Goal: Task Accomplishment & Management: Use online tool/utility

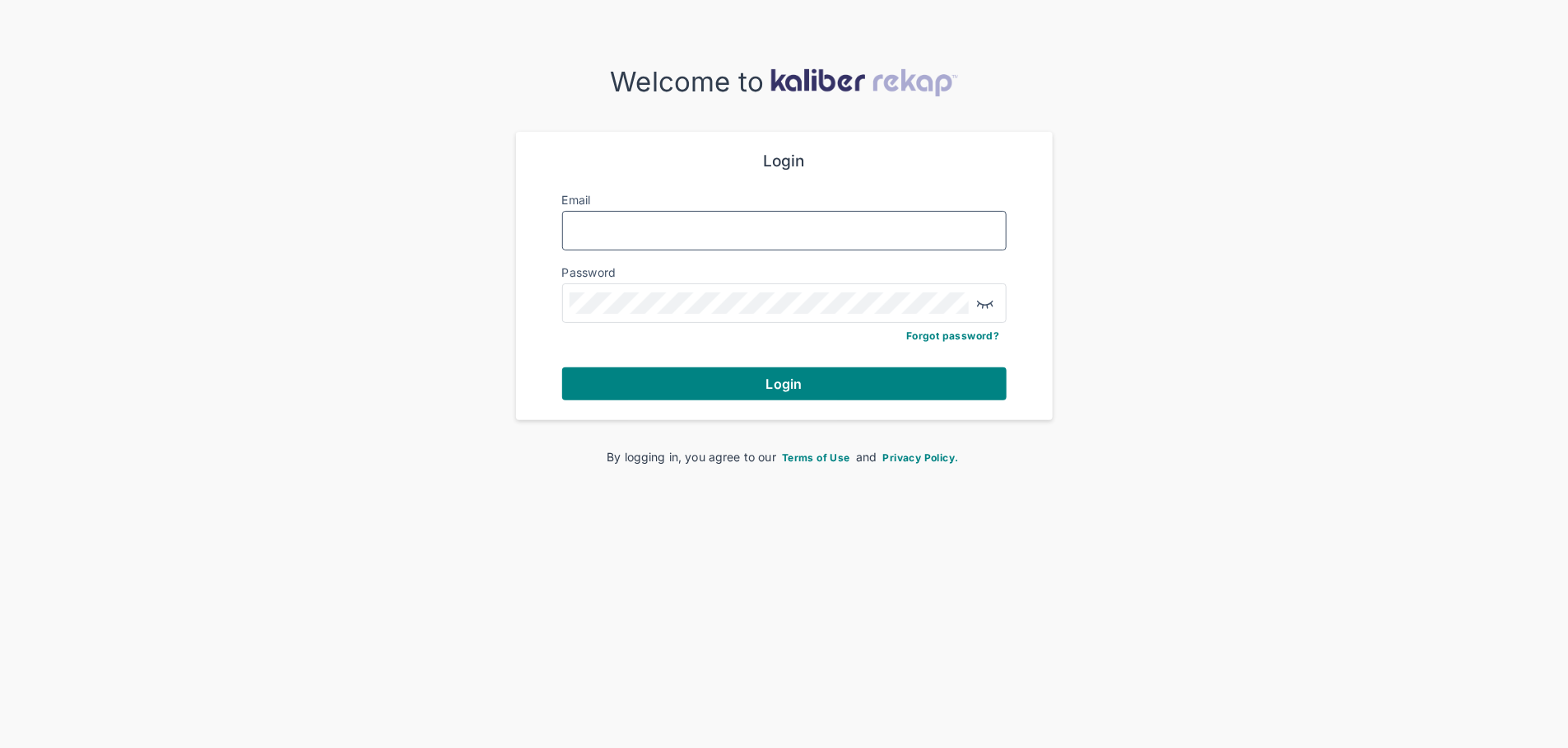
type input "**********"
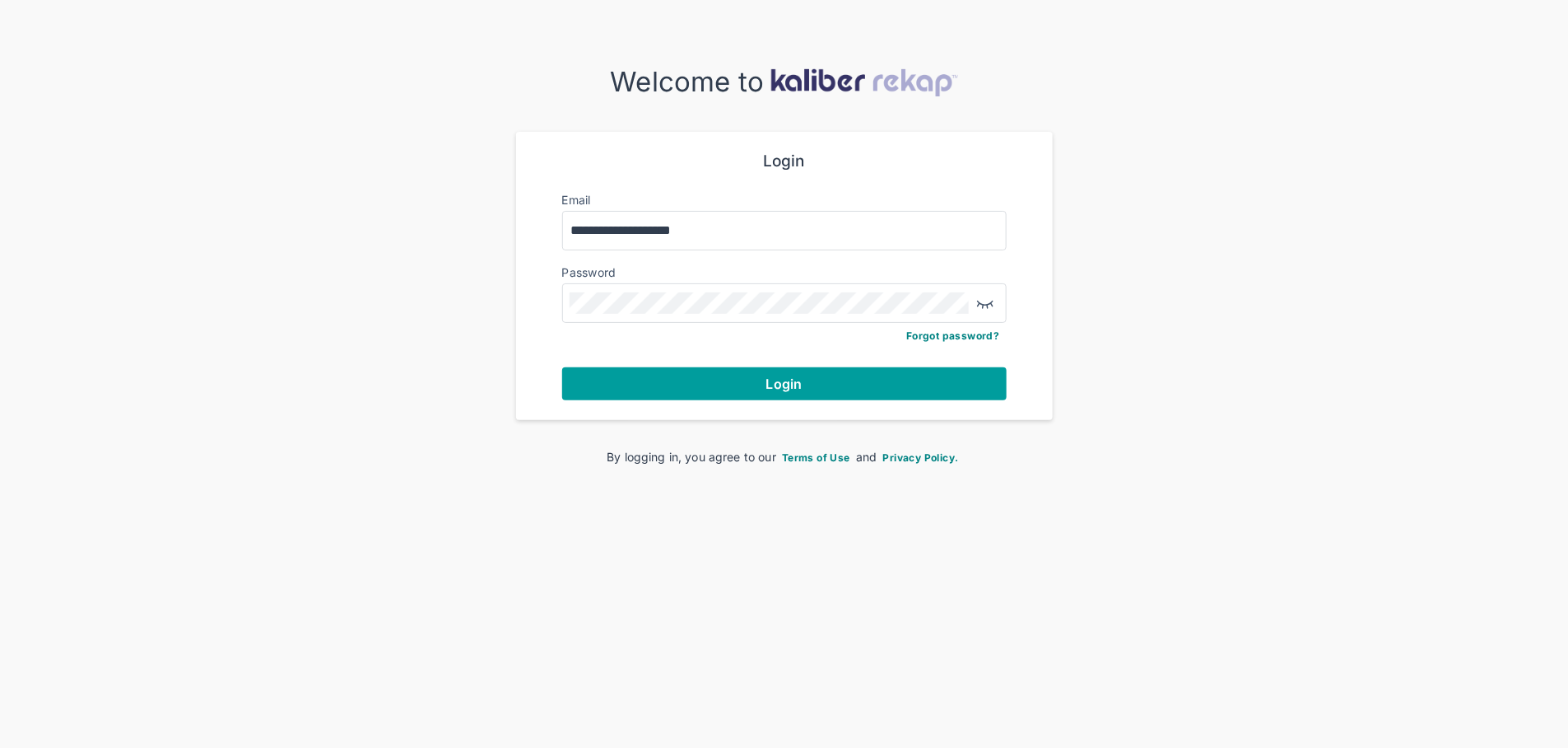
drag, startPoint x: 843, startPoint y: 407, endPoint x: 837, endPoint y: 397, distance: 11.7
click at [843, 407] on div "**********" at bounding box center [784, 276] width 484 height 288
click at [831, 381] on button "Login" at bounding box center [784, 383] width 445 height 33
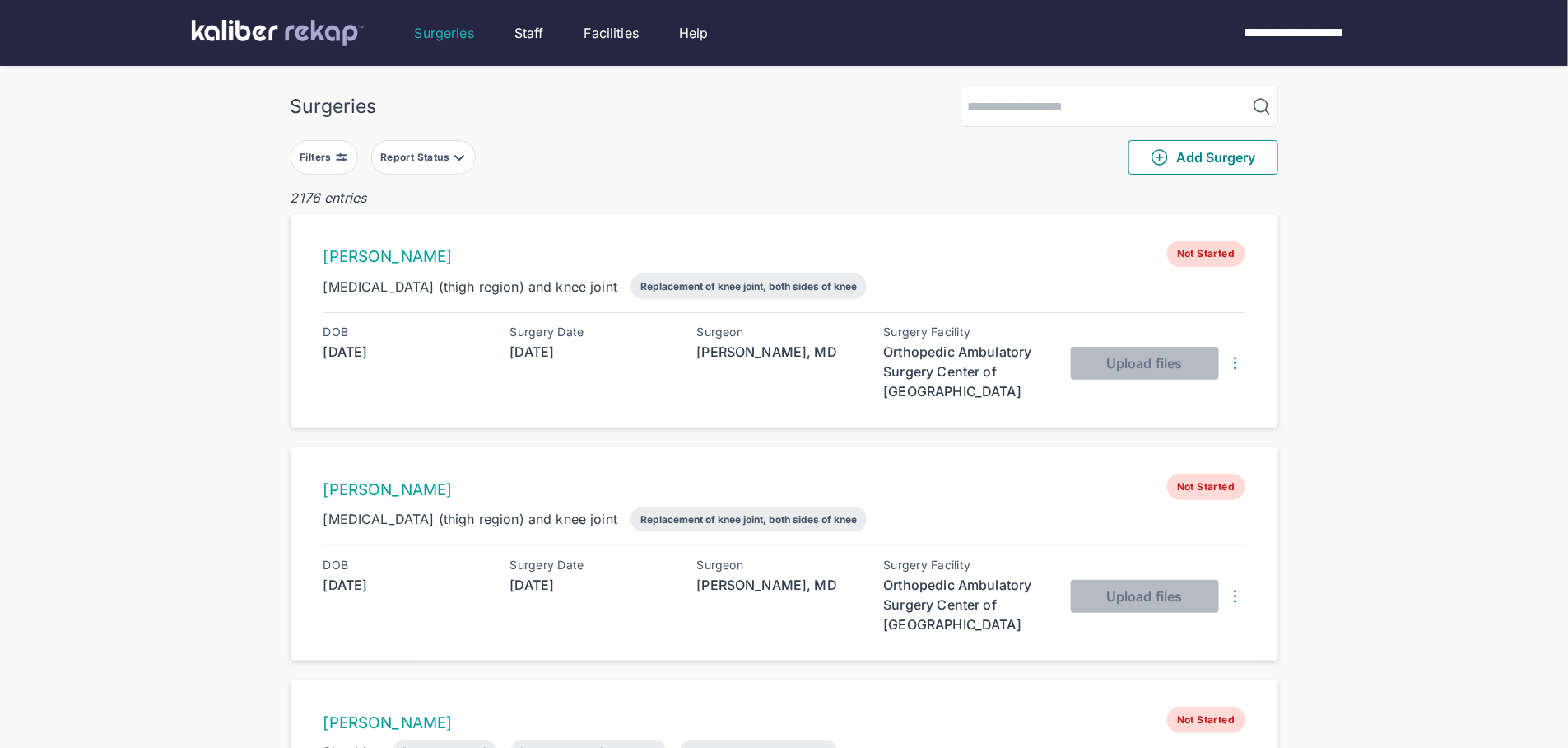
click at [314, 155] on div "Filters" at bounding box center [317, 157] width 35 height 13
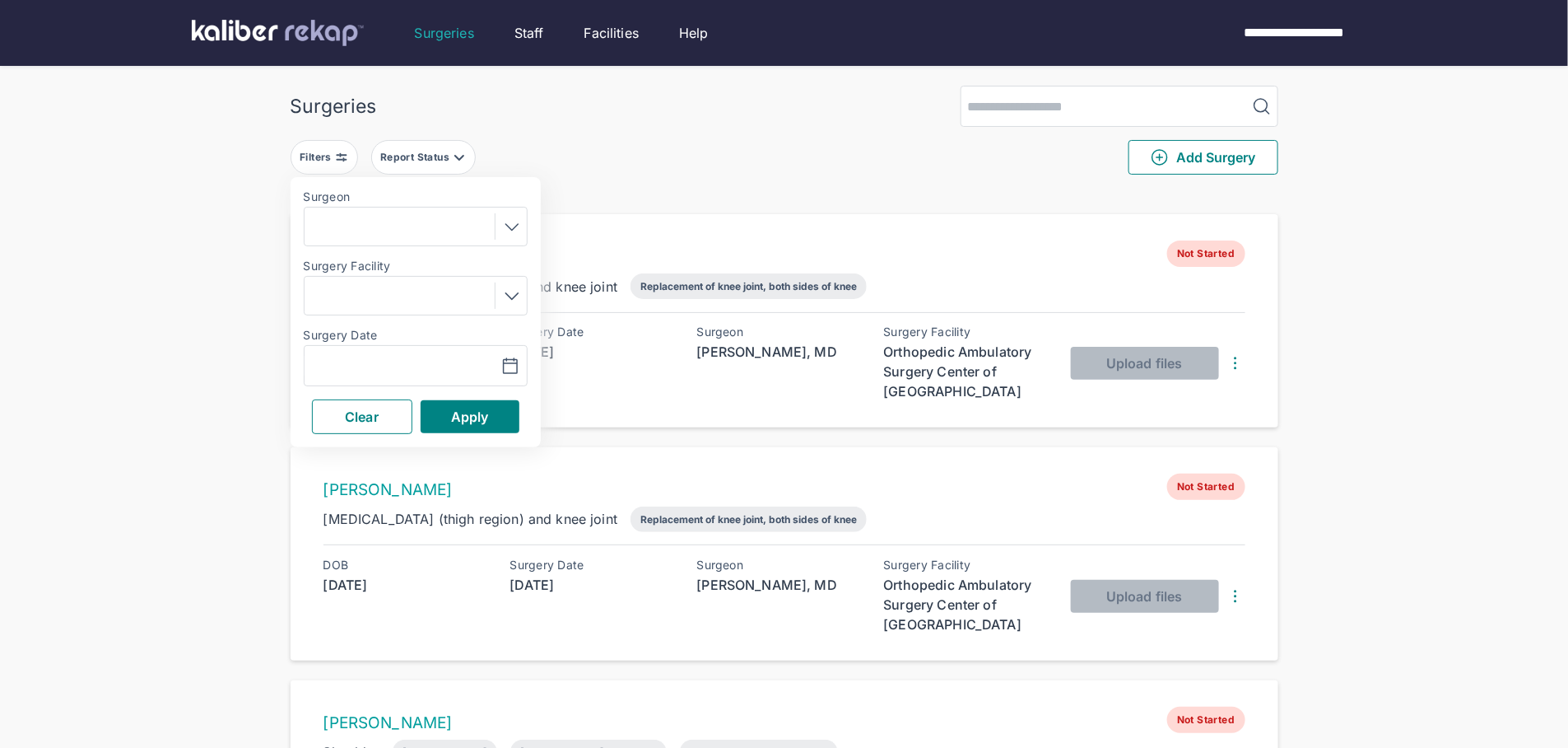
click at [408, 370] on div "Navigate forward to interact with the calendar and select a date. Press the que…" at bounding box center [359, 365] width 109 height 20
click at [407, 358] on div "Navigate forward to interact with the calendar and select a date. Press the que…" at bounding box center [359, 365] width 109 height 20
click at [434, 374] on button "button" at bounding box center [469, 365] width 114 height 38
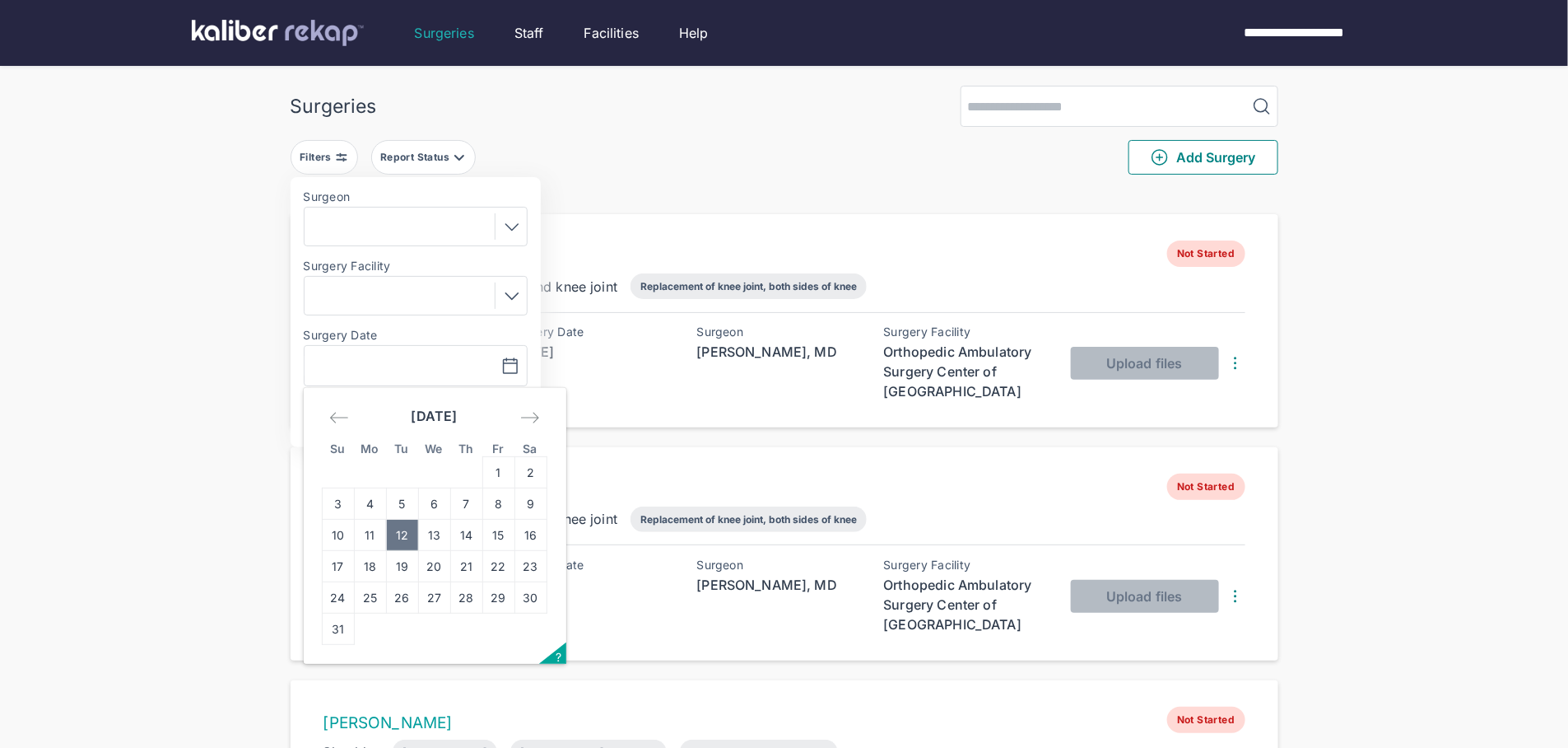
click at [393, 530] on td "12" at bounding box center [402, 535] width 32 height 31
type input "**********"
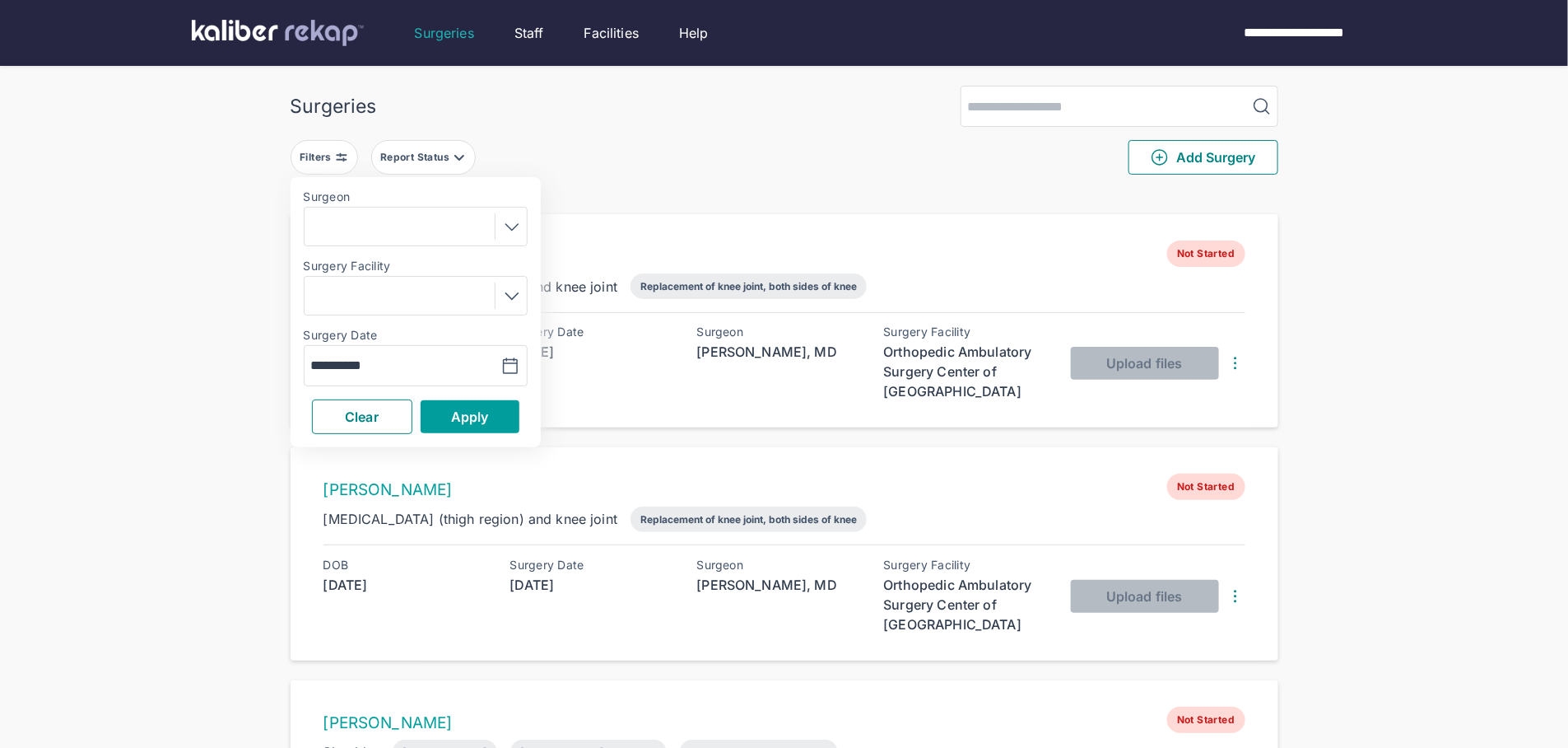
click at [436, 422] on button "Apply" at bounding box center [469, 417] width 98 height 33
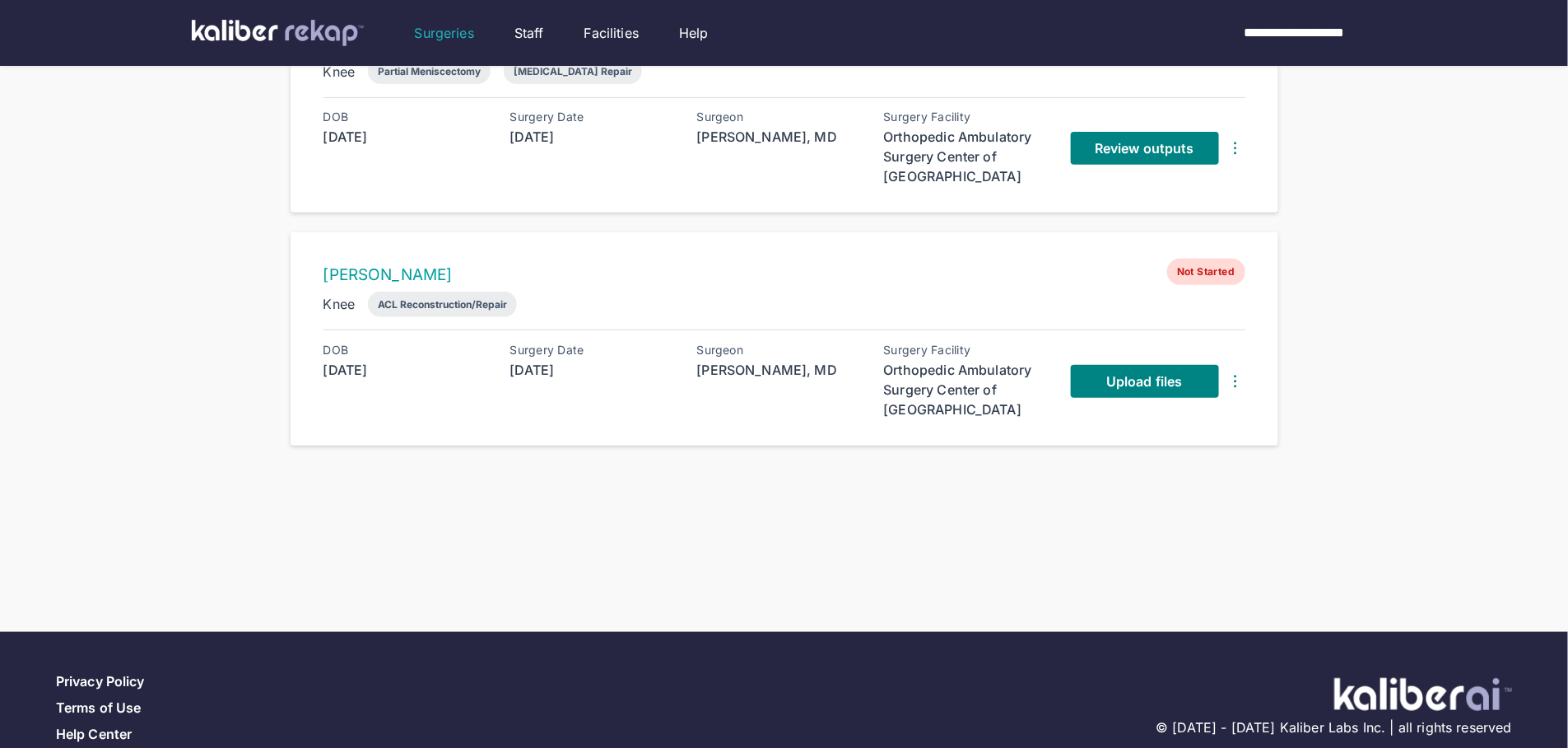
scroll to position [250, 0]
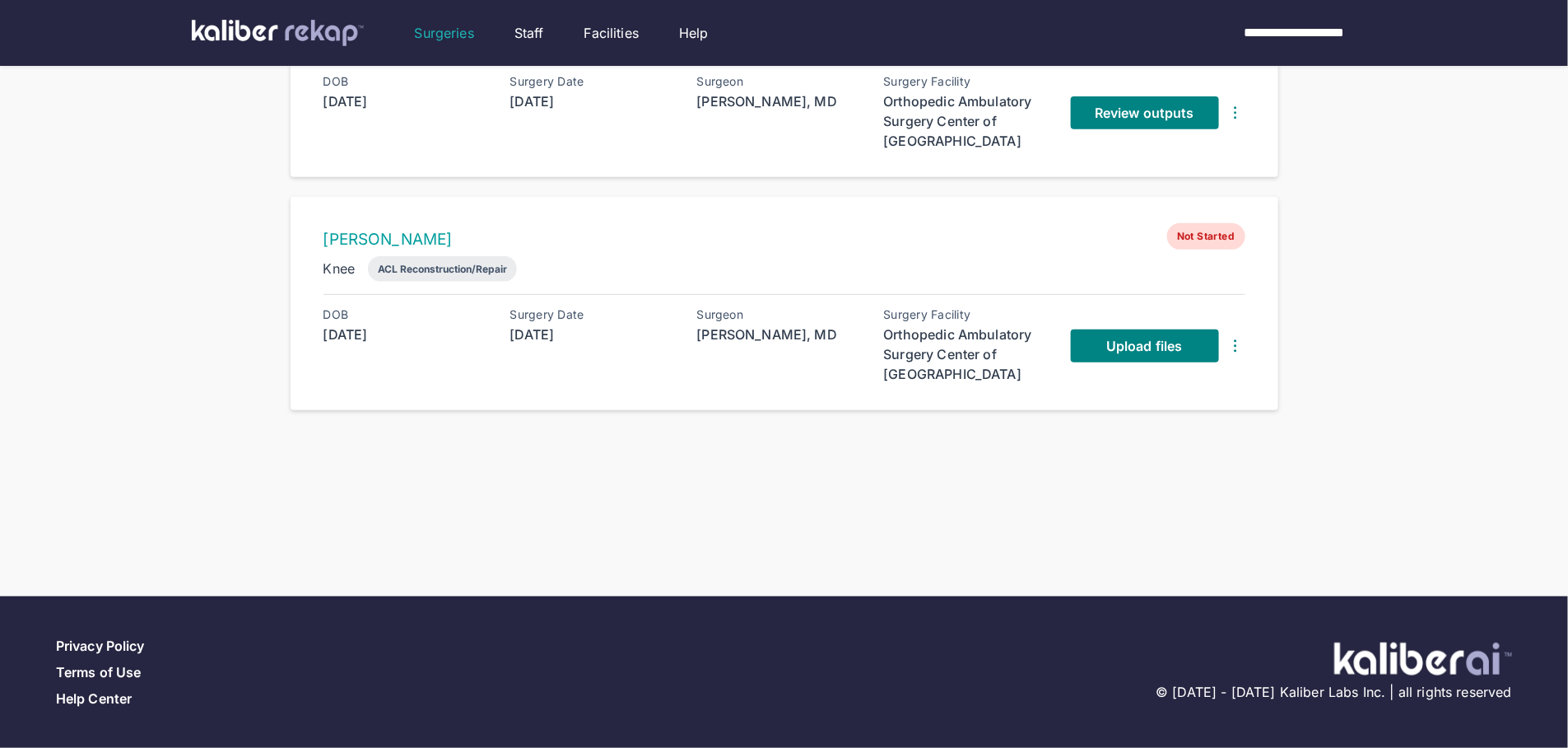
click at [1336, 250] on div "Surgeries Filters ( 1 ) Report Status Add Surgery 2 entries KENNETH MORRISON In…" at bounding box center [784, 156] width 1568 height 813
click at [1172, 134] on div "Review outputs" at bounding box center [1158, 113] width 174 height 76
click at [1166, 116] on span "Review outputs" at bounding box center [1144, 112] width 98 height 16
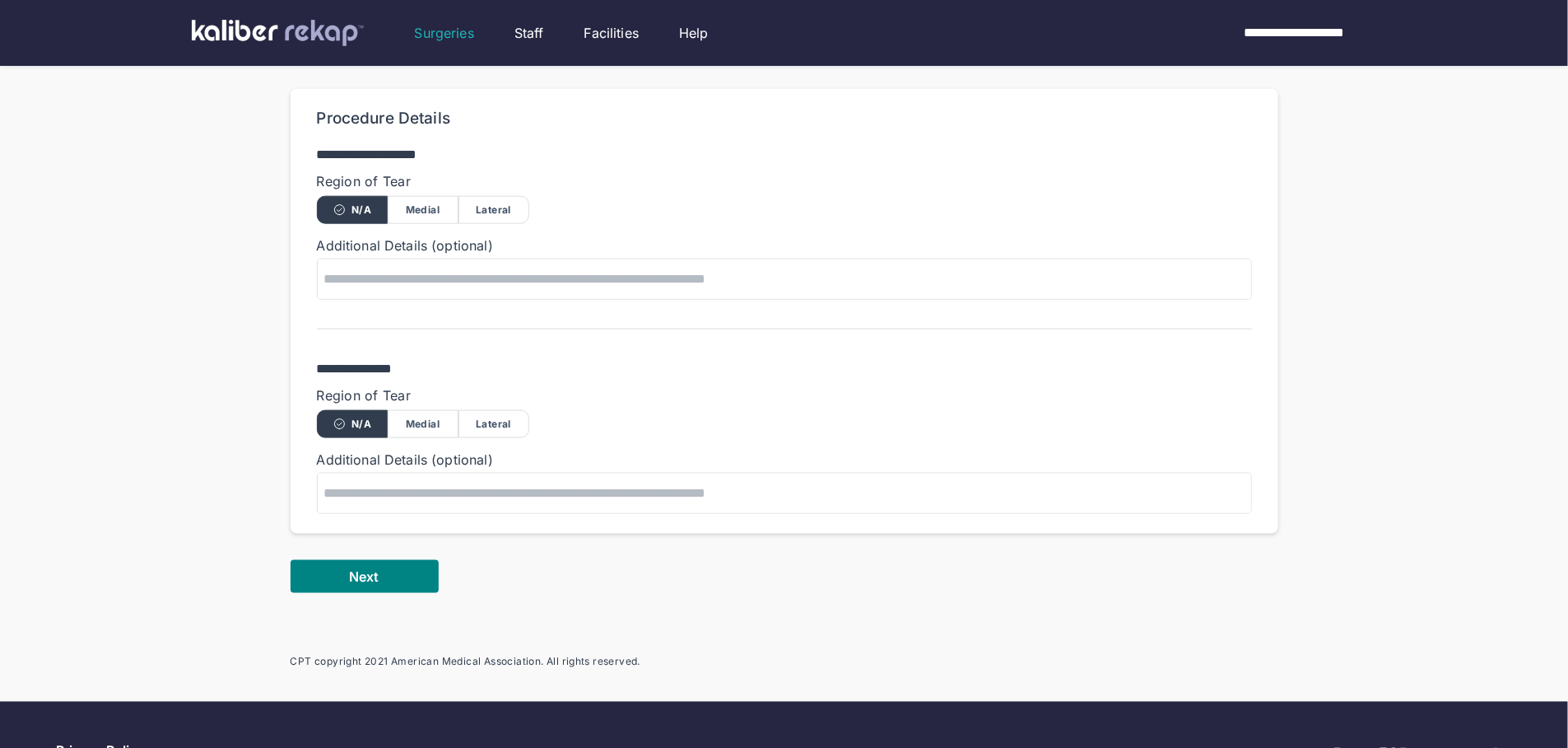
scroll to position [917, 0]
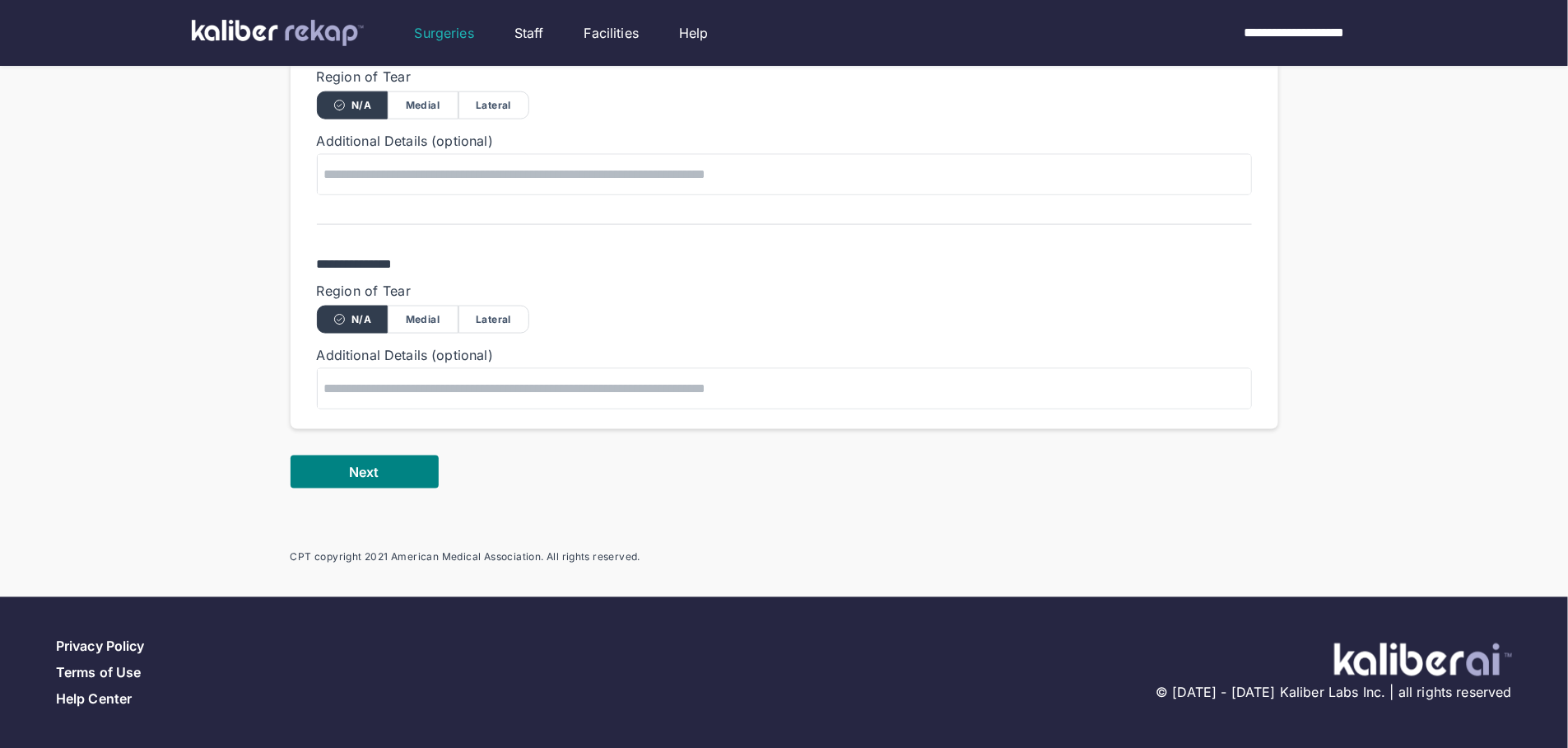
click at [315, 472] on button "Next" at bounding box center [364, 472] width 149 height 33
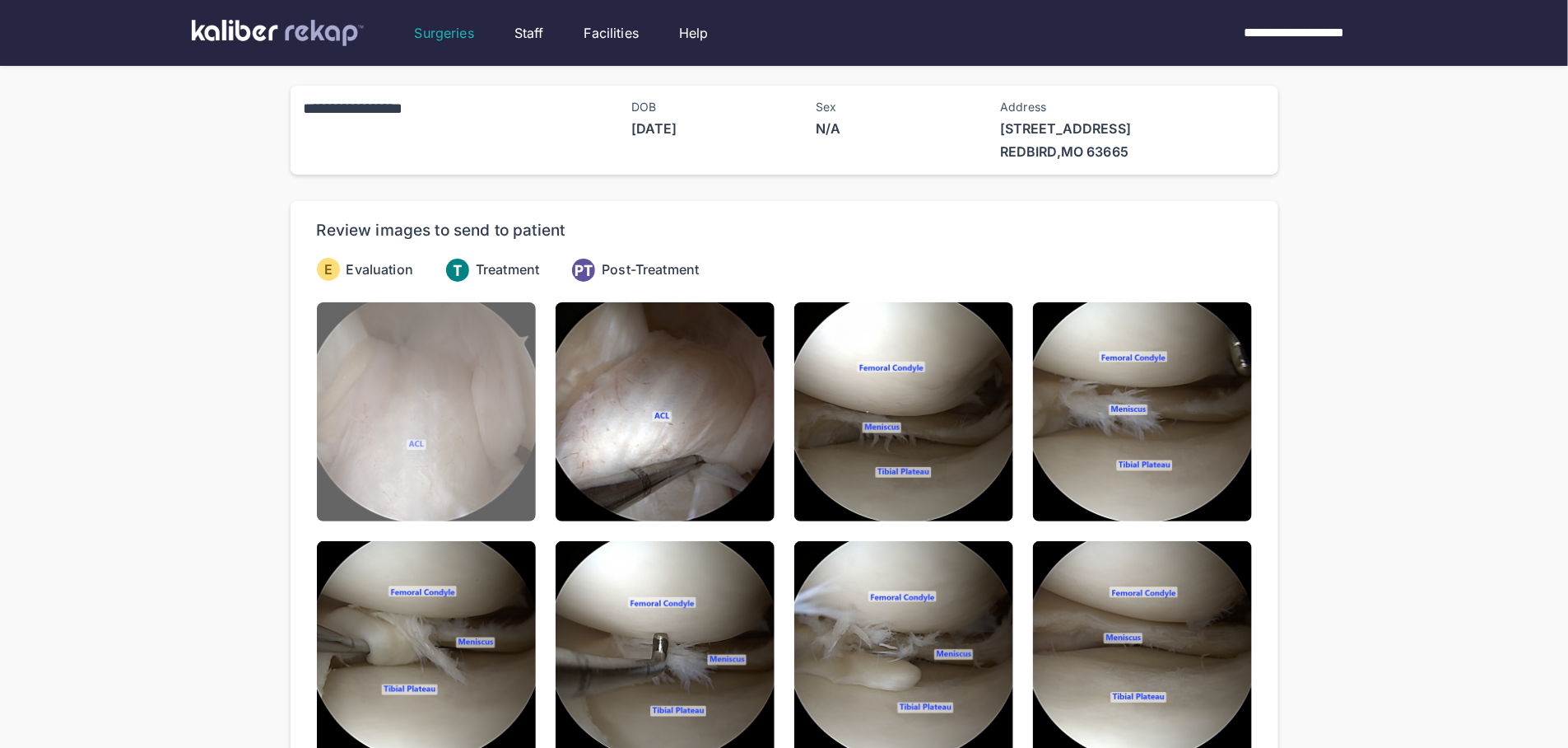
click at [414, 401] on img at bounding box center [426, 411] width 219 height 219
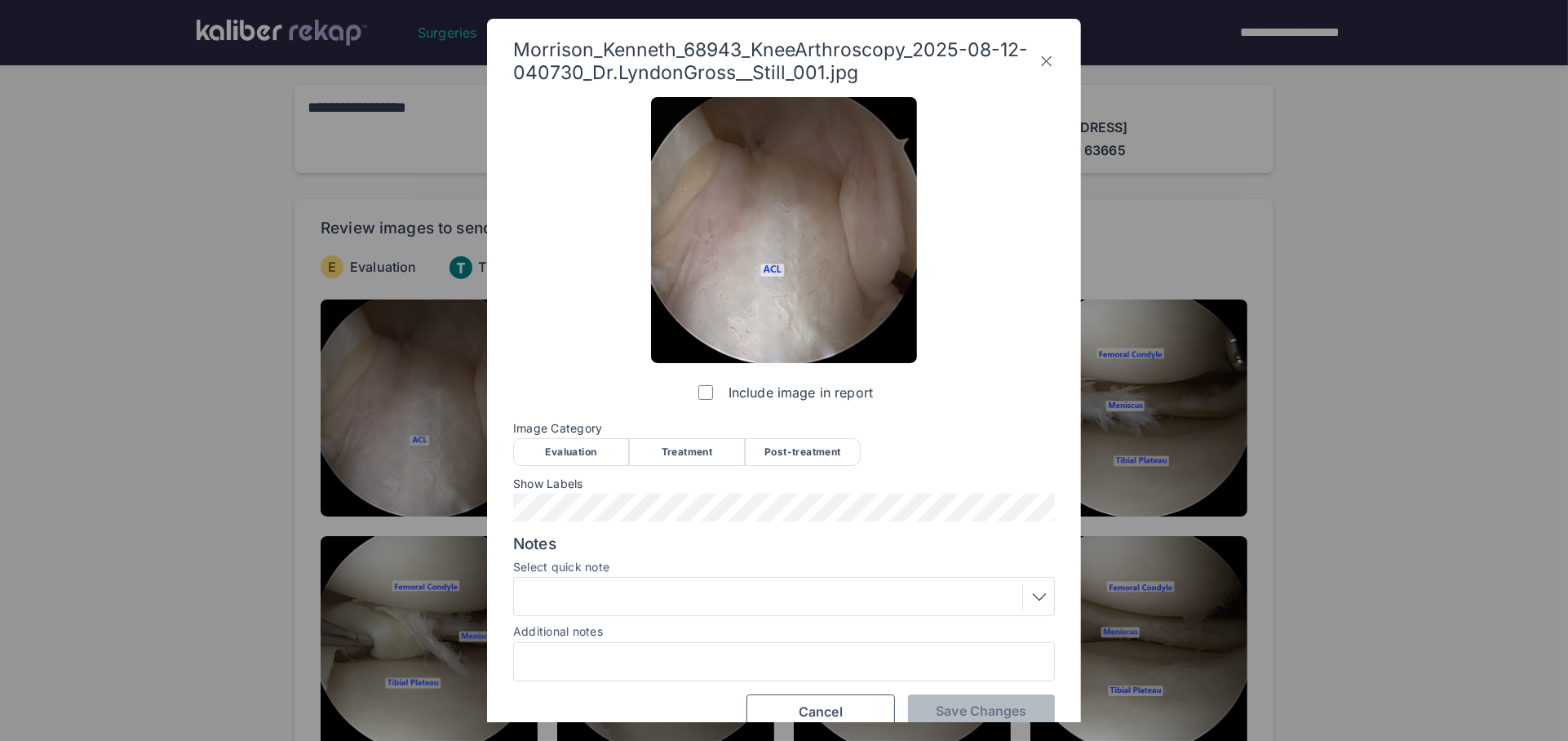
click at [555, 446] on div "Evaluation" at bounding box center [571, 452] width 116 height 28
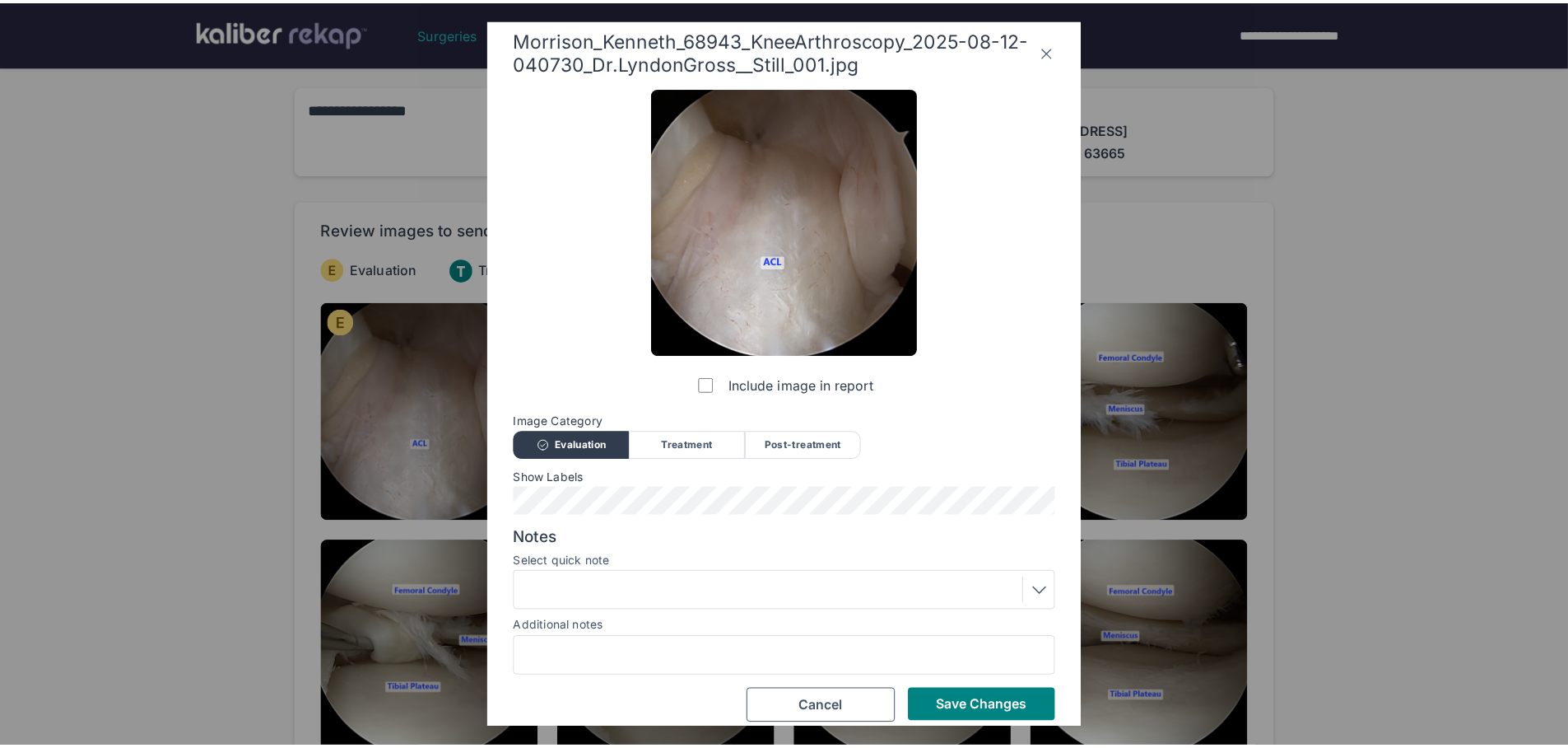
scroll to position [25, 0]
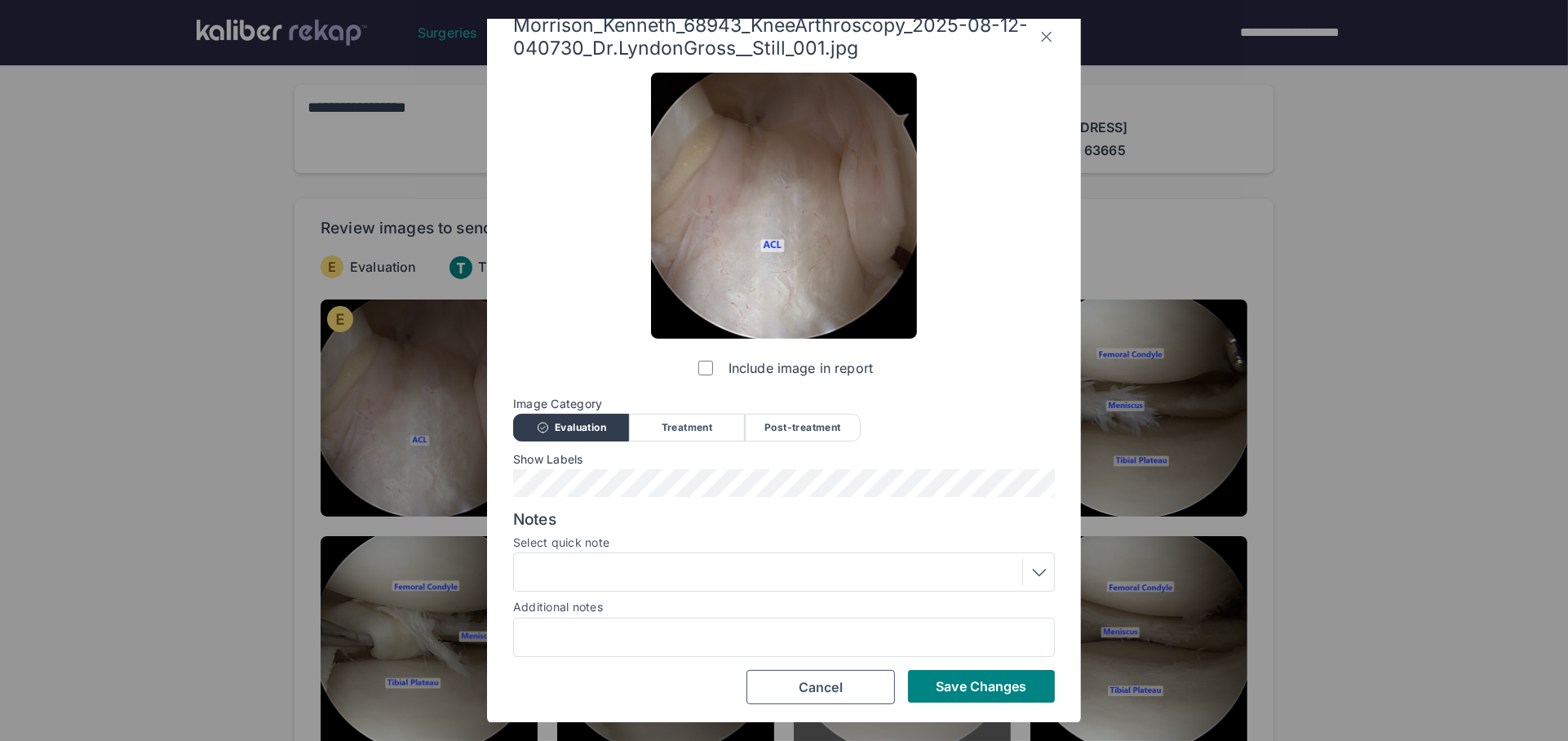
click at [983, 693] on button "Save Changes" at bounding box center [981, 686] width 147 height 33
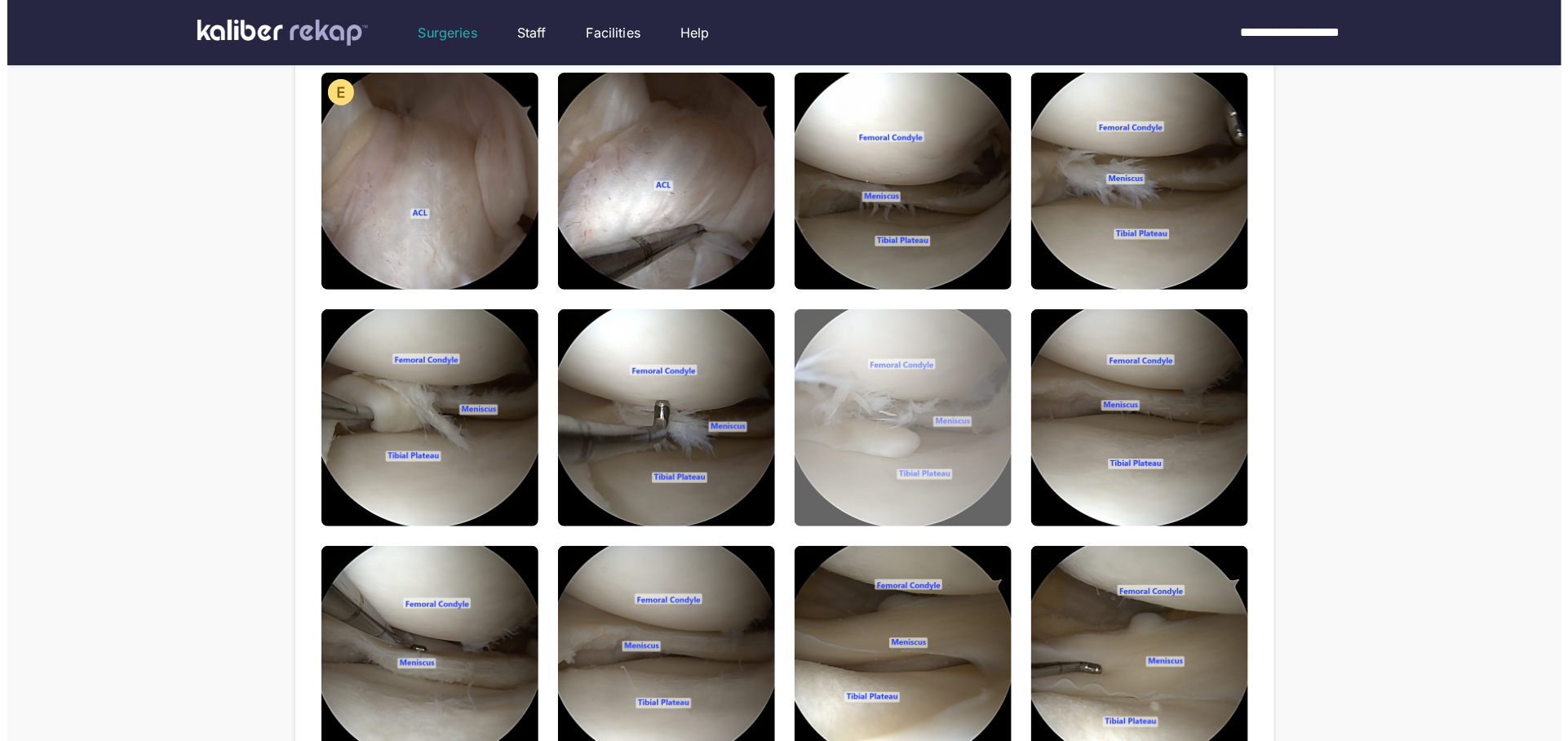
scroll to position [0, 0]
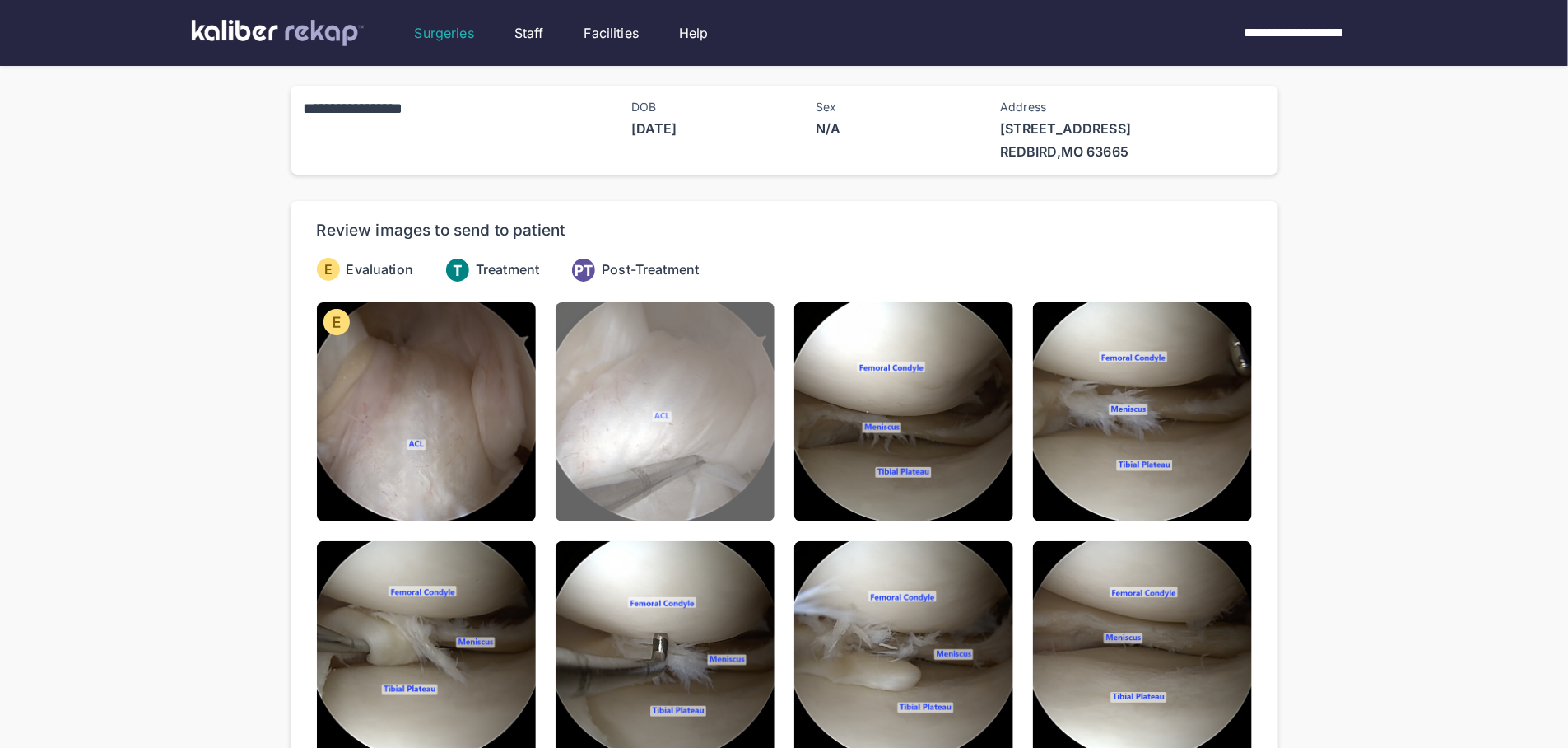
click at [686, 383] on img at bounding box center [664, 411] width 219 height 219
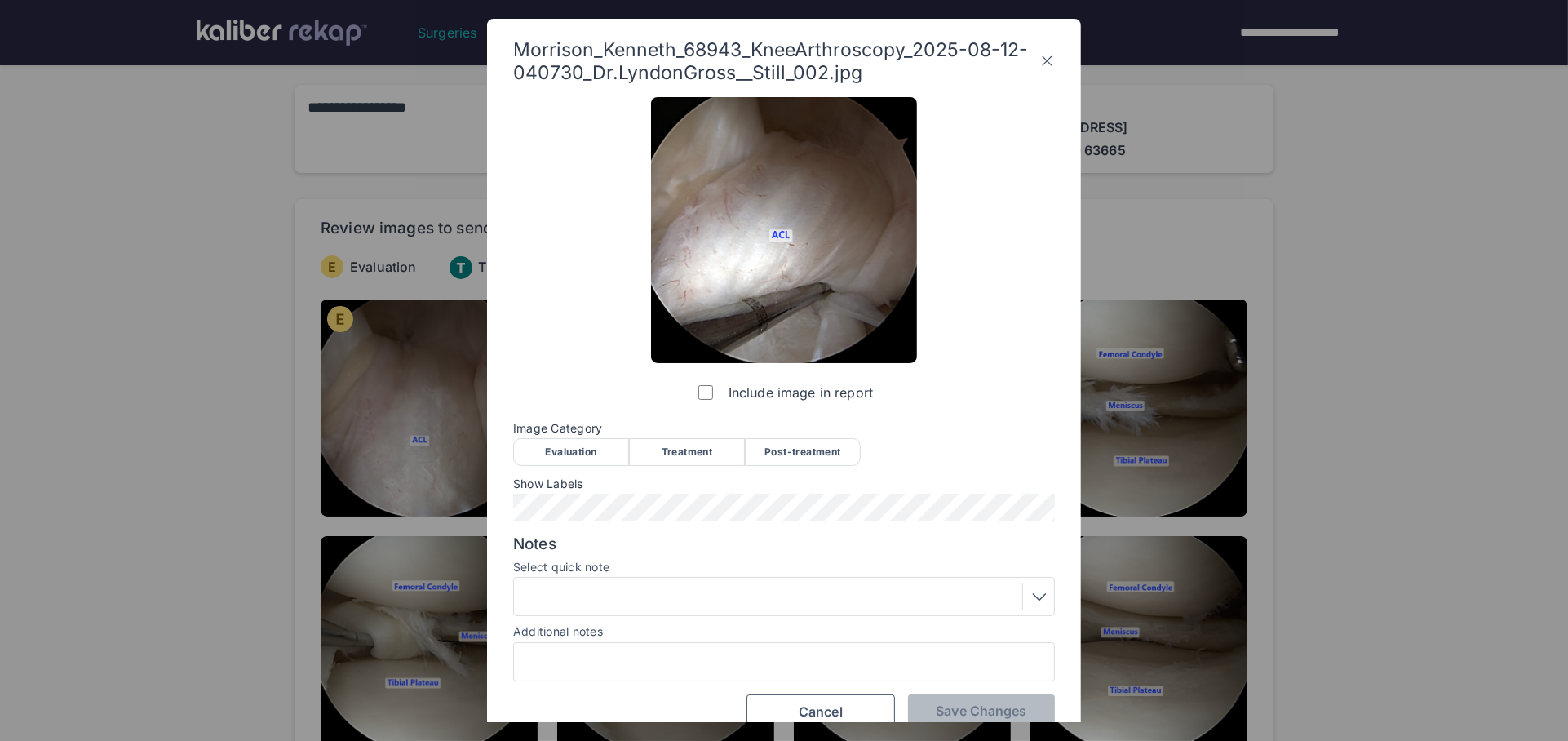
click at [576, 460] on div "Evaluation" at bounding box center [571, 452] width 116 height 28
click at [629, 593] on div at bounding box center [783, 597] width 530 height 26
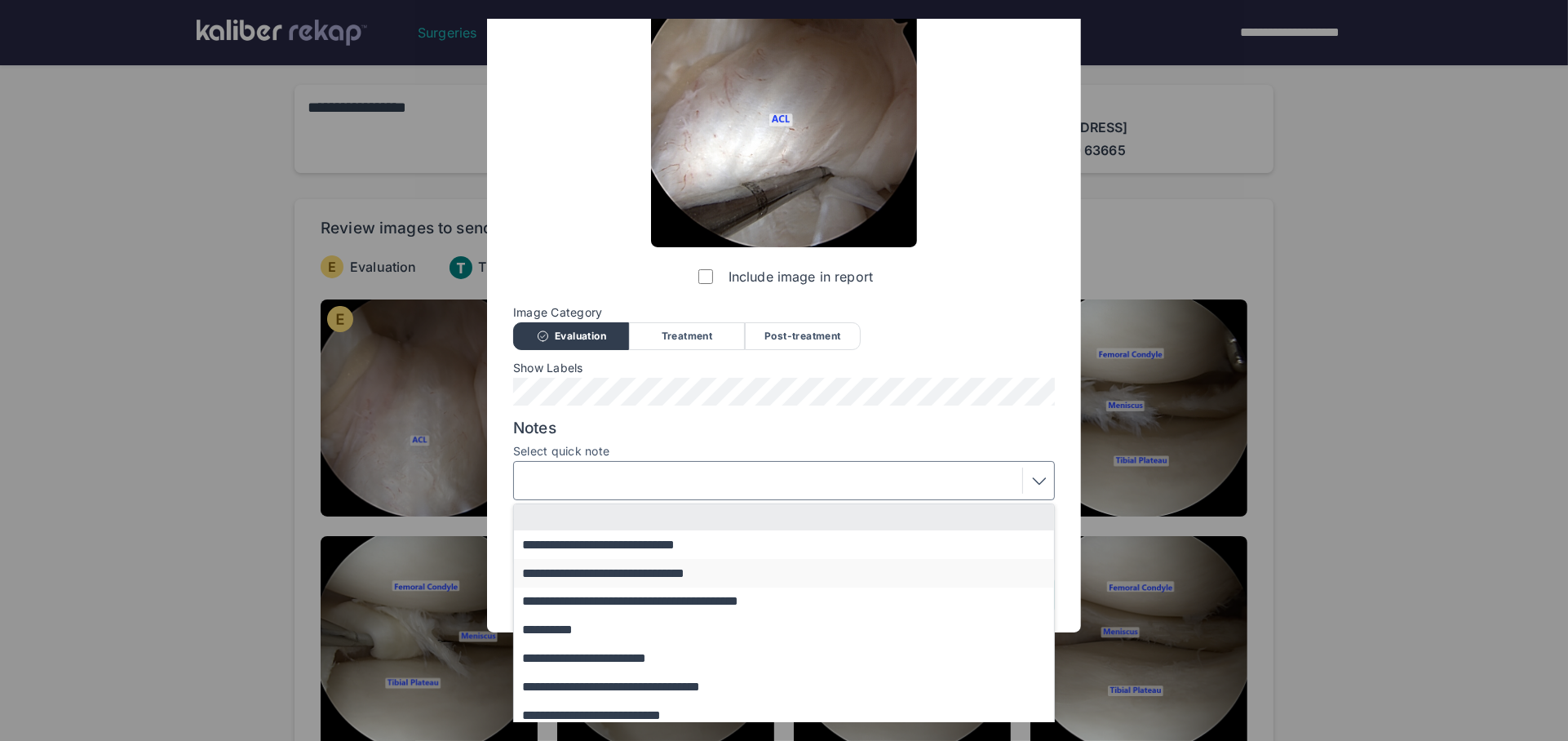
scroll to position [122, 0]
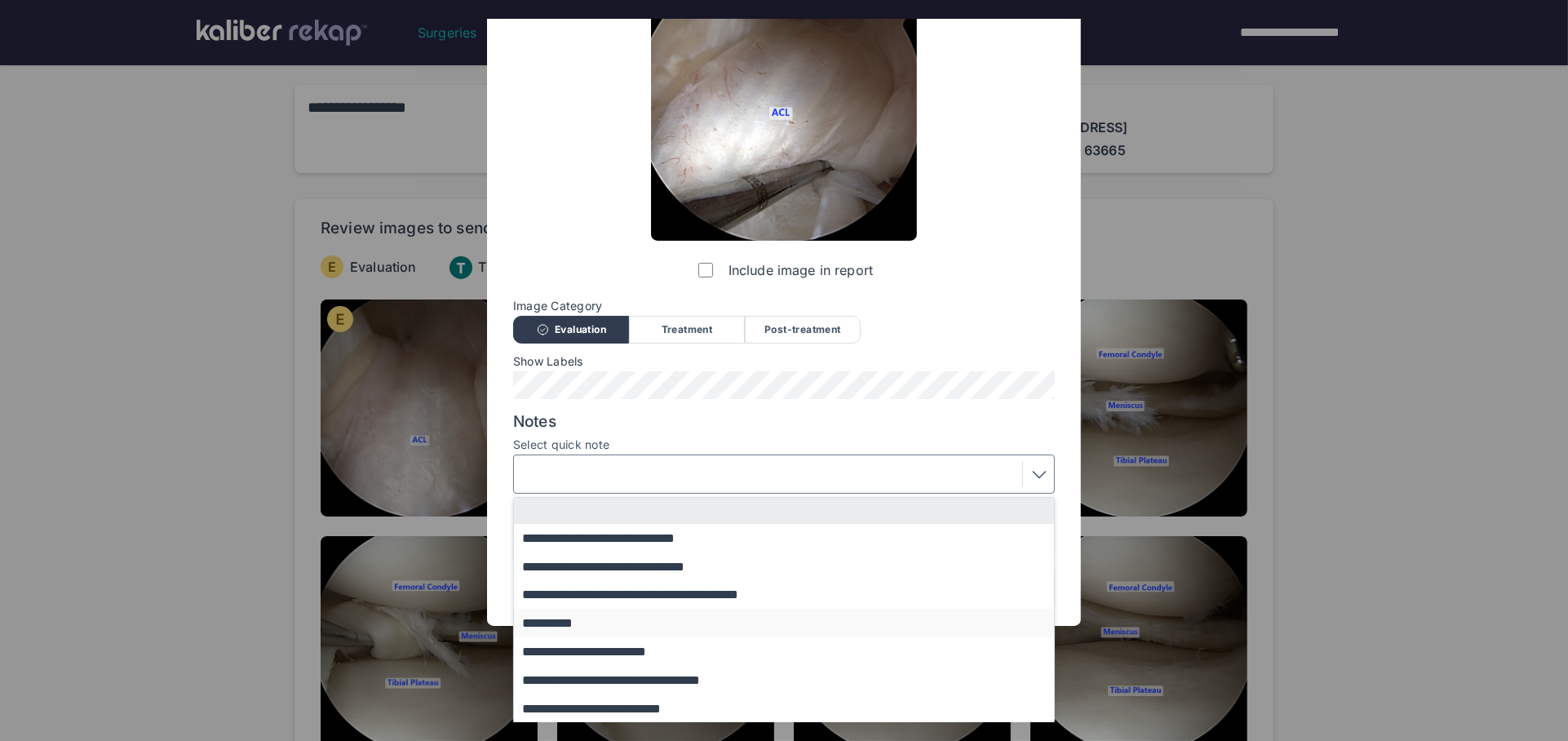
click at [596, 628] on button "**********" at bounding box center [792, 623] width 555 height 28
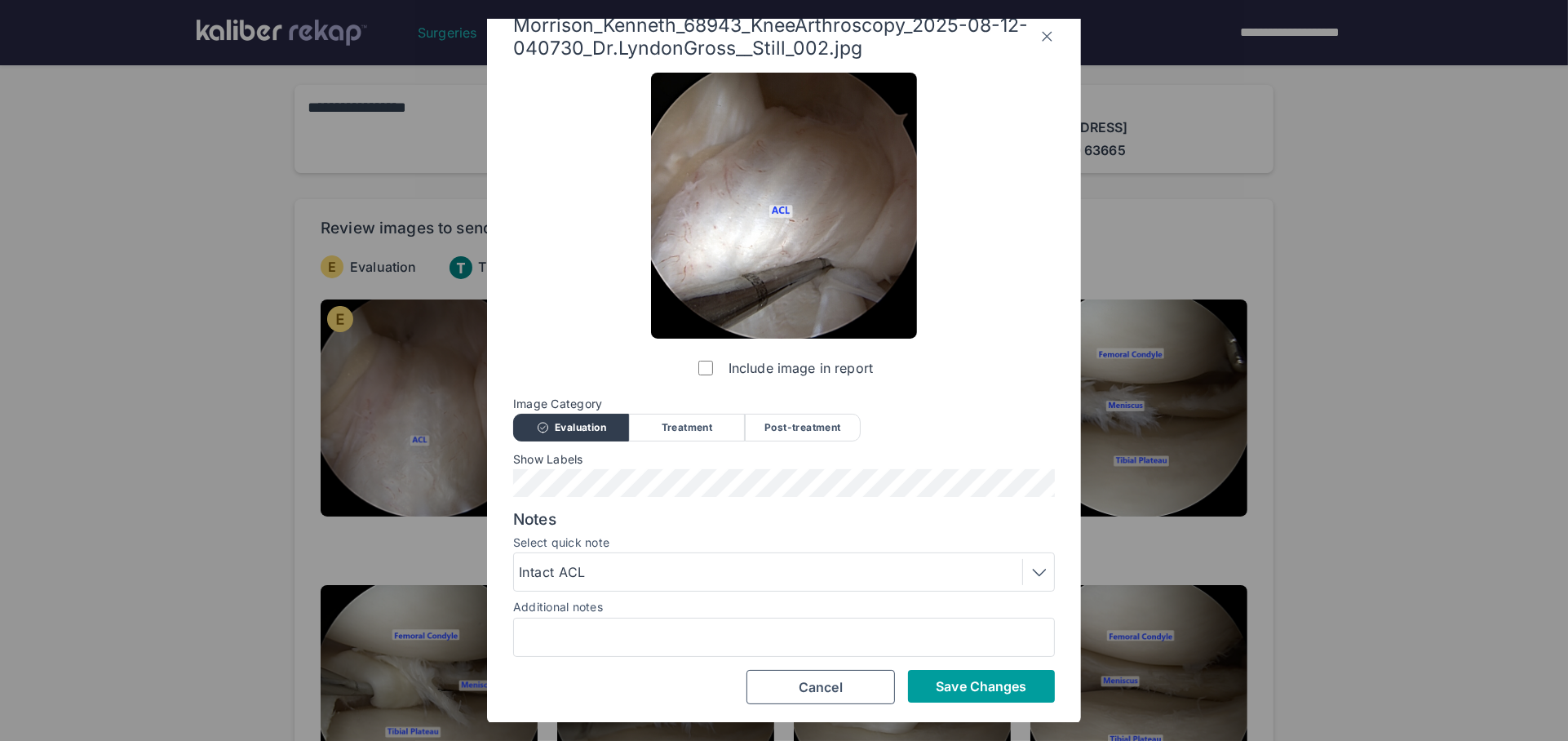
click at [1002, 683] on span "Save Changes" at bounding box center [981, 686] width 91 height 16
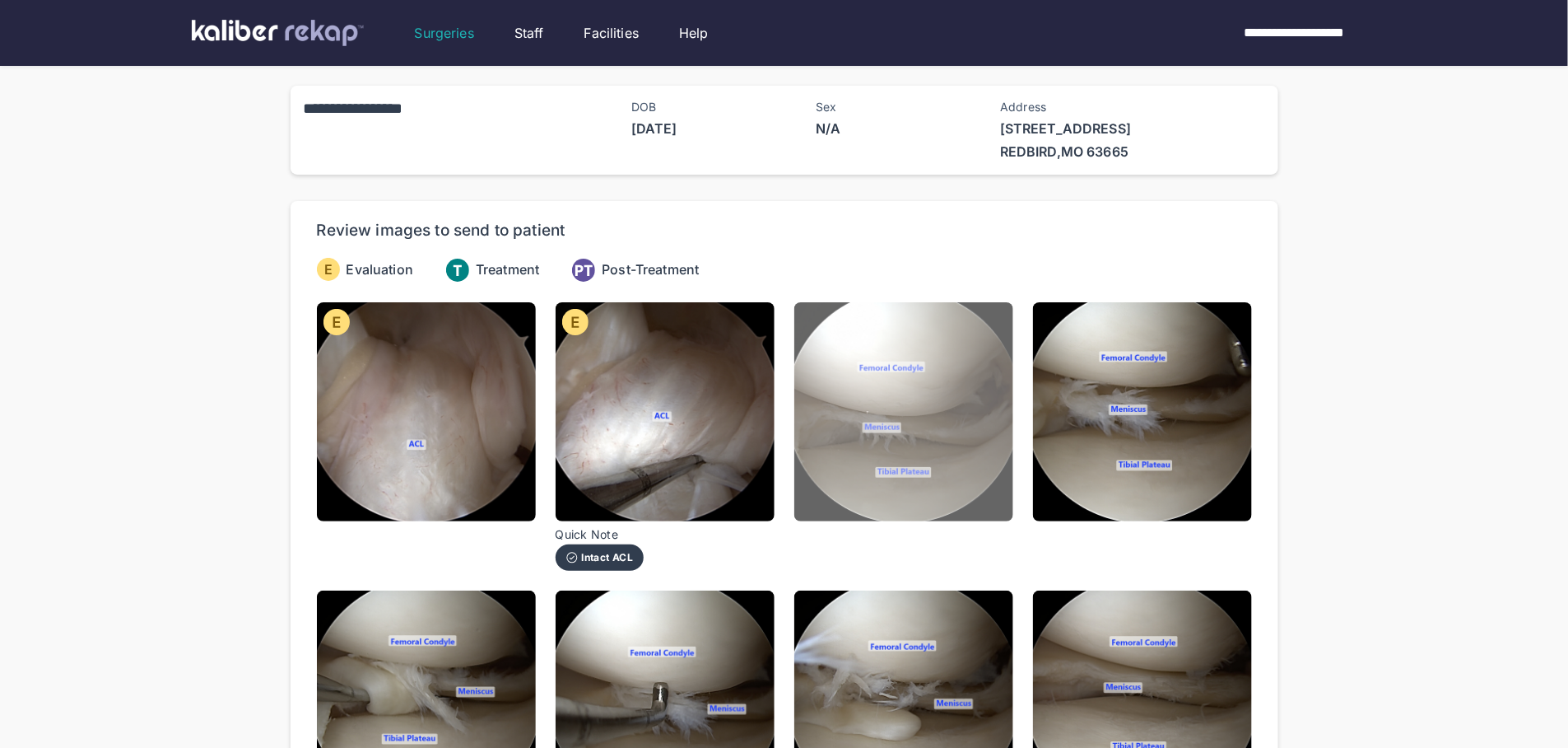
click at [906, 426] on img at bounding box center [903, 411] width 219 height 219
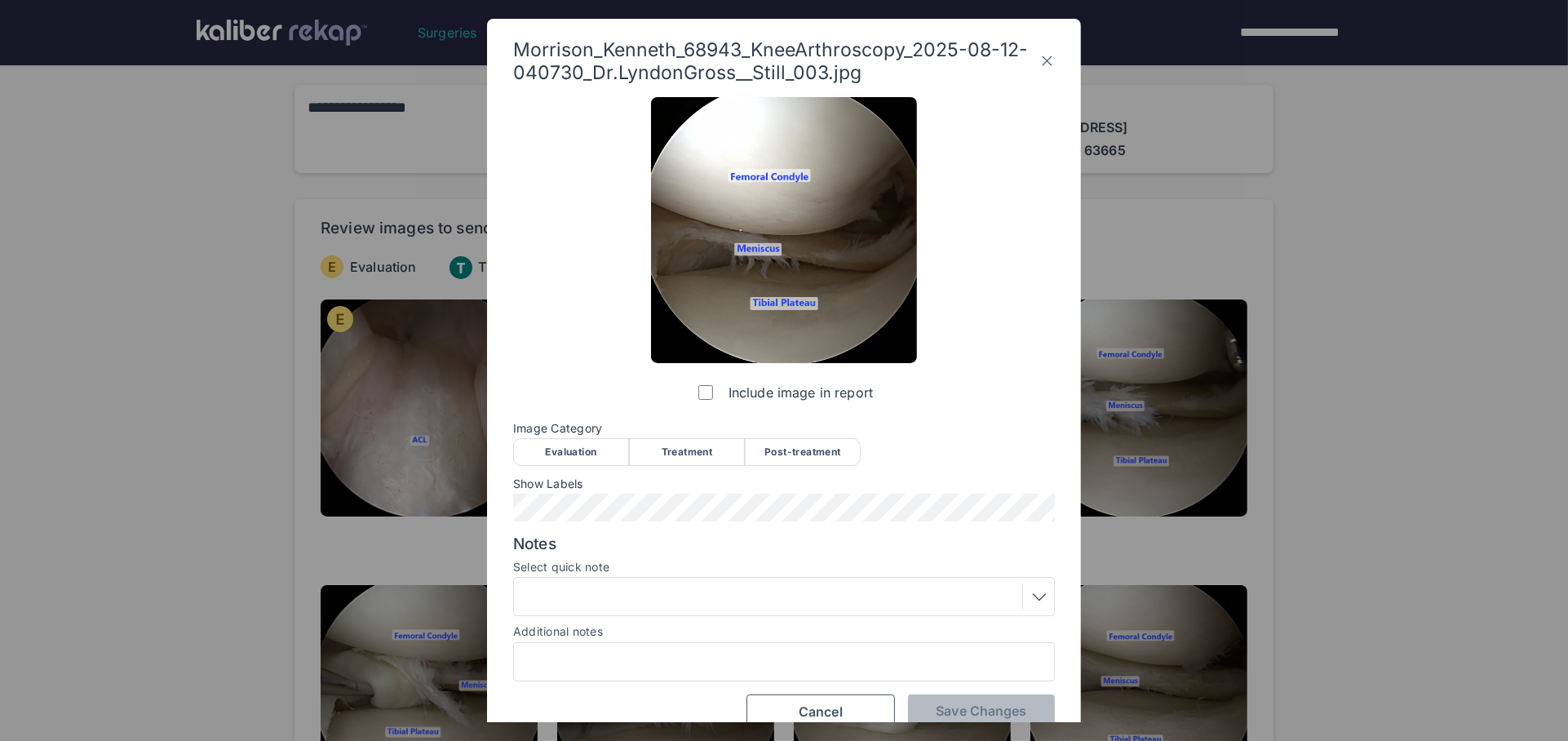
click at [580, 448] on div "Evaluation" at bounding box center [571, 452] width 116 height 28
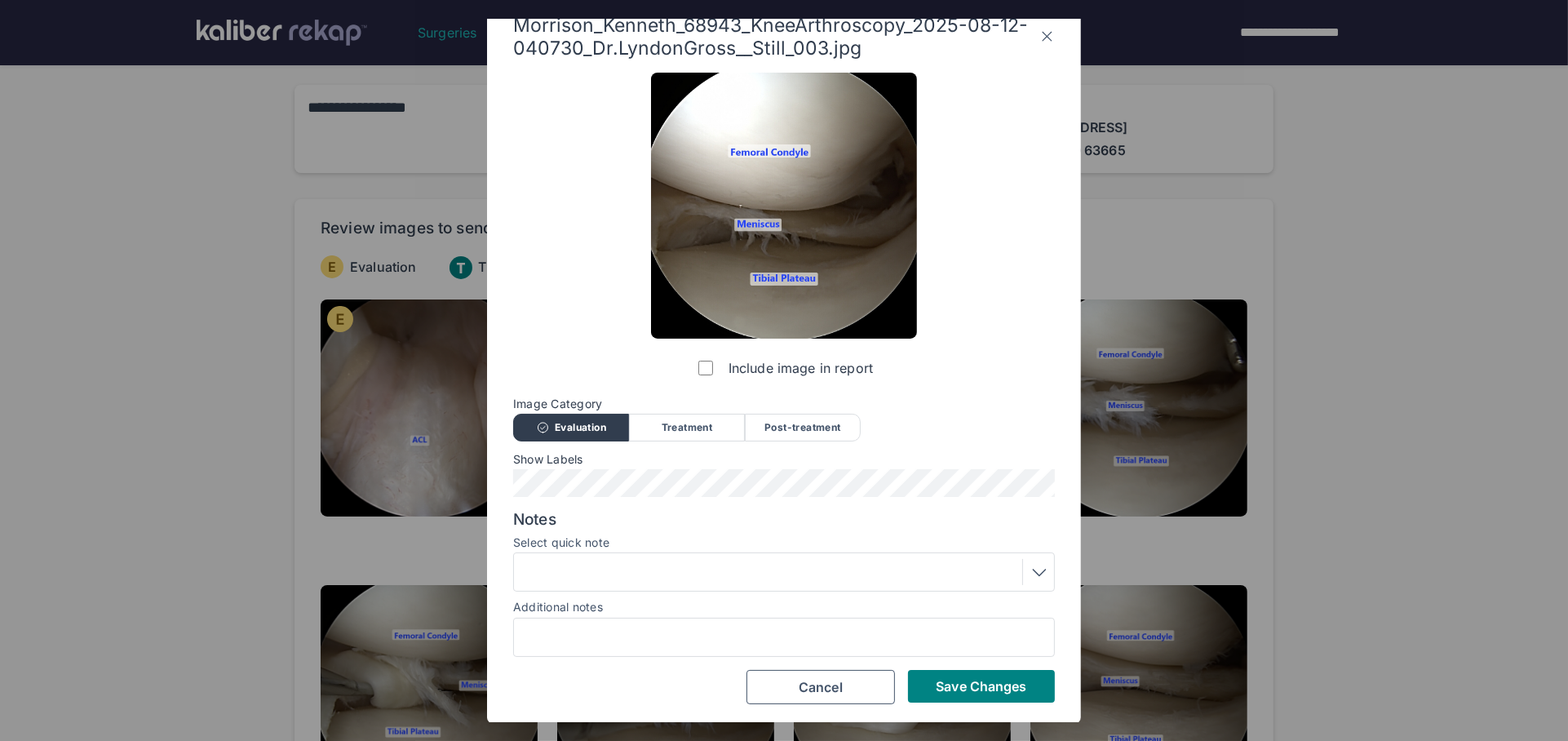
drag, startPoint x: 689, startPoint y: 537, endPoint x: 675, endPoint y: 572, distance: 37.7
click at [687, 542] on label "Select quick note" at bounding box center [784, 542] width 542 height 13
click at [676, 572] on div at bounding box center [783, 572] width 530 height 26
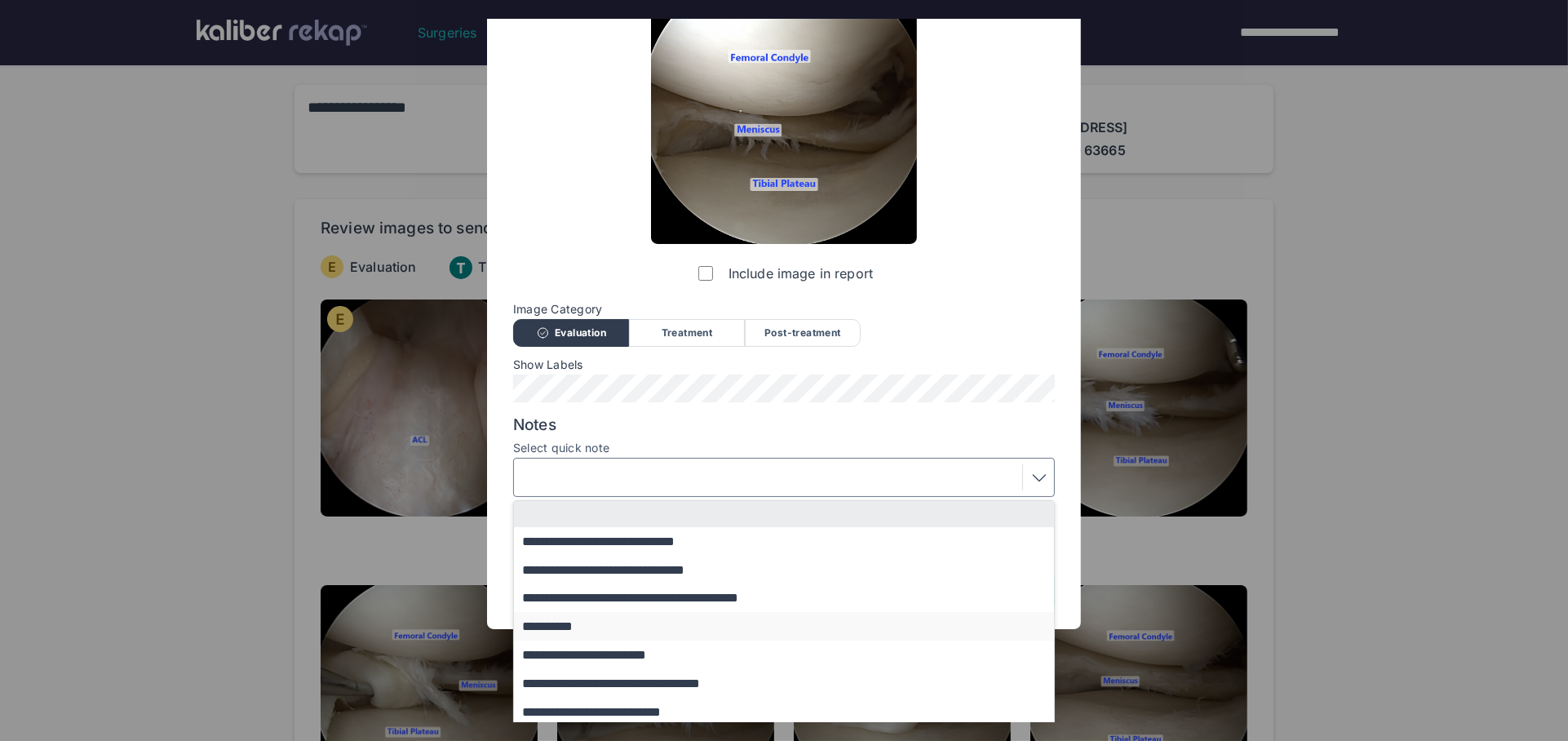
scroll to position [122, 0]
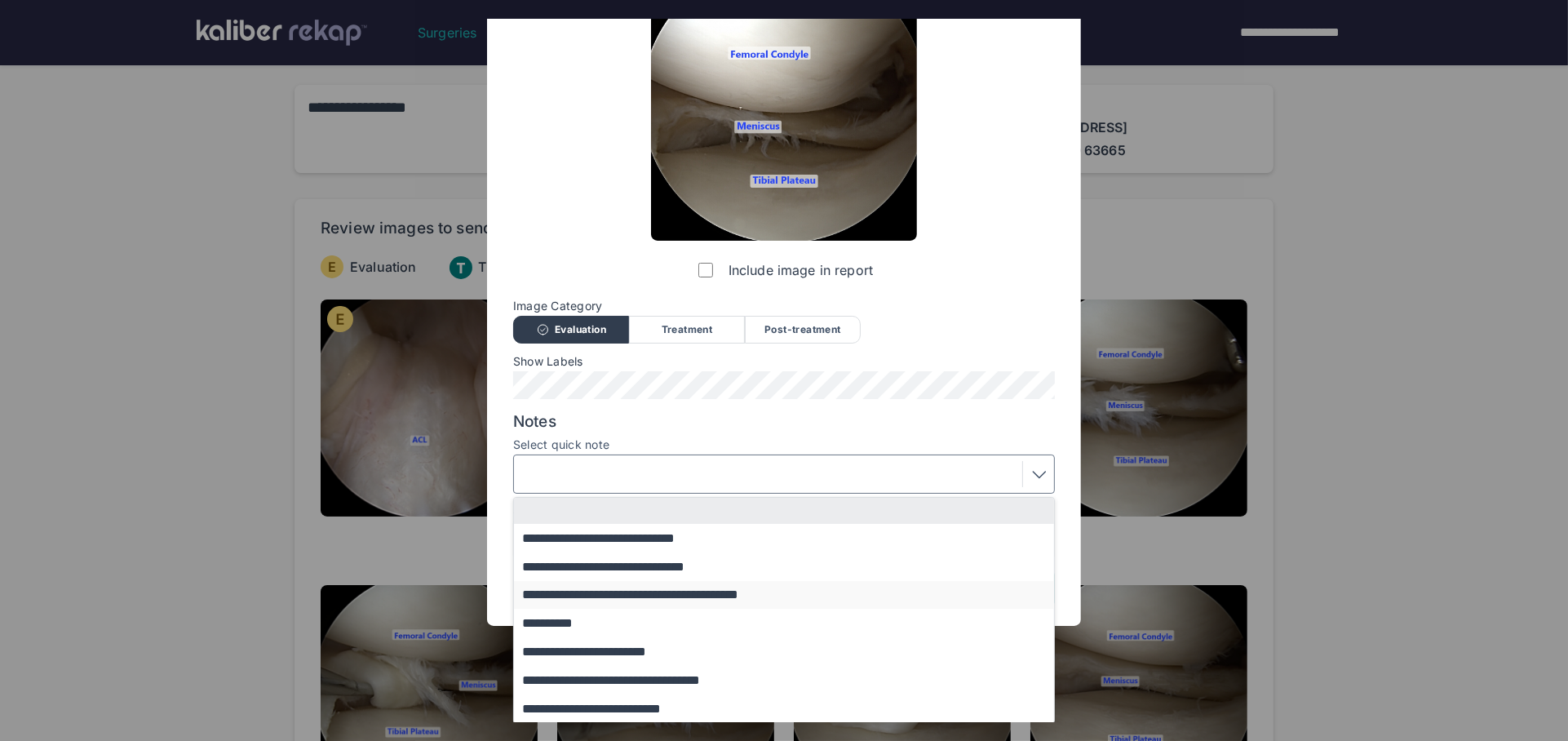
click at [582, 595] on button "**********" at bounding box center [792, 595] width 555 height 28
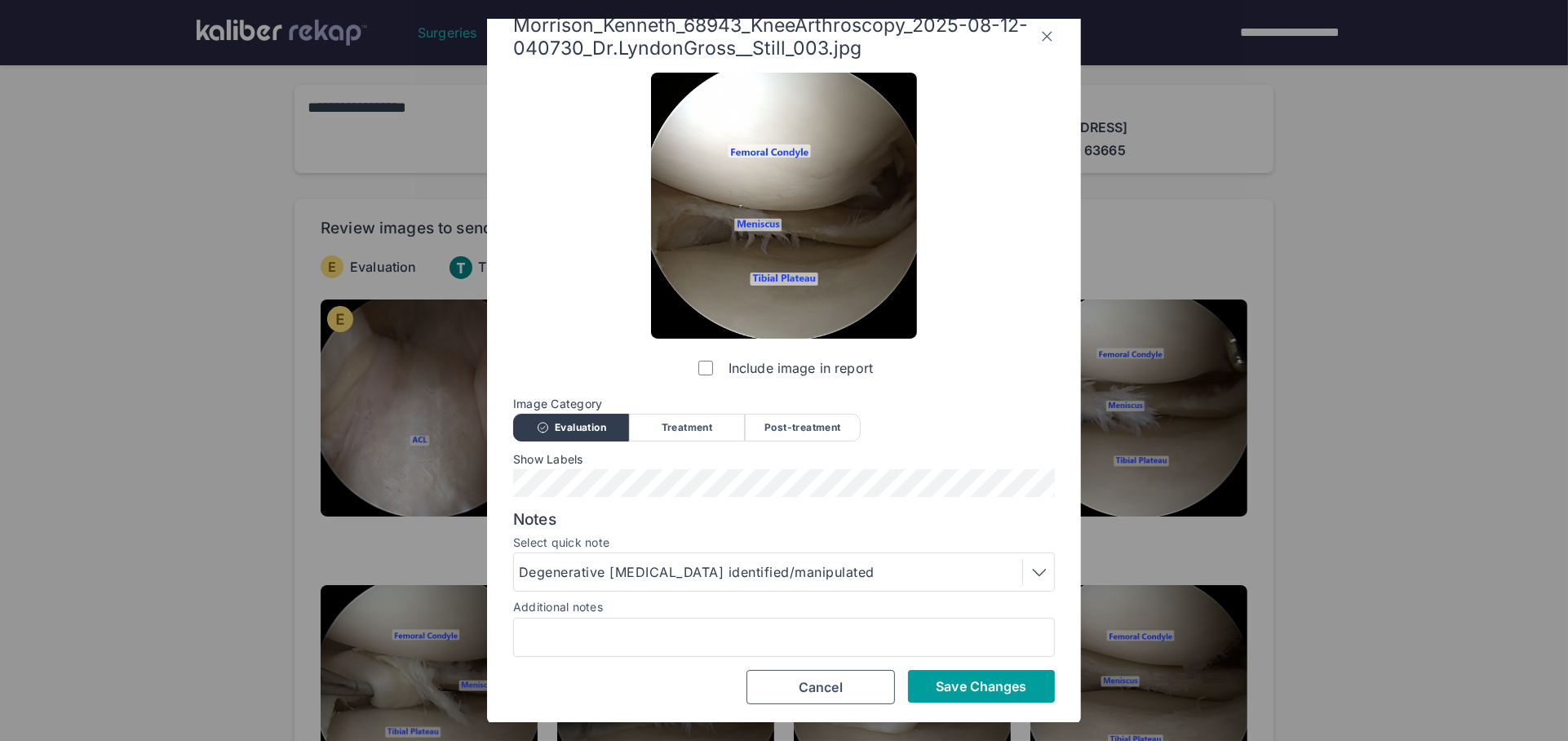
click at [992, 691] on span "Save Changes" at bounding box center [981, 686] width 91 height 16
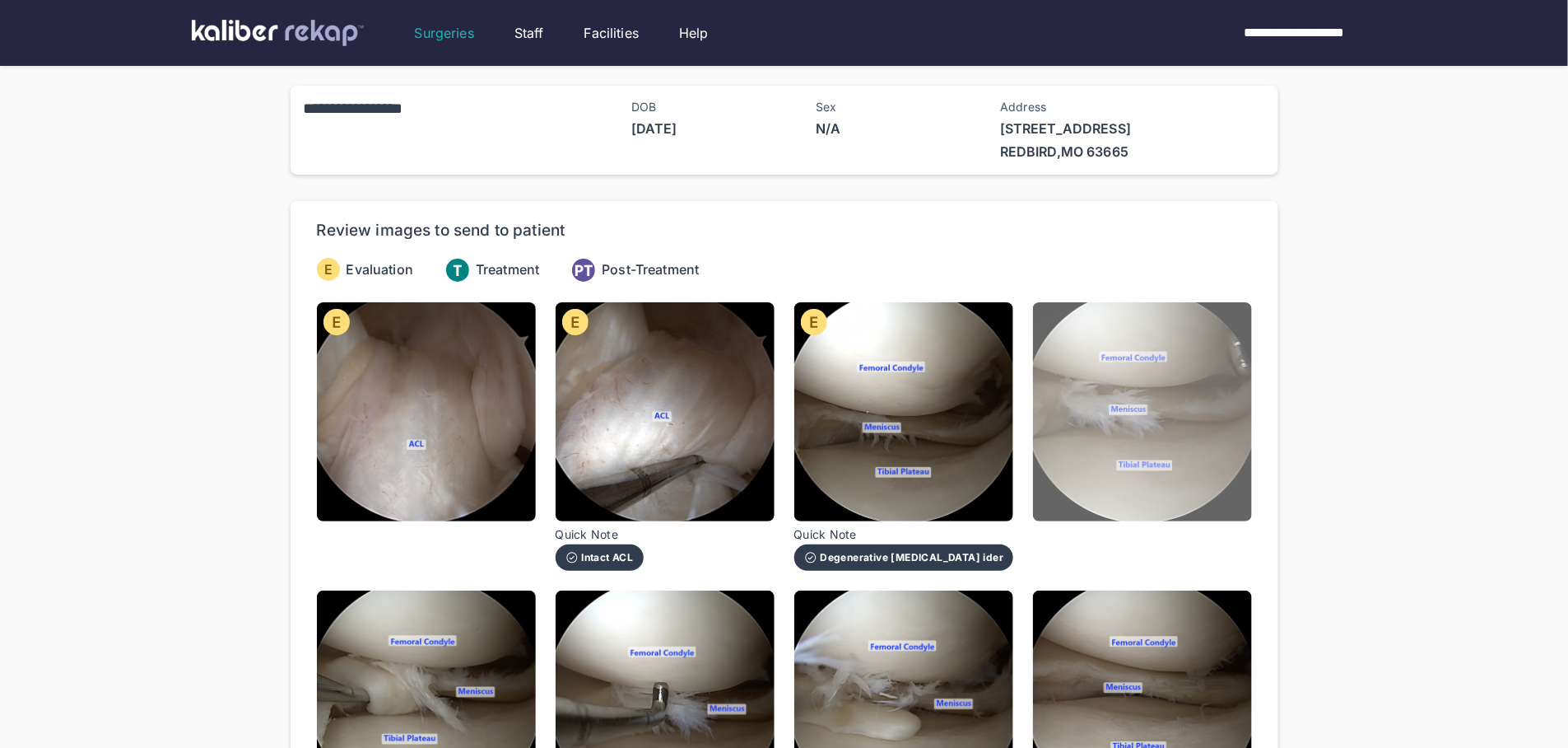
click at [1041, 413] on img at bounding box center [1142, 411] width 219 height 219
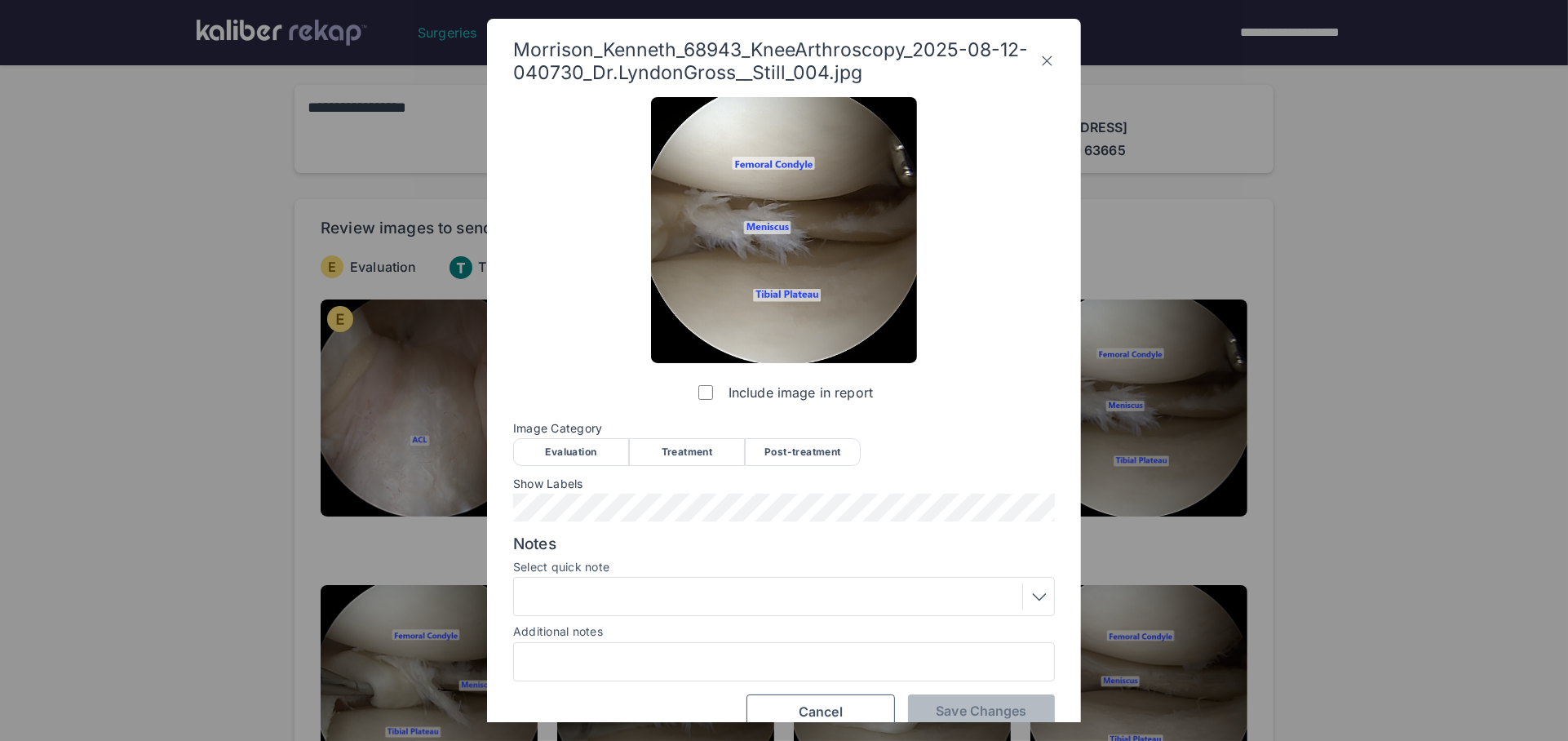
click at [671, 441] on div "Treatment" at bounding box center [687, 452] width 116 height 28
click at [587, 469] on div "Include image in report Image Category Evaluation Treatment Post-treatment Eval…" at bounding box center [784, 413] width 542 height 631
click at [568, 455] on div "Evaluation" at bounding box center [571, 452] width 116 height 28
click at [619, 583] on div at bounding box center [783, 597] width 530 height 26
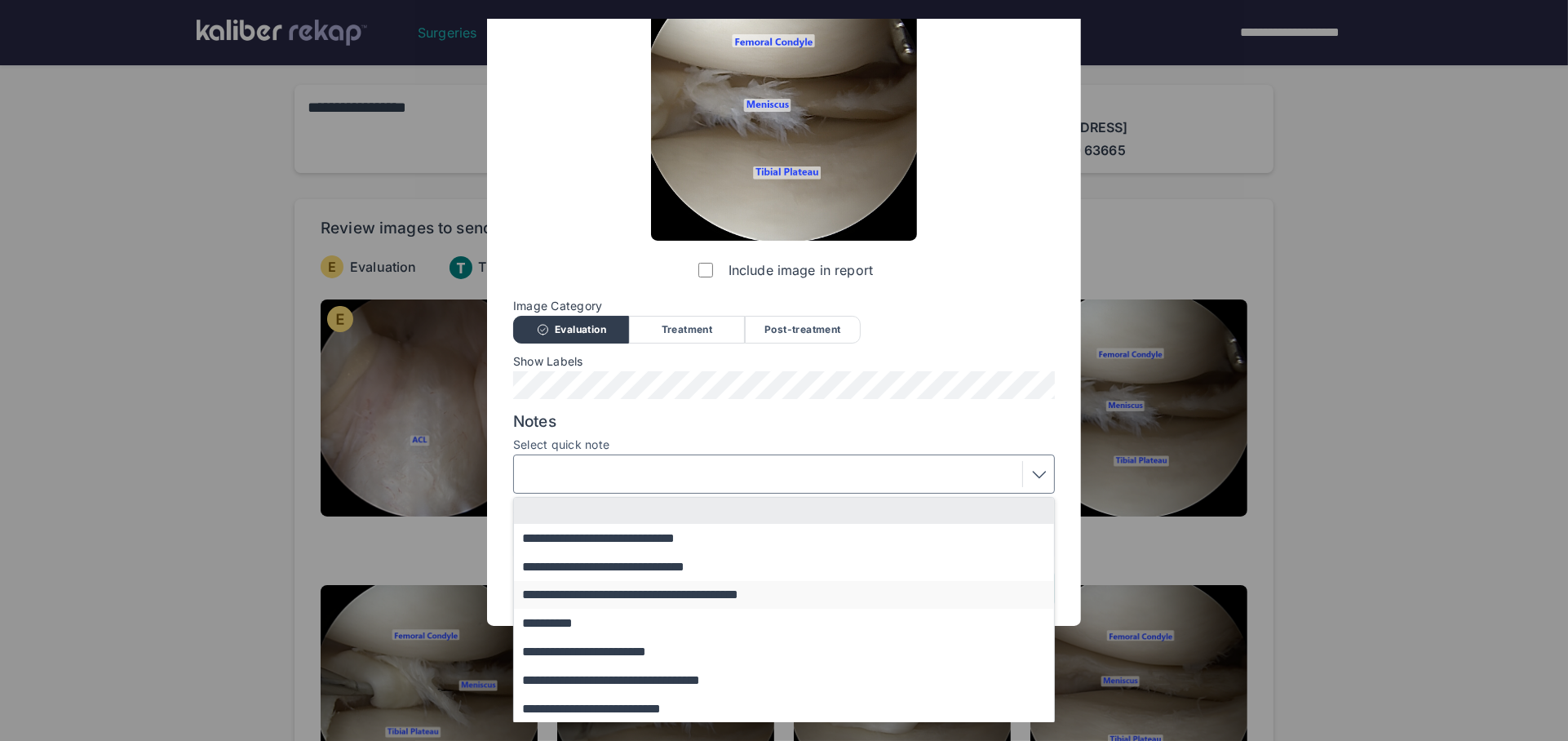
click at [609, 598] on button "**********" at bounding box center [792, 595] width 555 height 28
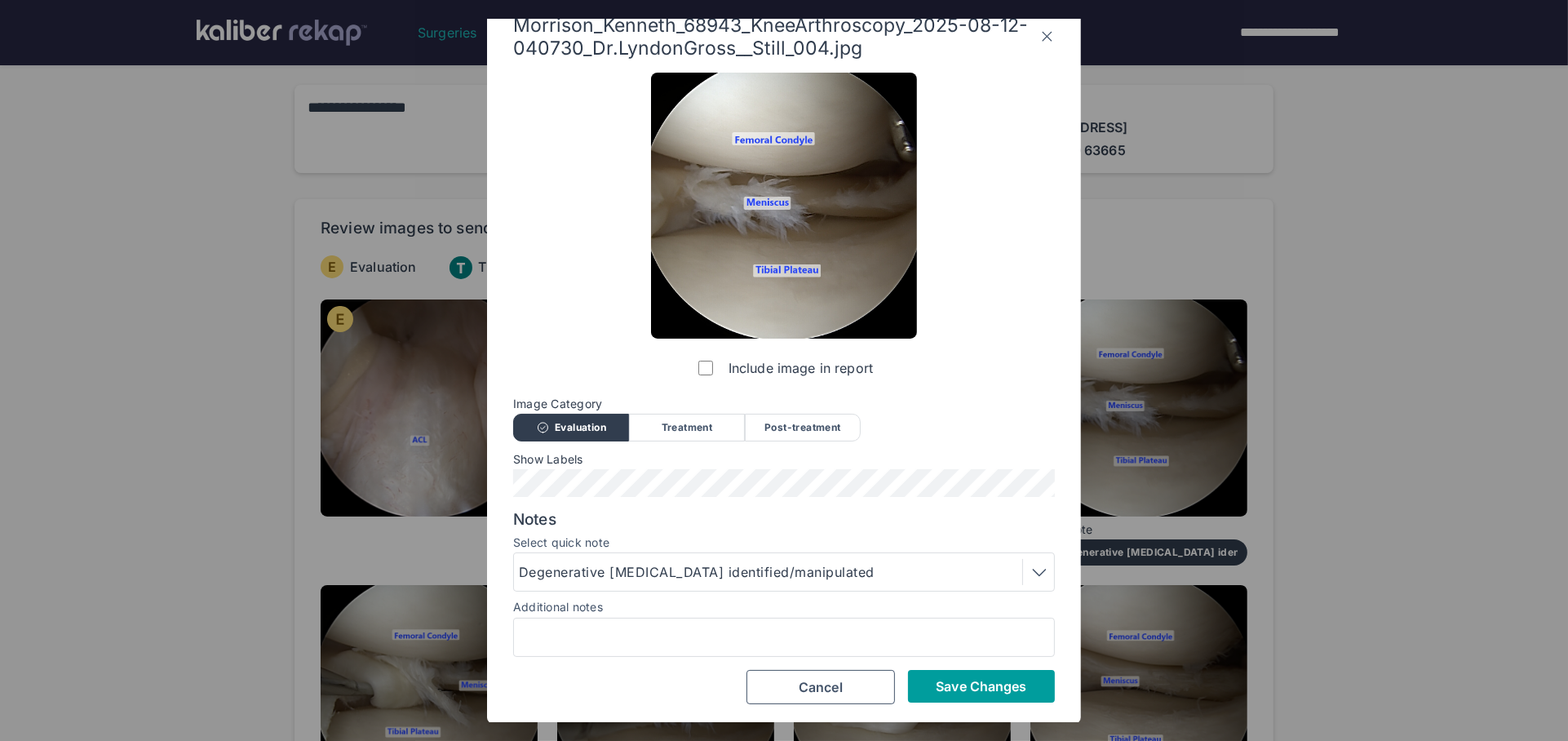
click at [978, 691] on span "Save Changes" at bounding box center [981, 686] width 91 height 16
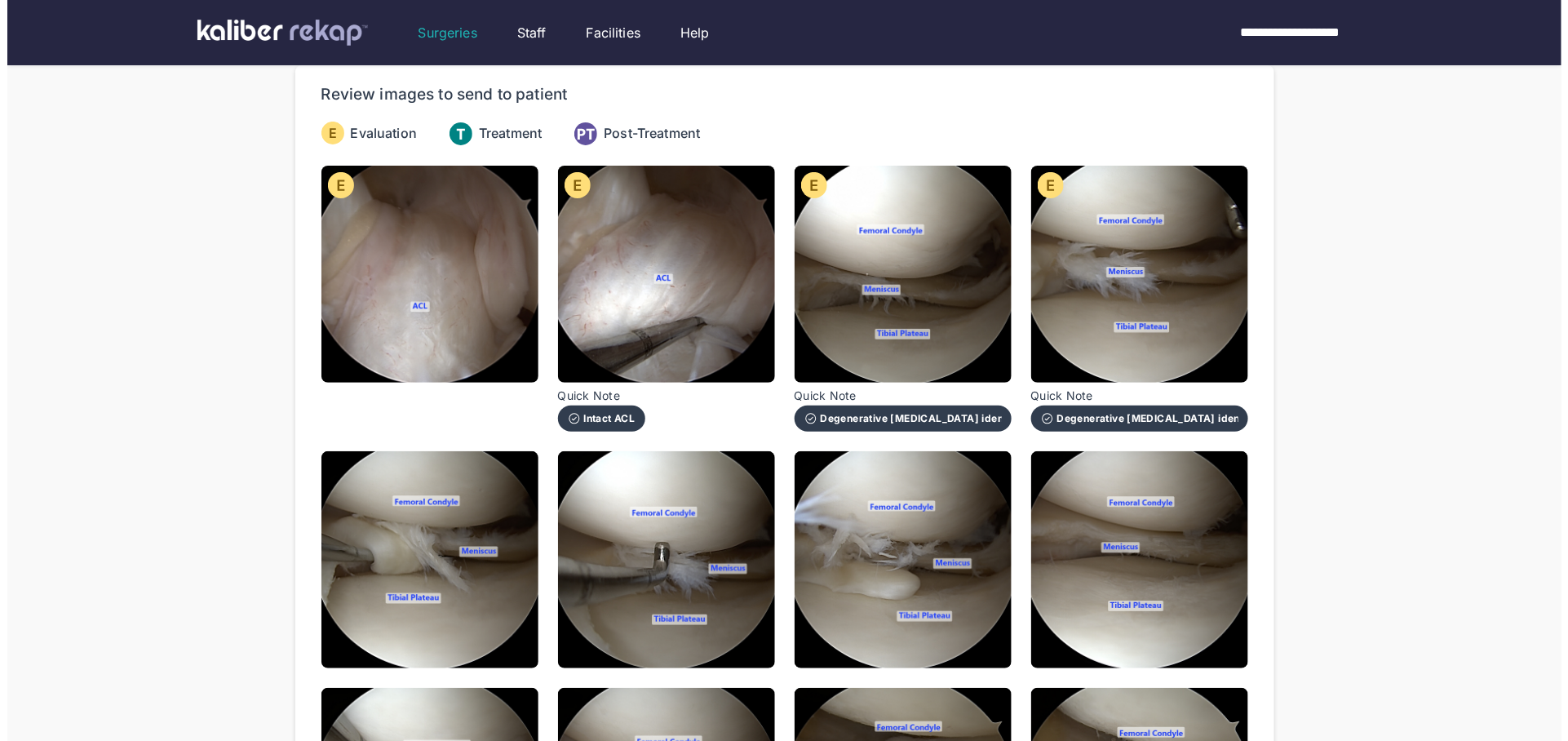
scroll to position [356, 0]
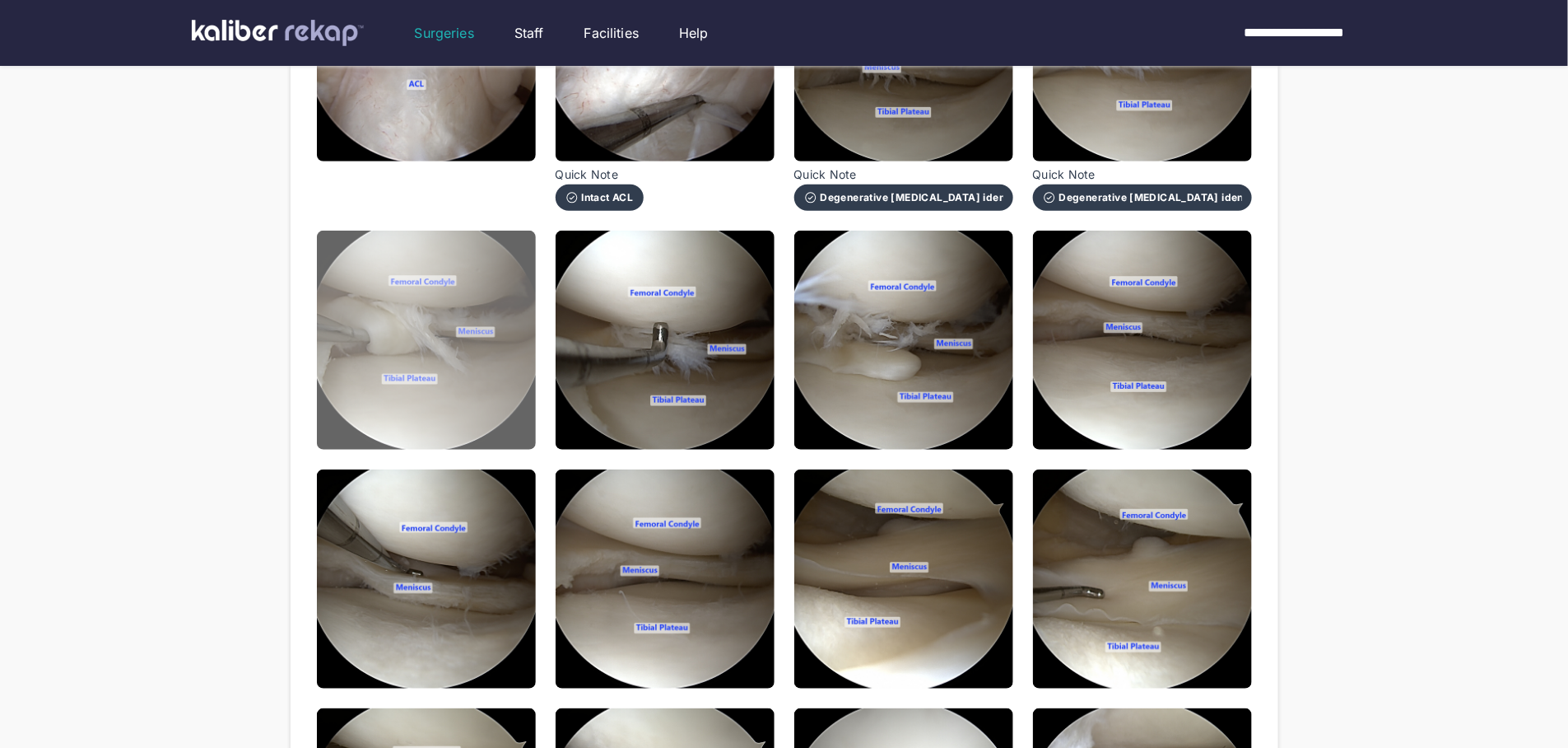
click at [432, 305] on img at bounding box center [426, 340] width 219 height 219
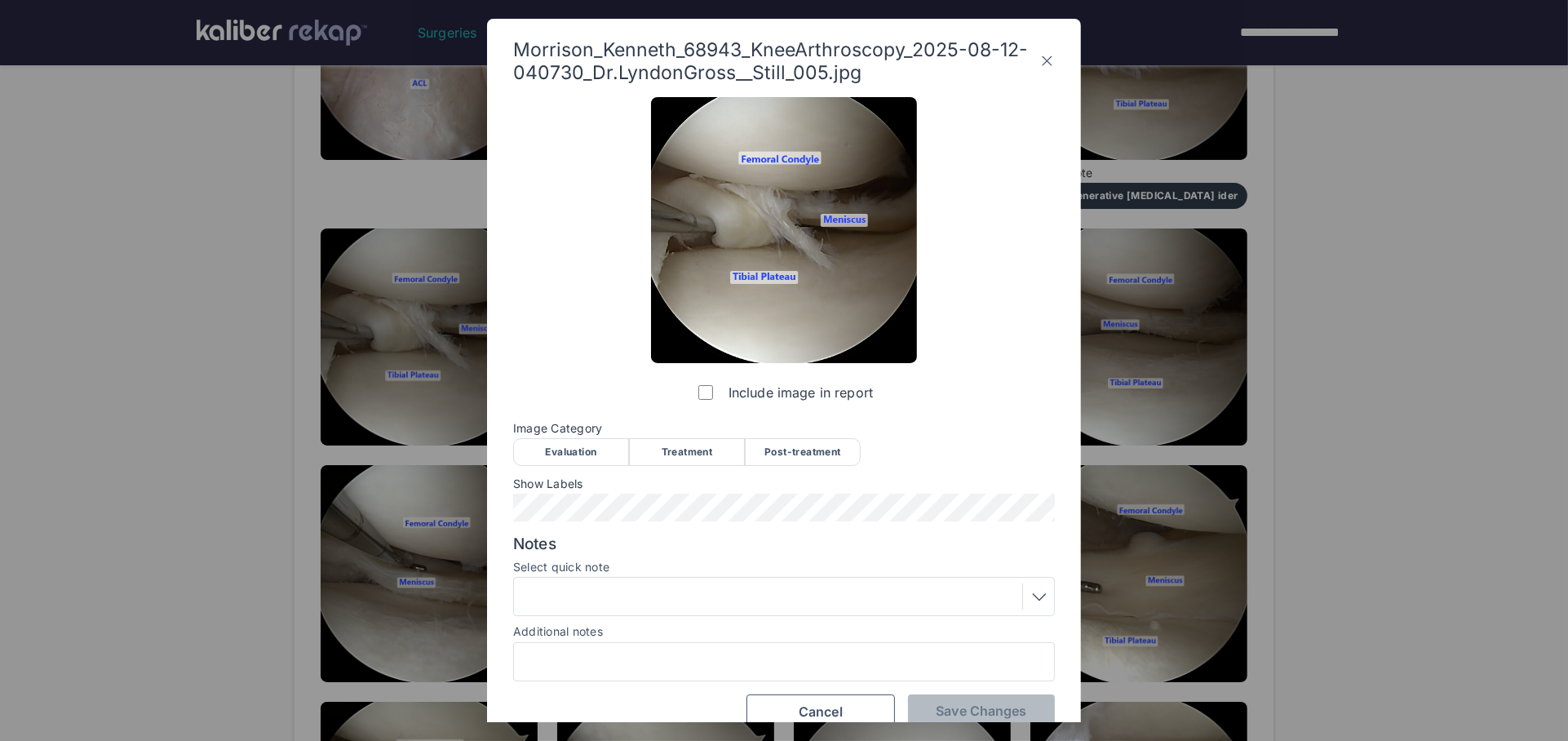
click at [605, 457] on div "Evaluation" at bounding box center [571, 452] width 116 height 28
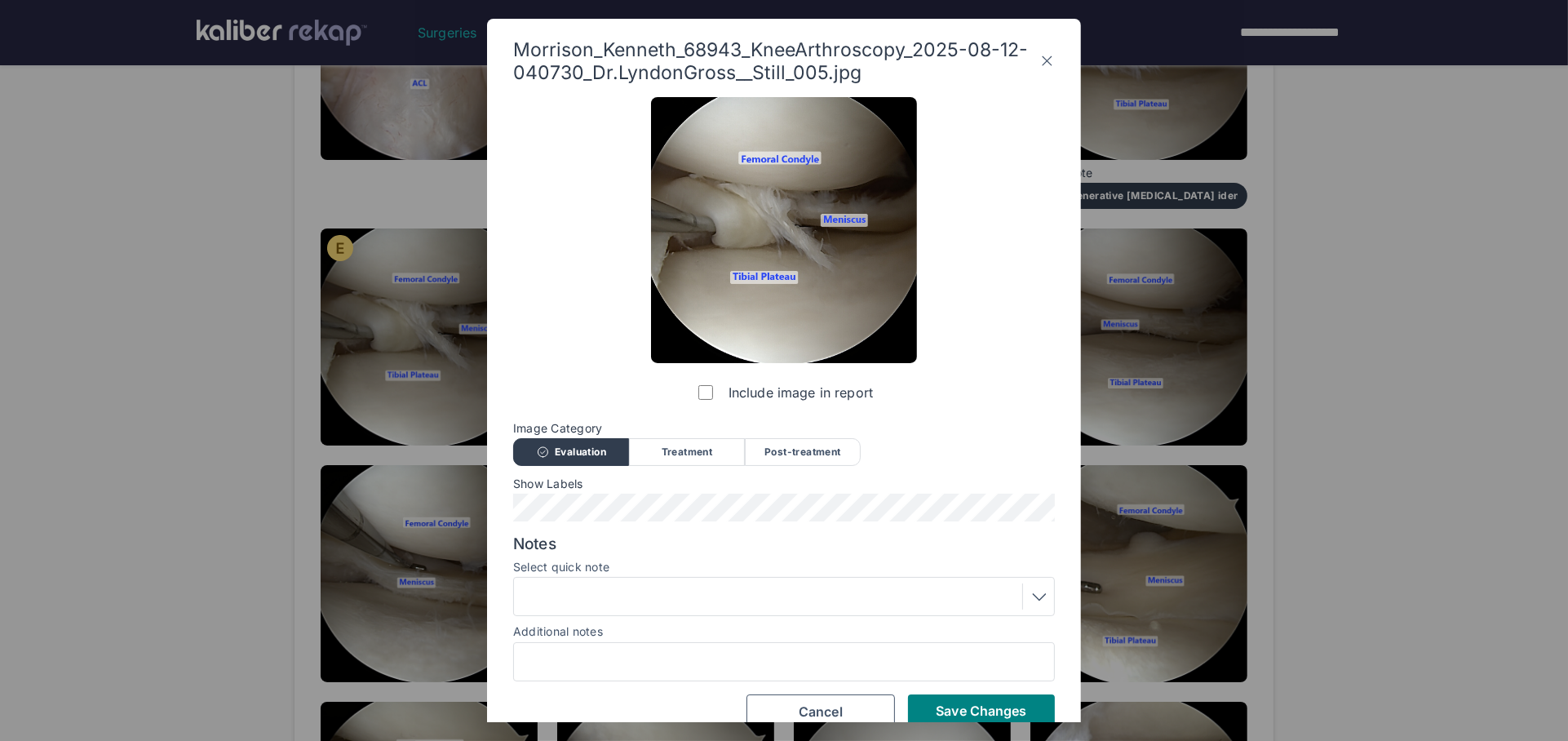
click at [640, 585] on div at bounding box center [783, 597] width 530 height 26
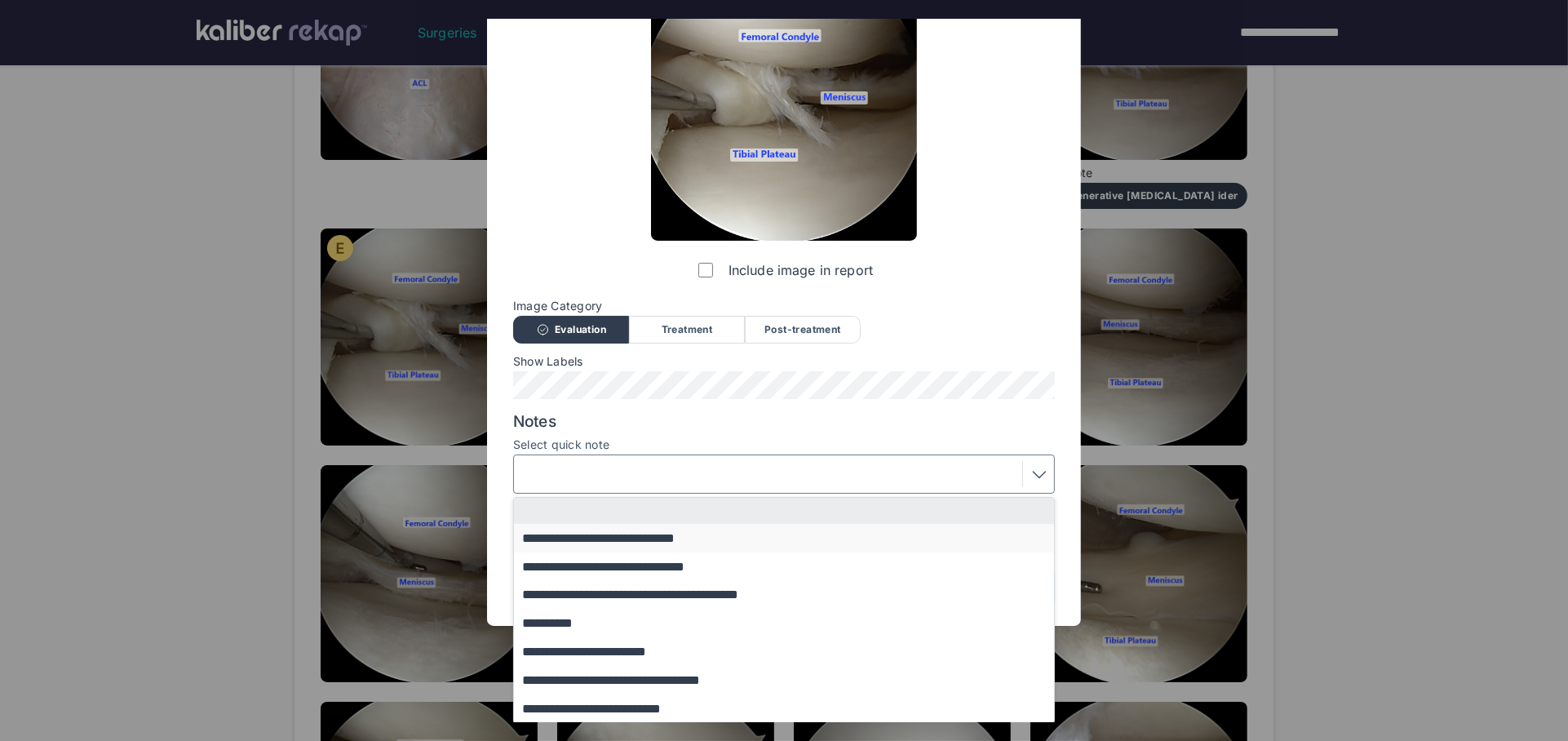
click at [623, 548] on button "**********" at bounding box center [792, 537] width 555 height 28
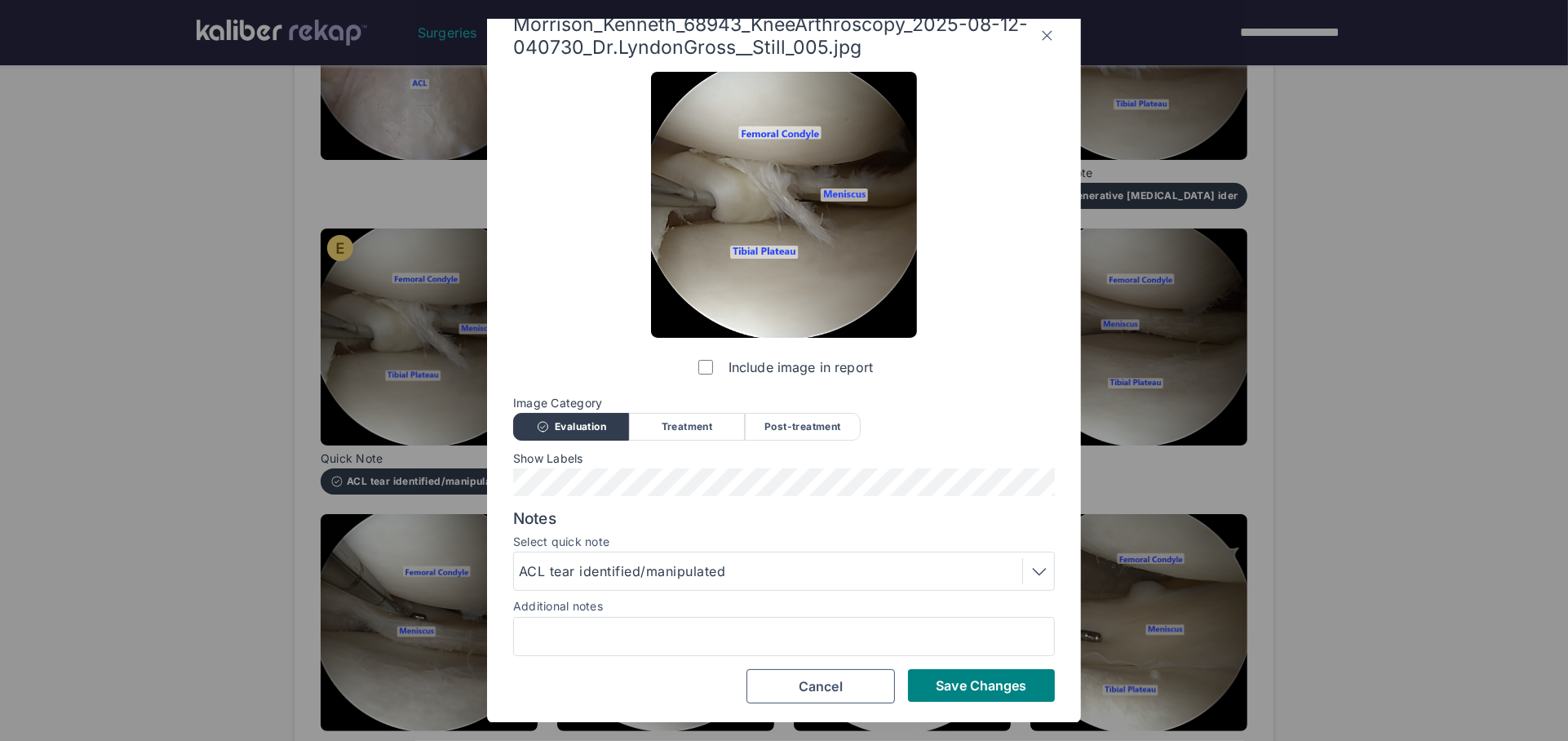
scroll to position [24, 0]
click at [979, 680] on span "Save Changes" at bounding box center [981, 686] width 91 height 16
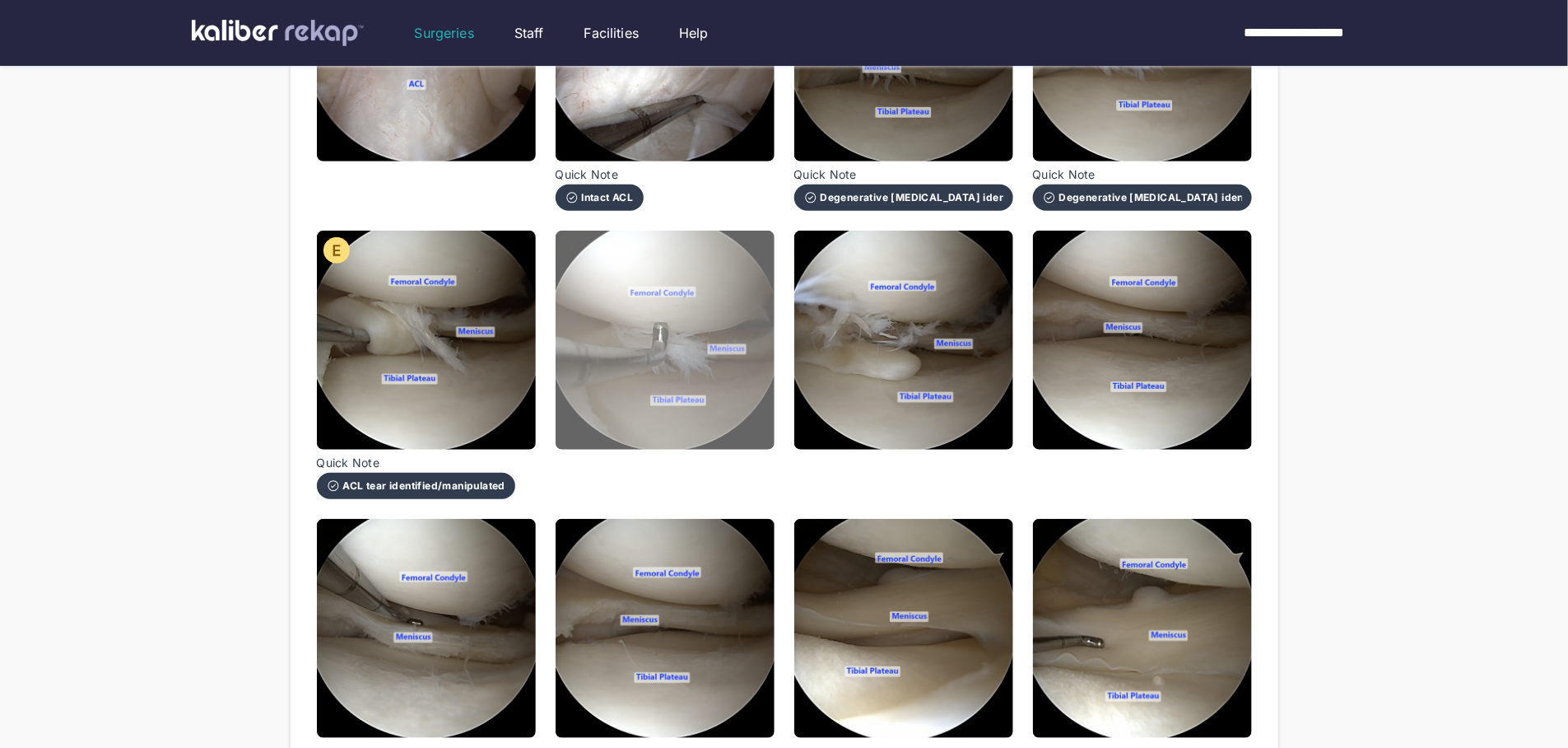
click at [727, 373] on img at bounding box center [664, 340] width 219 height 219
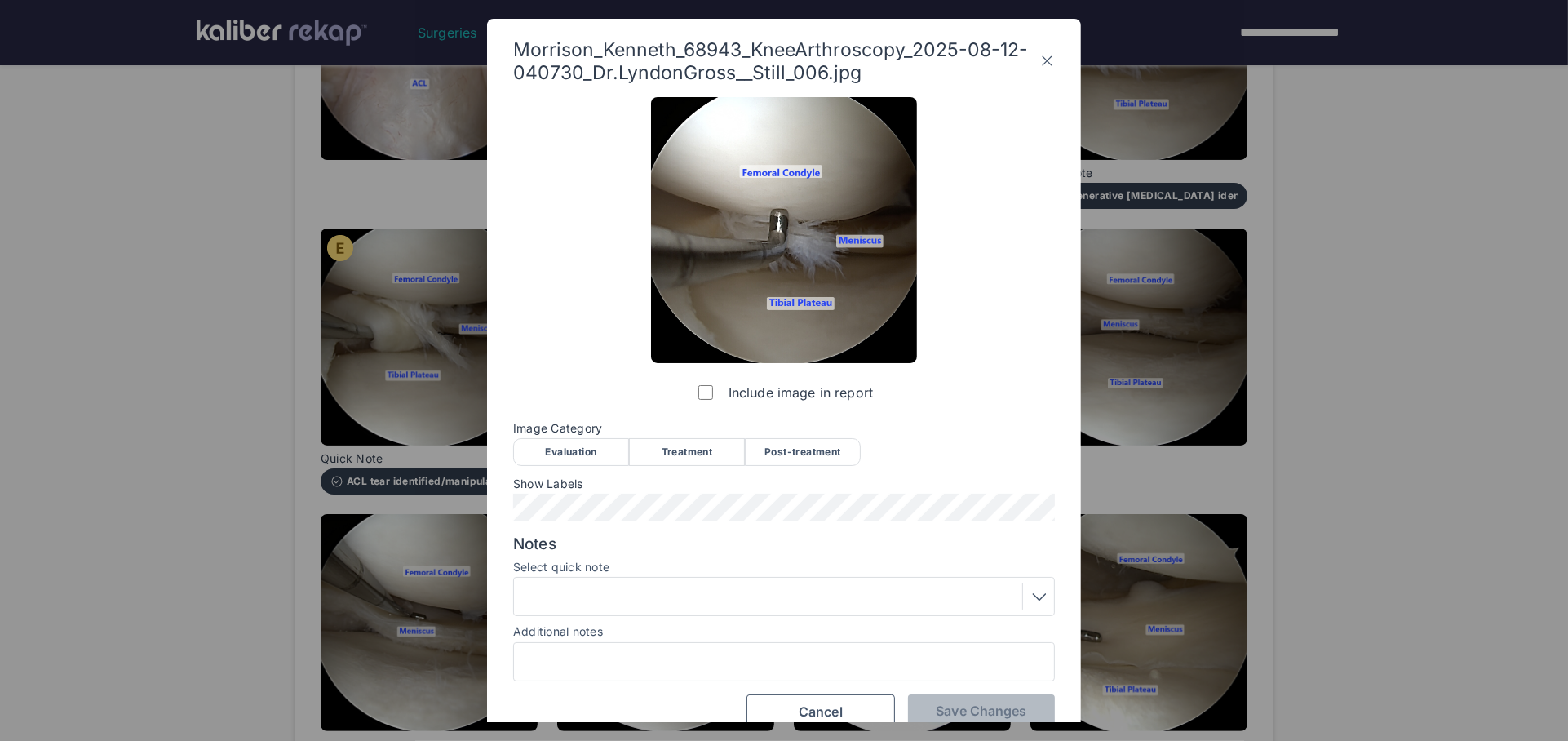
click at [579, 444] on div "Evaluation" at bounding box center [571, 452] width 116 height 28
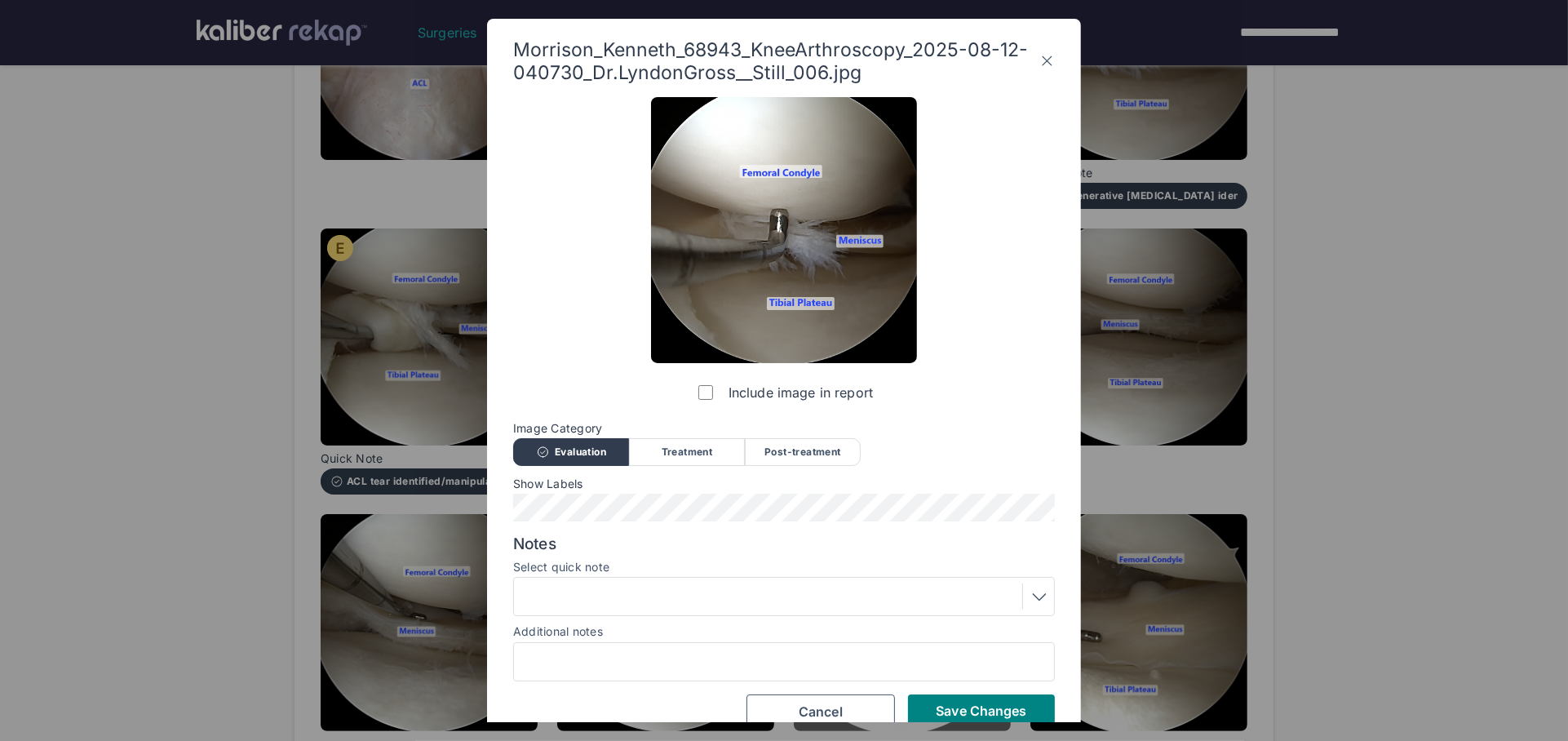
click at [1003, 718] on span "Save Changes" at bounding box center [981, 710] width 91 height 16
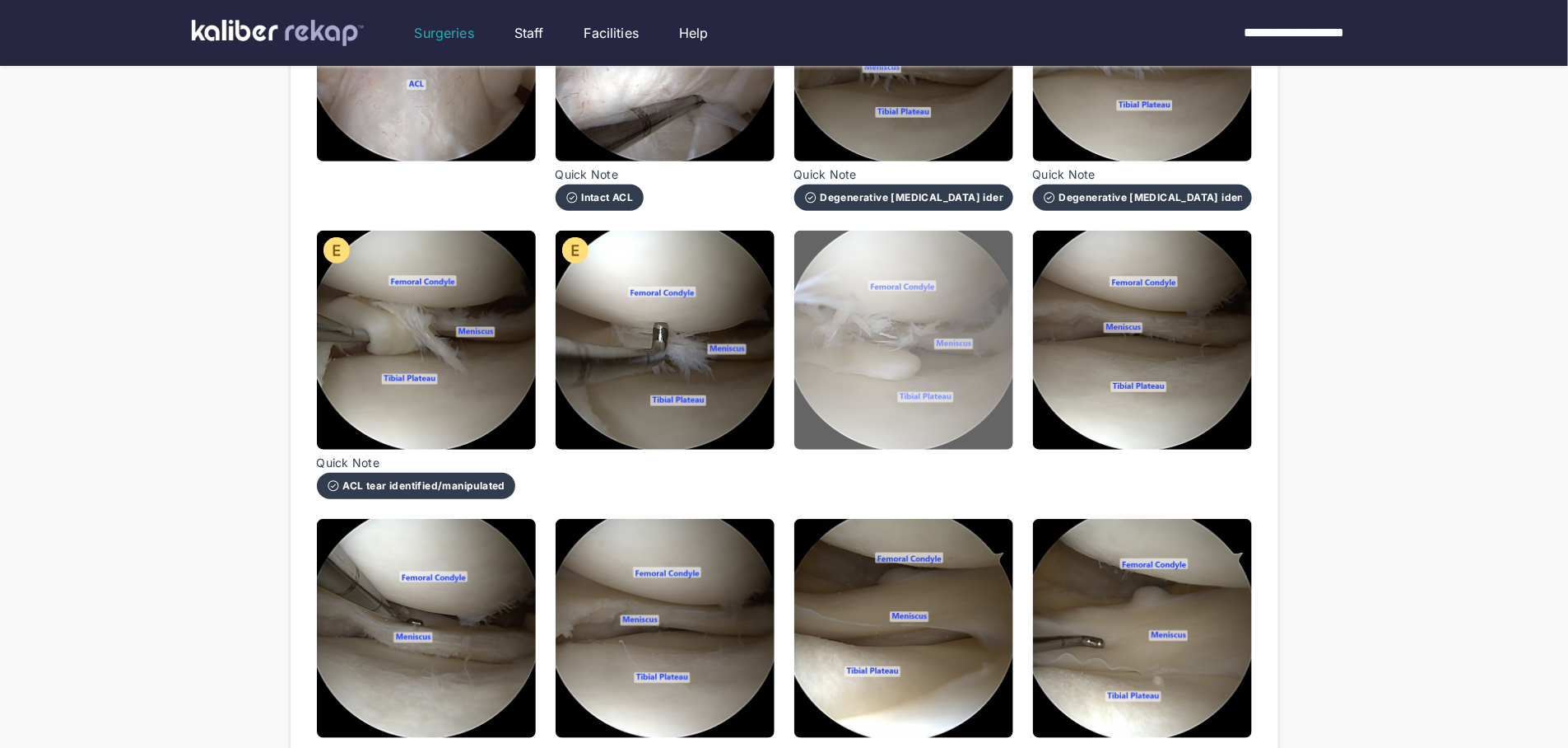
click at [906, 392] on img at bounding box center [903, 340] width 219 height 219
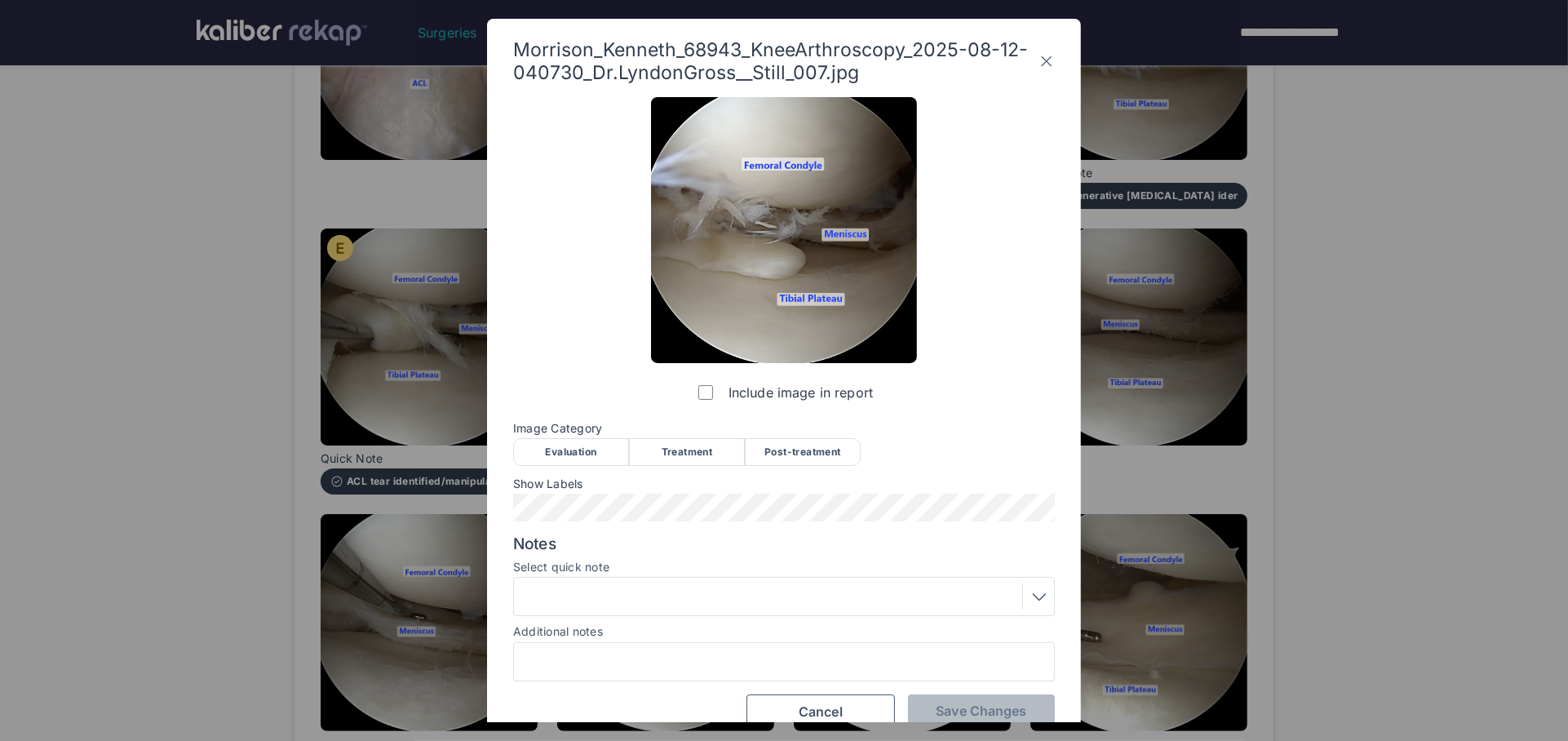
click at [573, 447] on div "Evaluation" at bounding box center [571, 452] width 116 height 28
click at [620, 606] on div at bounding box center [784, 597] width 542 height 39
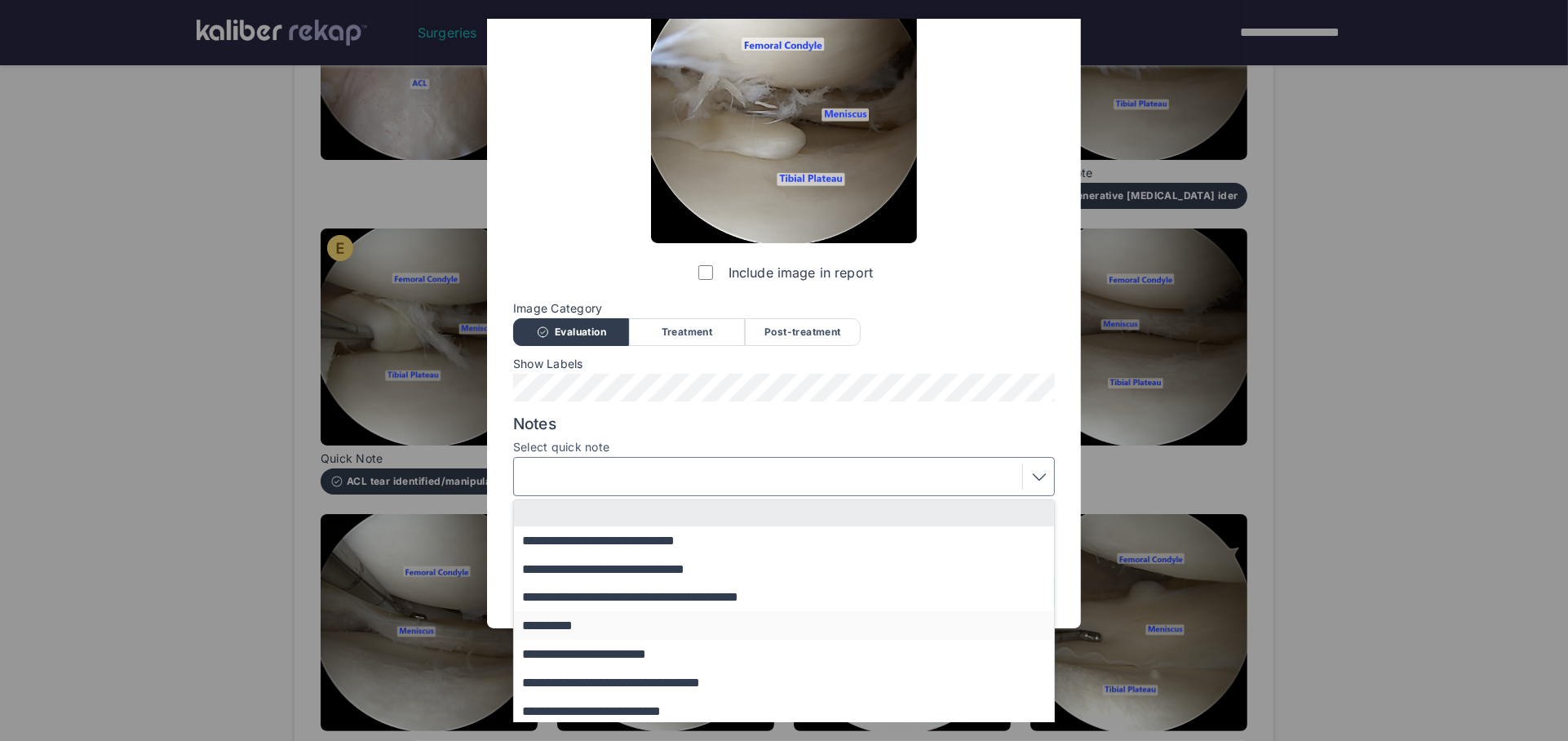
scroll to position [122, 0]
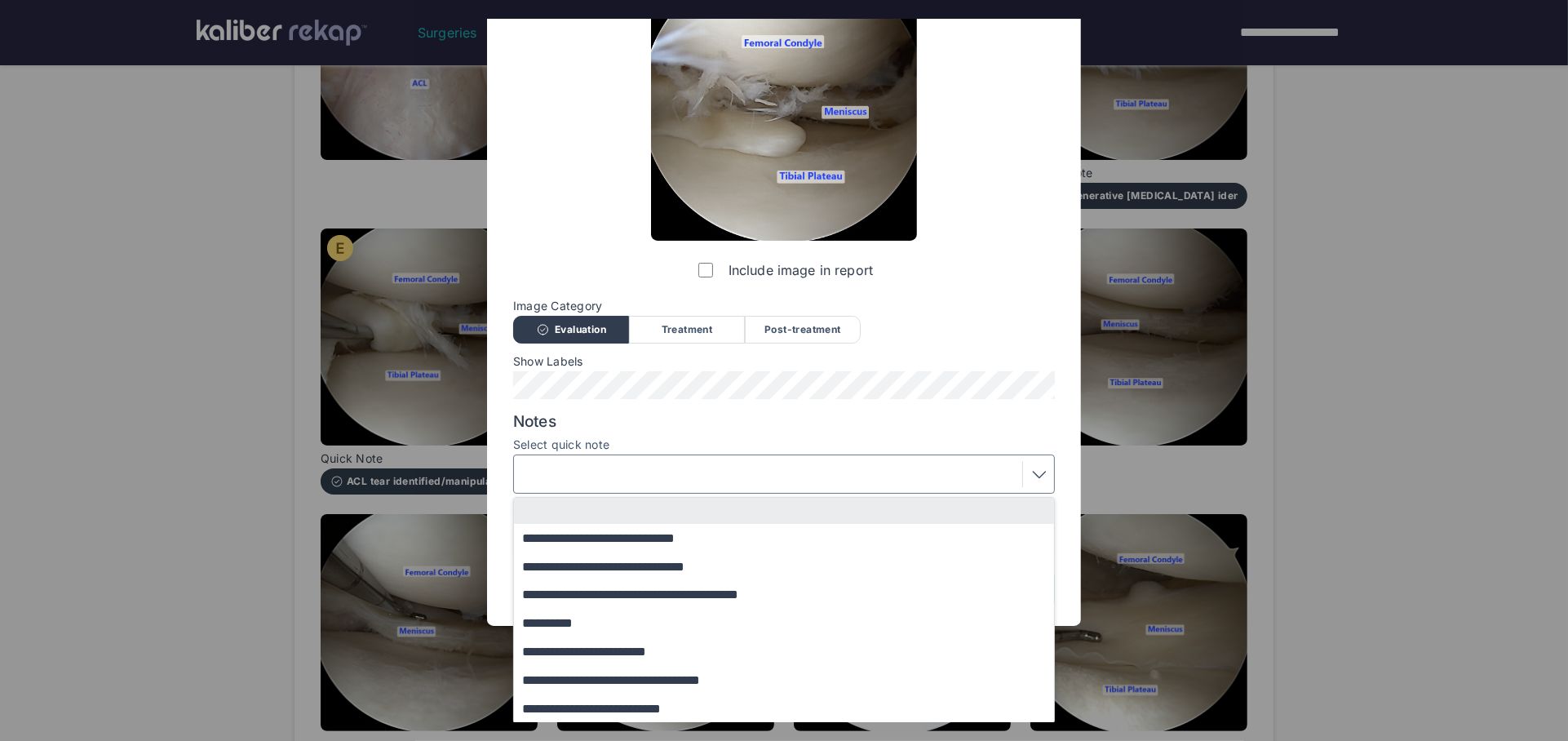
click at [590, 679] on button "**********" at bounding box center [792, 680] width 555 height 28
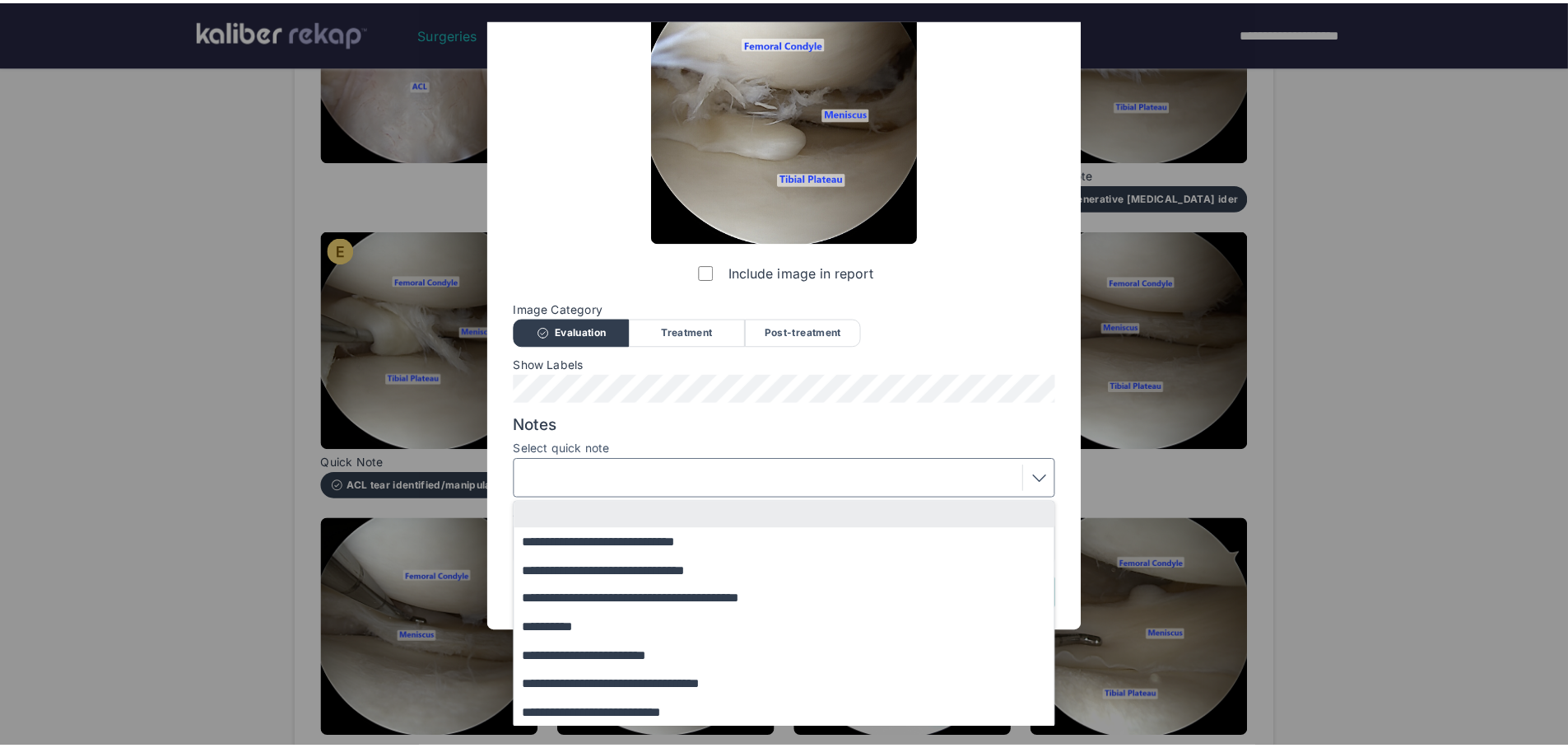
scroll to position [25, 0]
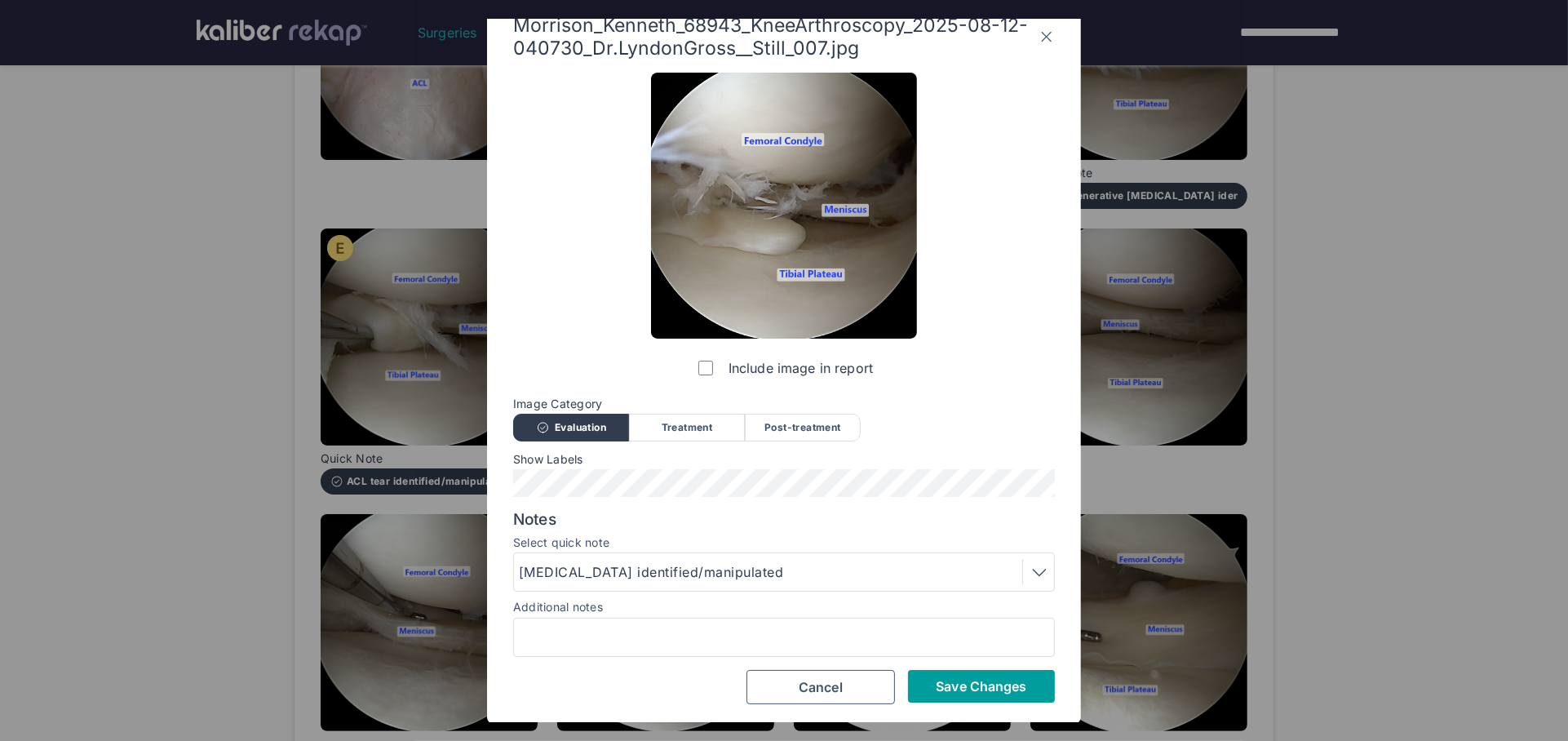
click at [980, 686] on span "Save Changes" at bounding box center [981, 686] width 91 height 16
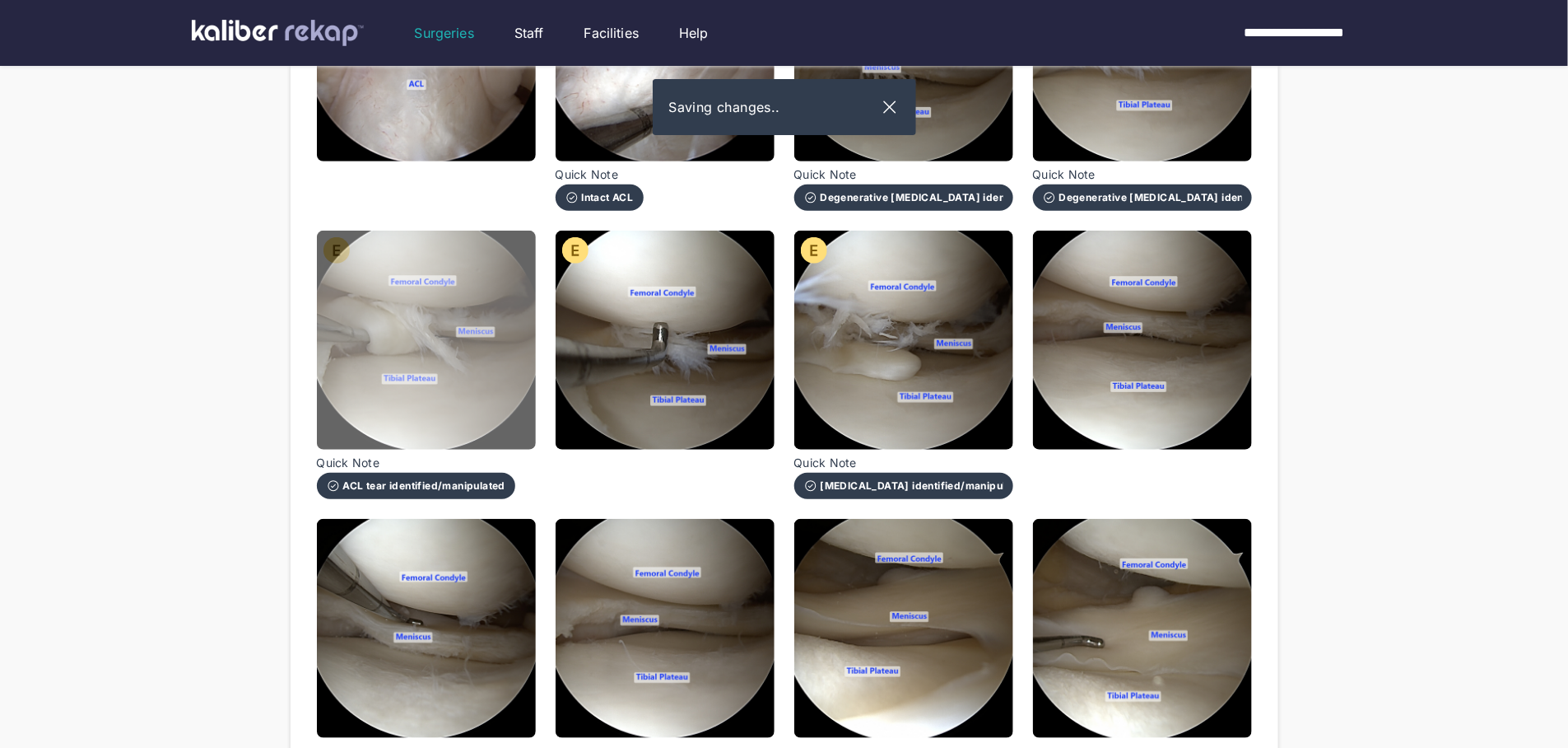
click at [449, 379] on img at bounding box center [426, 340] width 219 height 219
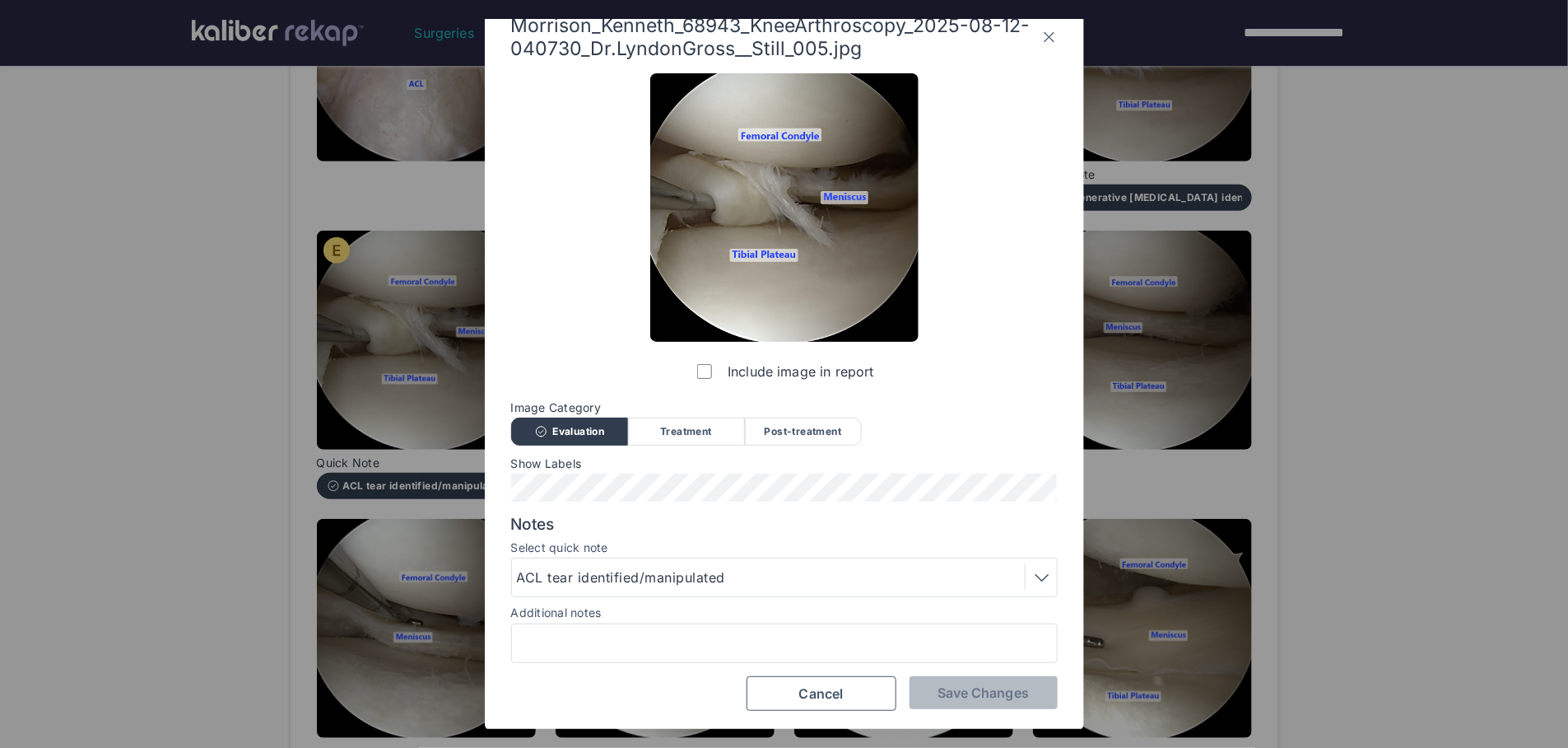
drag, startPoint x: 698, startPoint y: 561, endPoint x: 685, endPoint y: 578, distance: 21.4
click at [698, 562] on div "ACL tear identified/manipulated" at bounding box center [784, 578] width 547 height 40
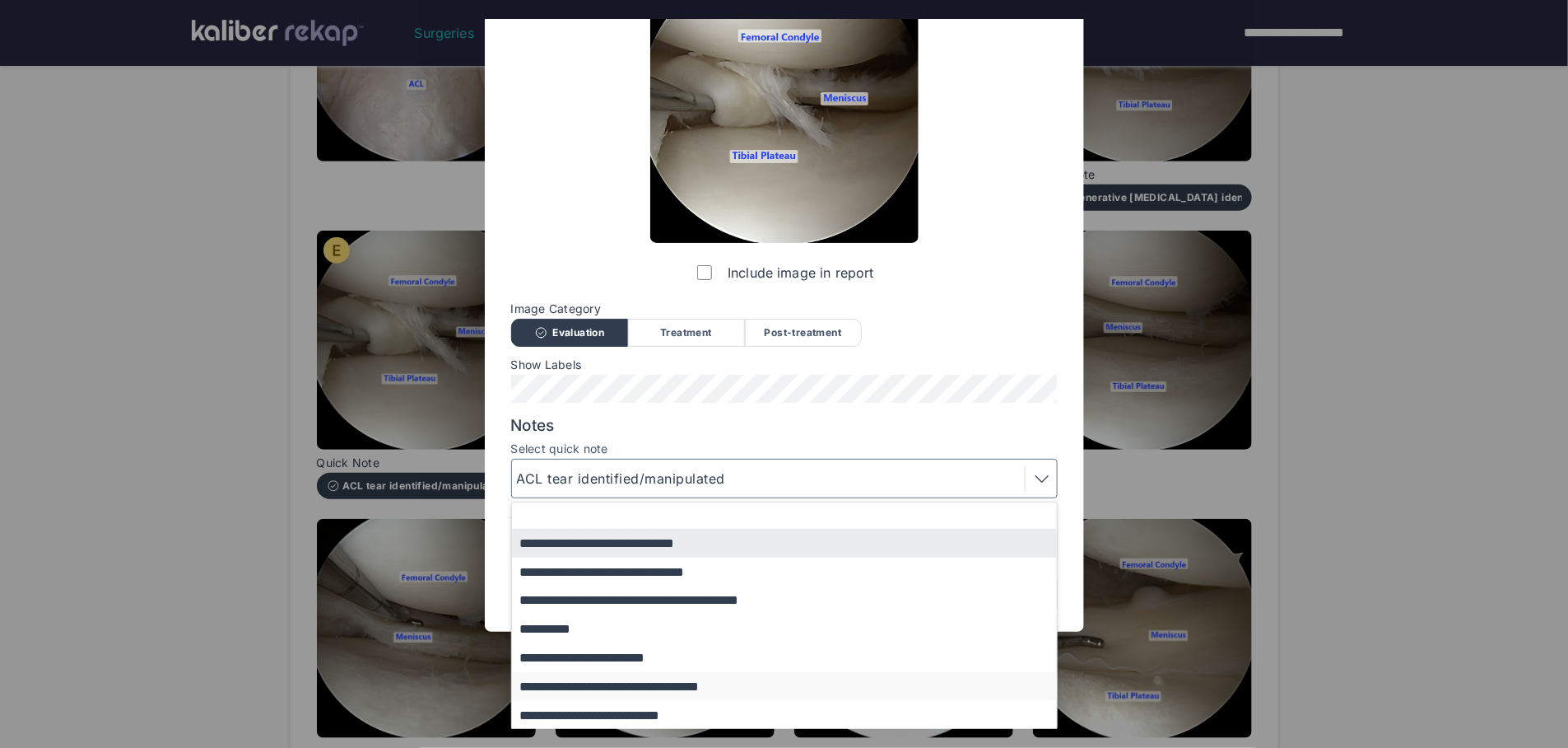
click at [616, 686] on button "**********" at bounding box center [792, 686] width 560 height 28
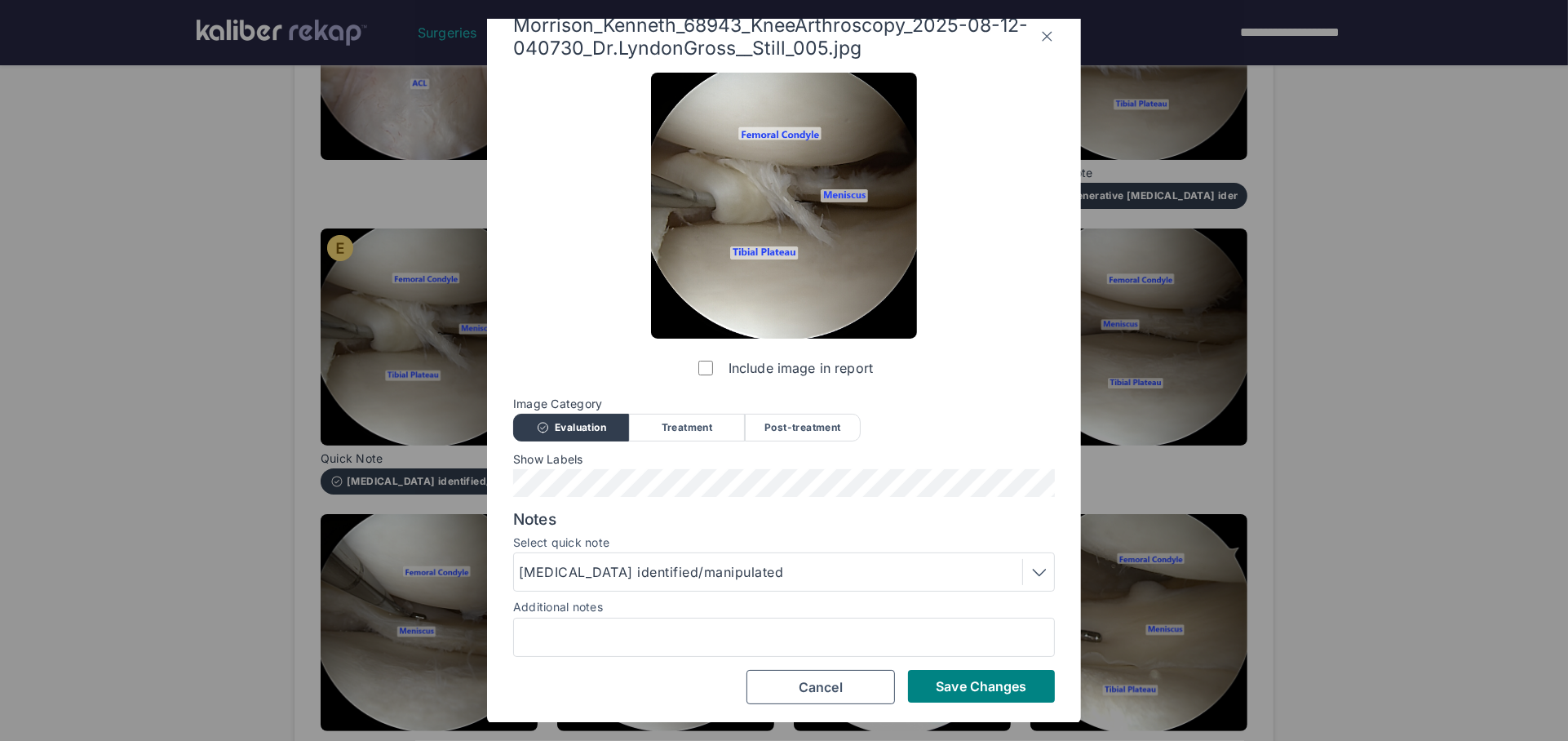
click at [957, 667] on div "Include image in report Image Category Evaluation Treatment Post-treatment Eval…" at bounding box center [784, 387] width 542 height 631
click at [999, 682] on span "Save Changes" at bounding box center [981, 686] width 91 height 16
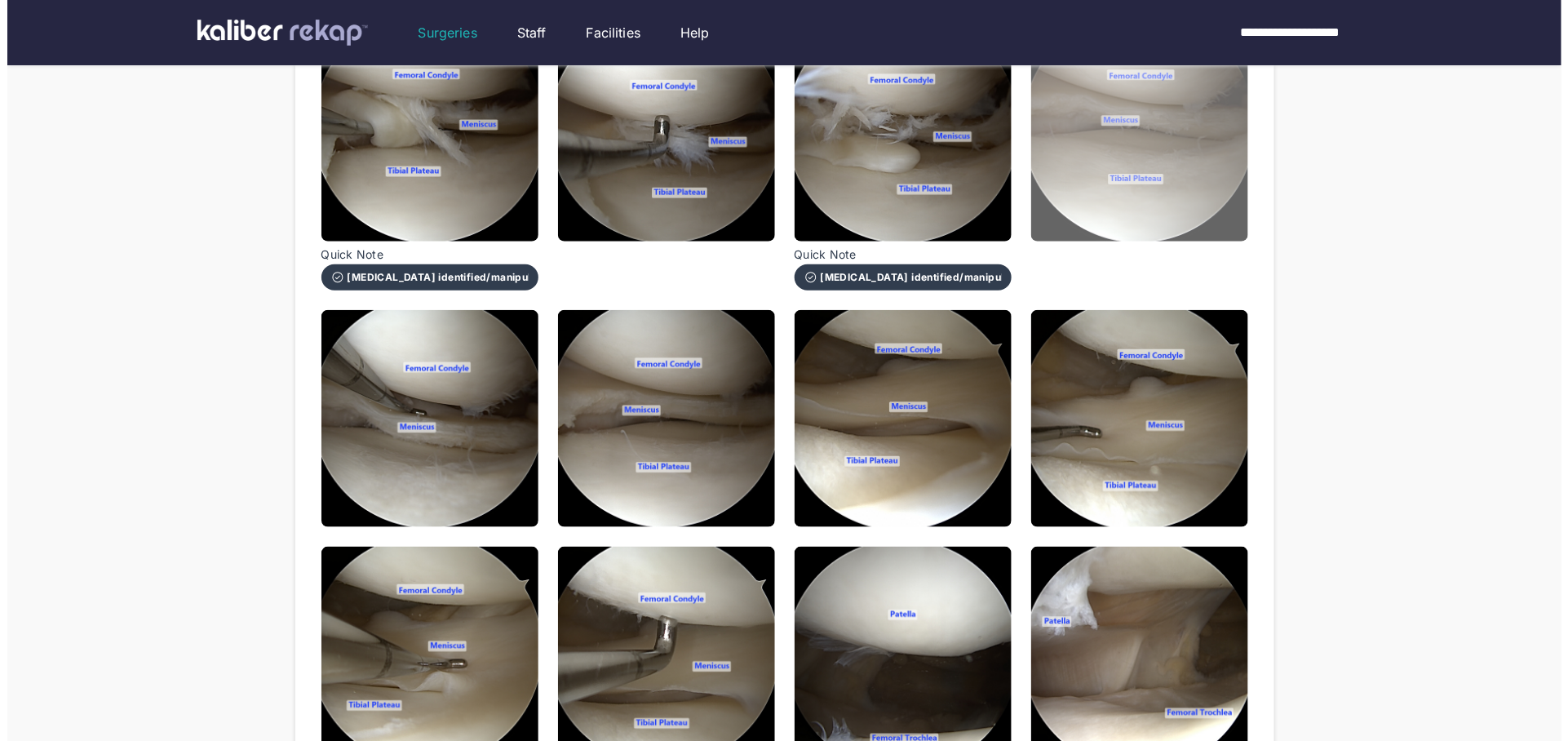
scroll to position [569, 0]
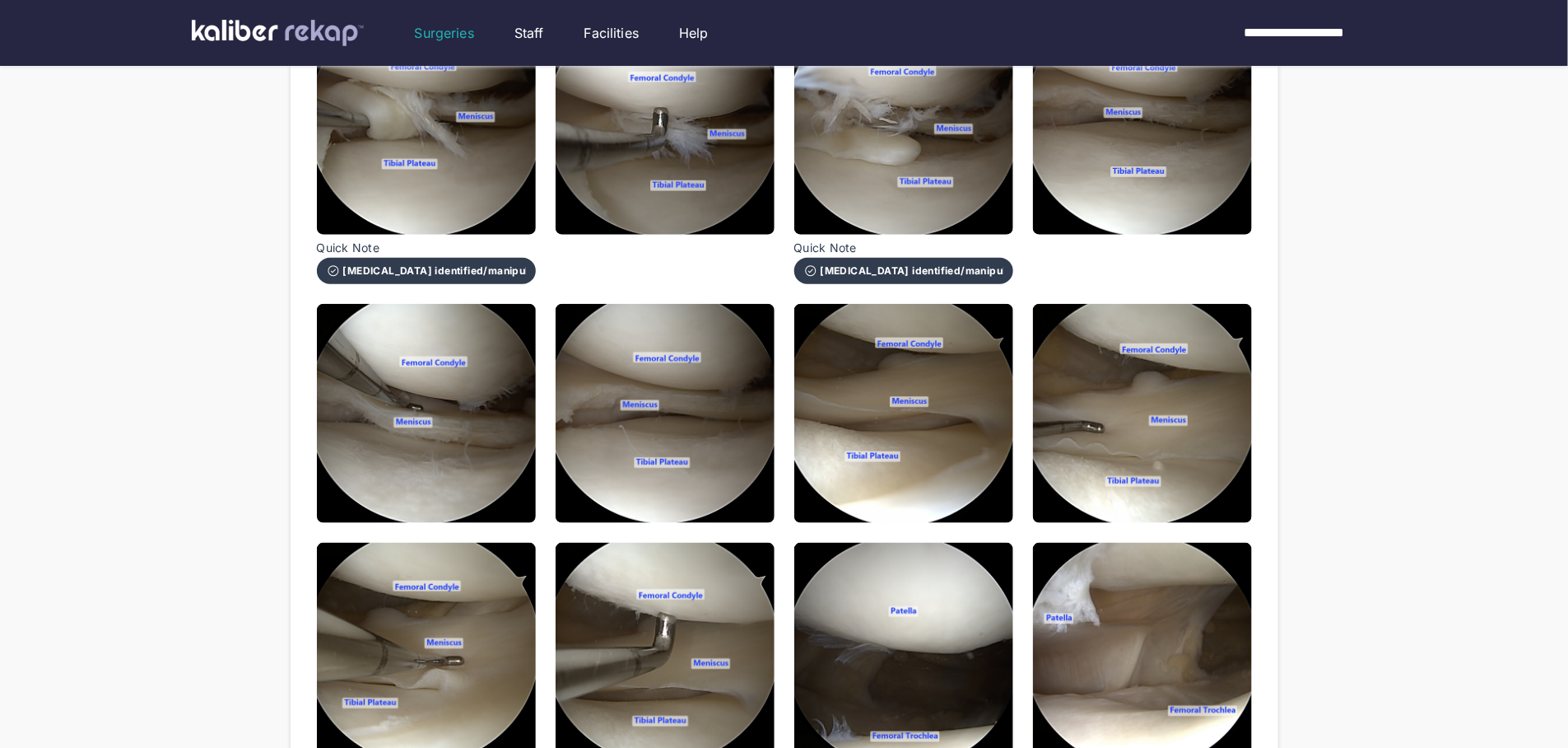
click at [1154, 202] on img at bounding box center [1142, 125] width 219 height 219
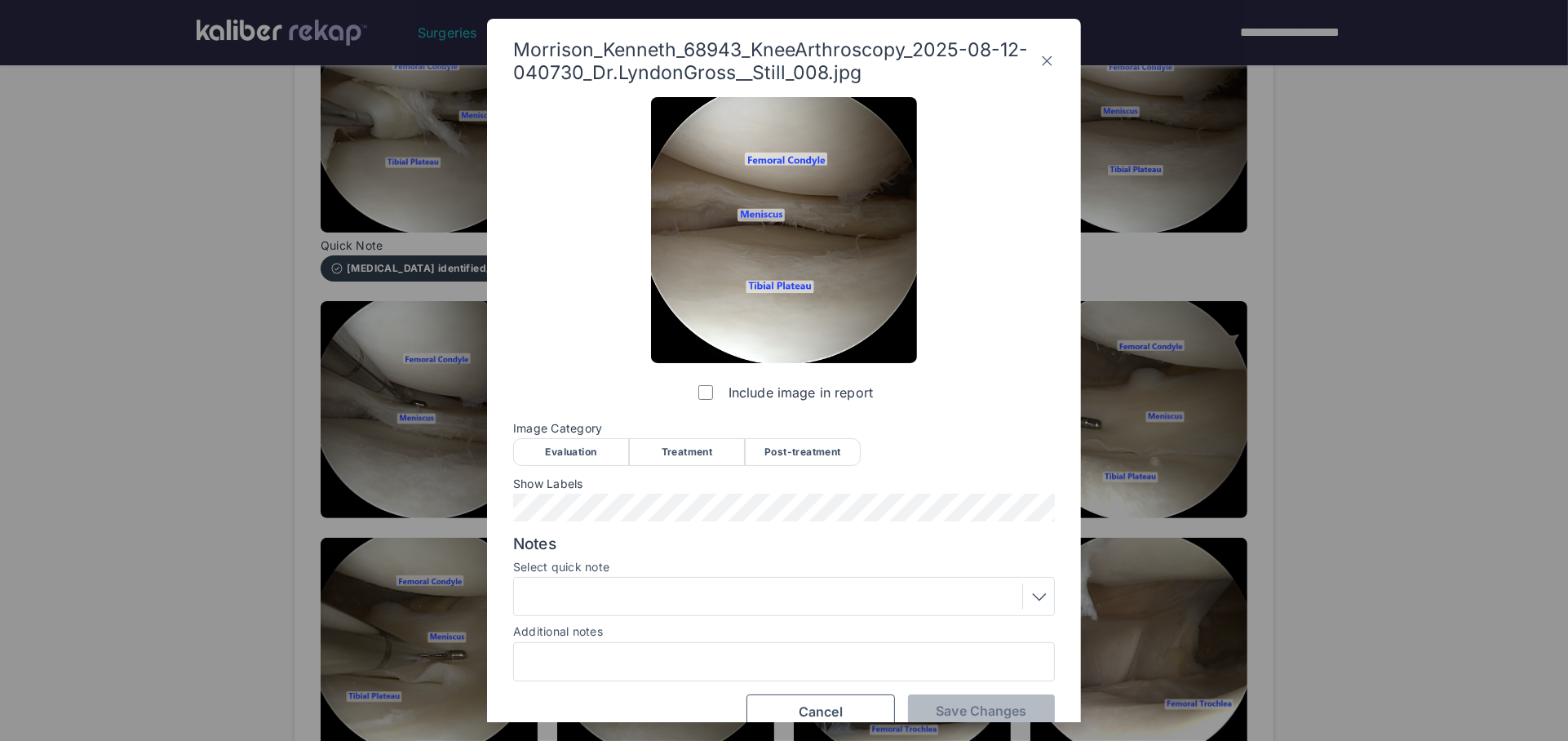
click at [810, 442] on div "Post-treatment" at bounding box center [803, 452] width 116 height 28
click at [774, 598] on div at bounding box center [783, 597] width 530 height 26
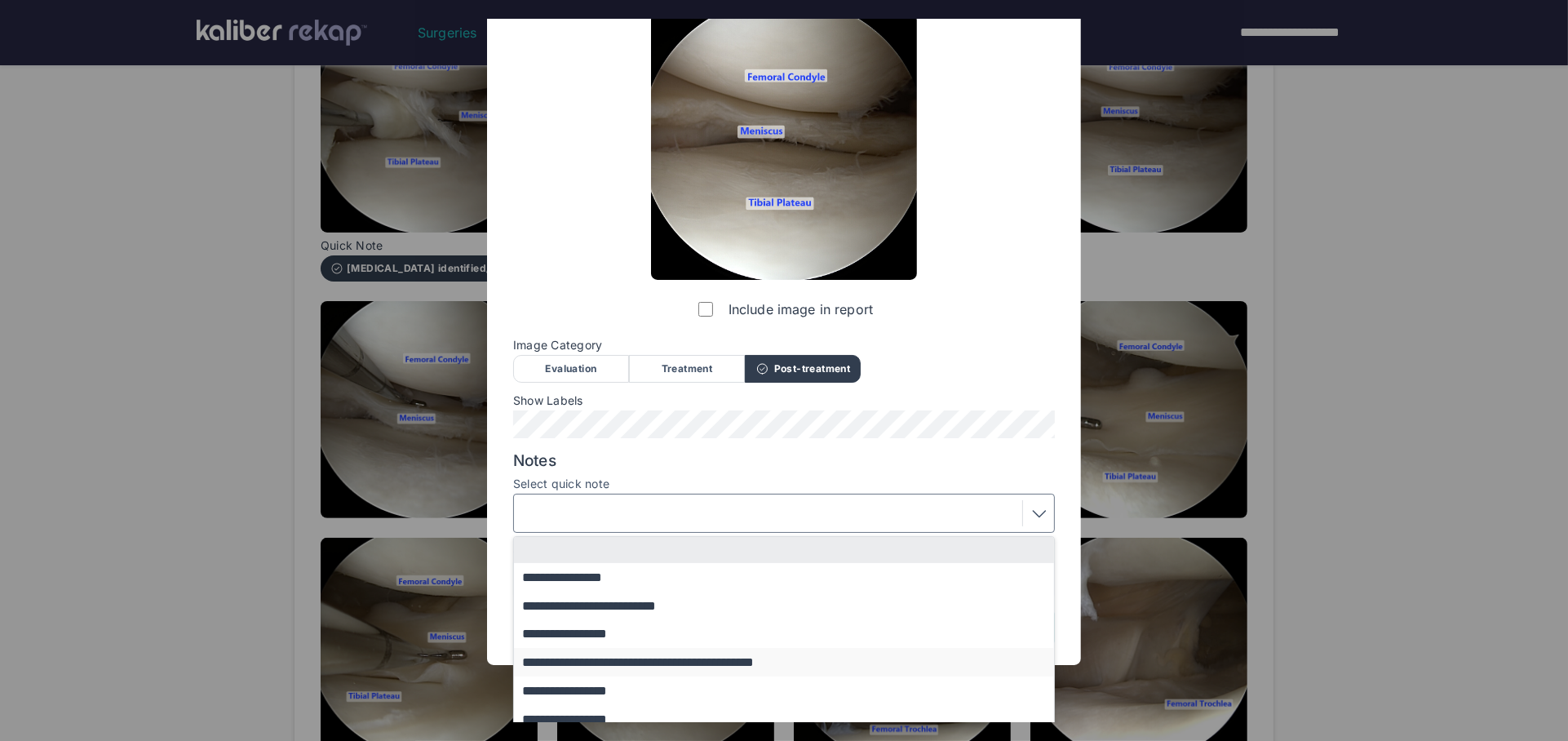
scroll to position [94, 0]
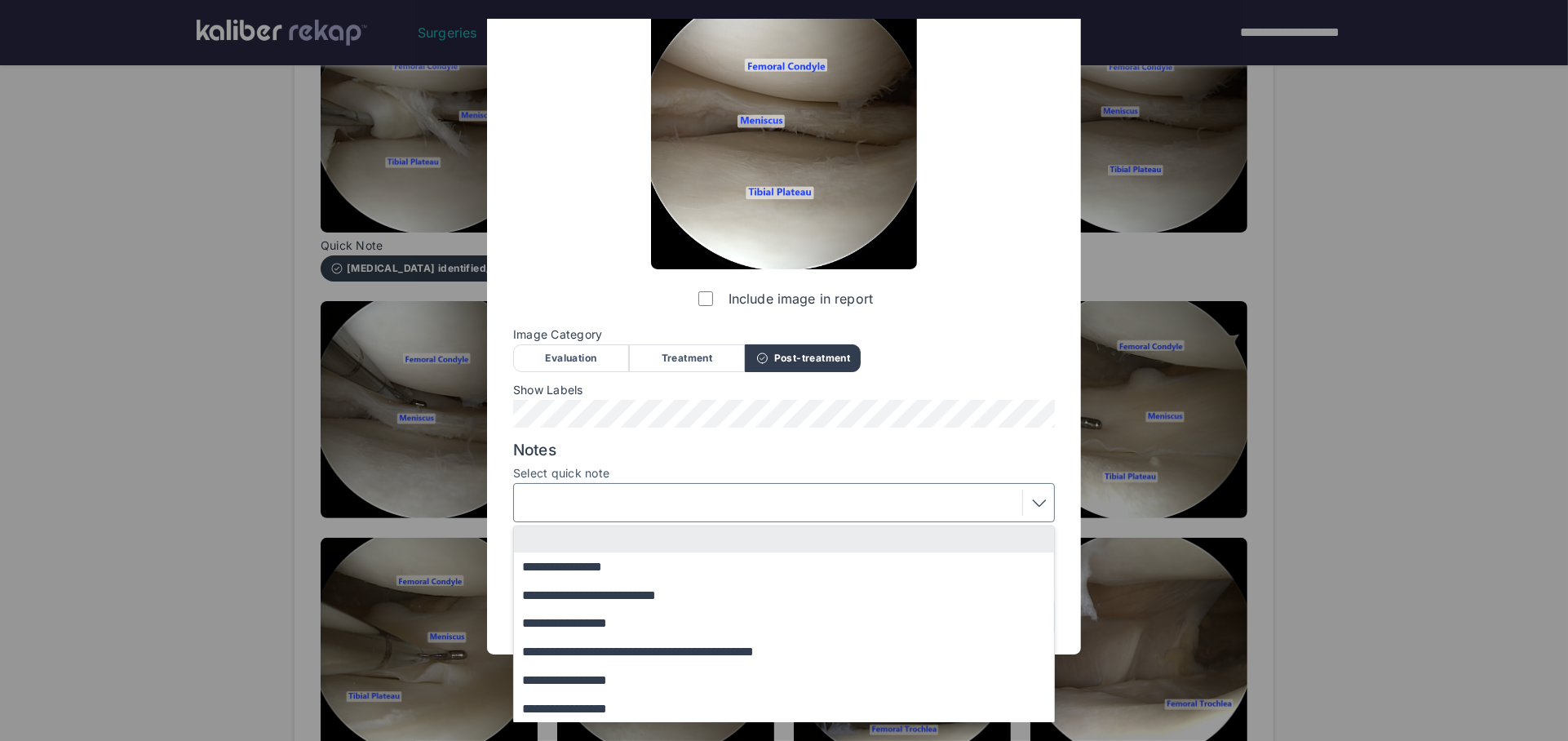
click at [600, 625] on button "**********" at bounding box center [792, 624] width 555 height 28
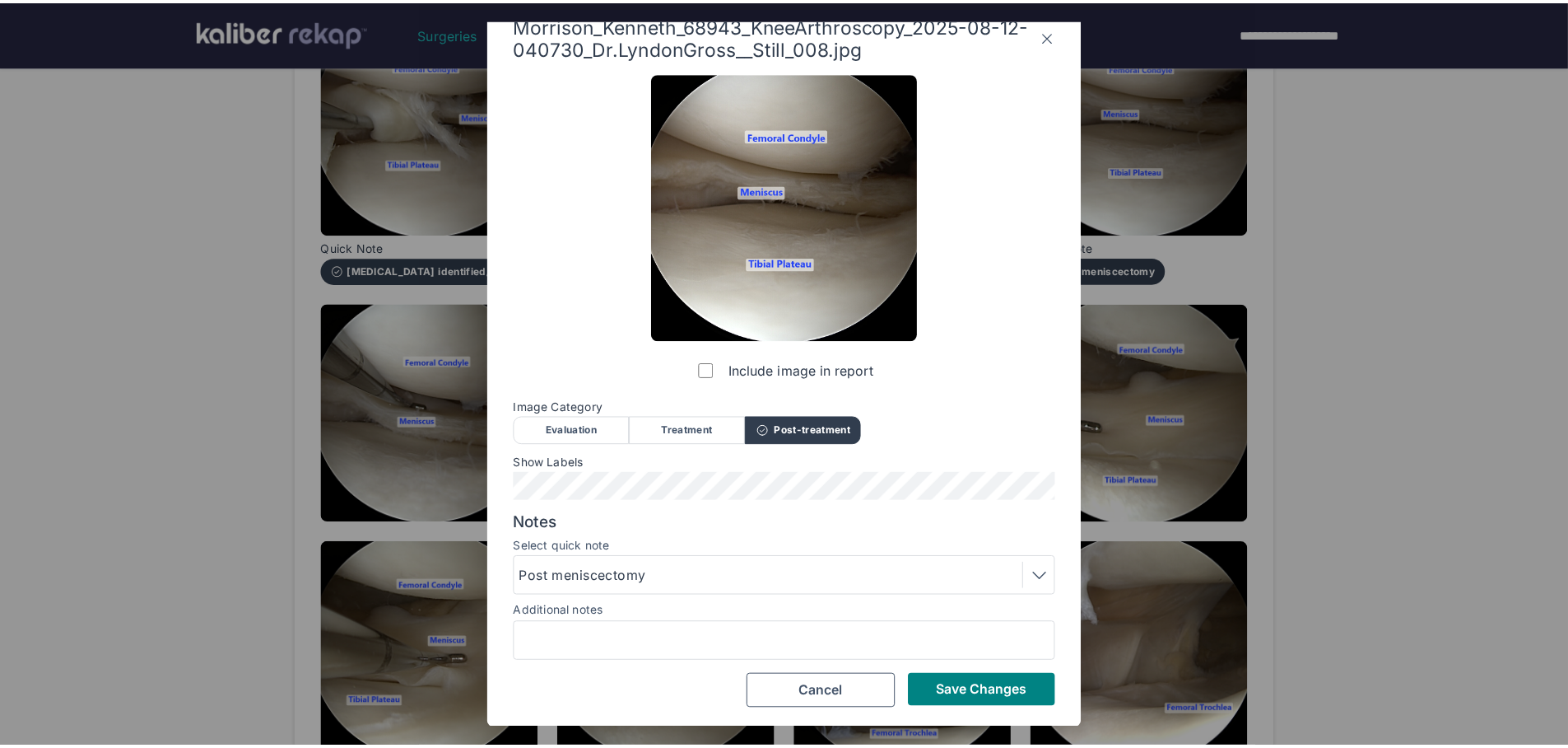
scroll to position [25, 0]
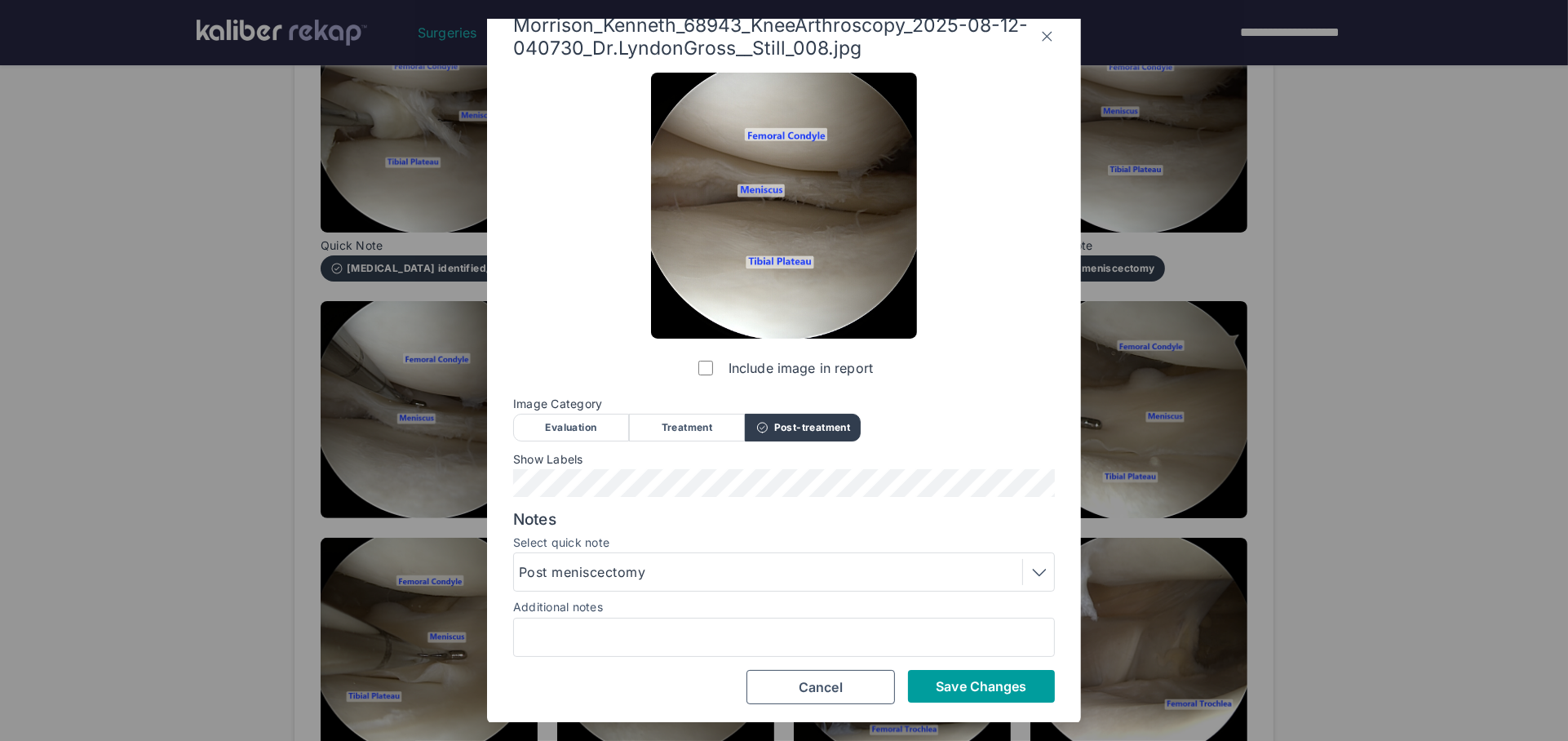
click at [995, 679] on span "Save Changes" at bounding box center [981, 686] width 91 height 16
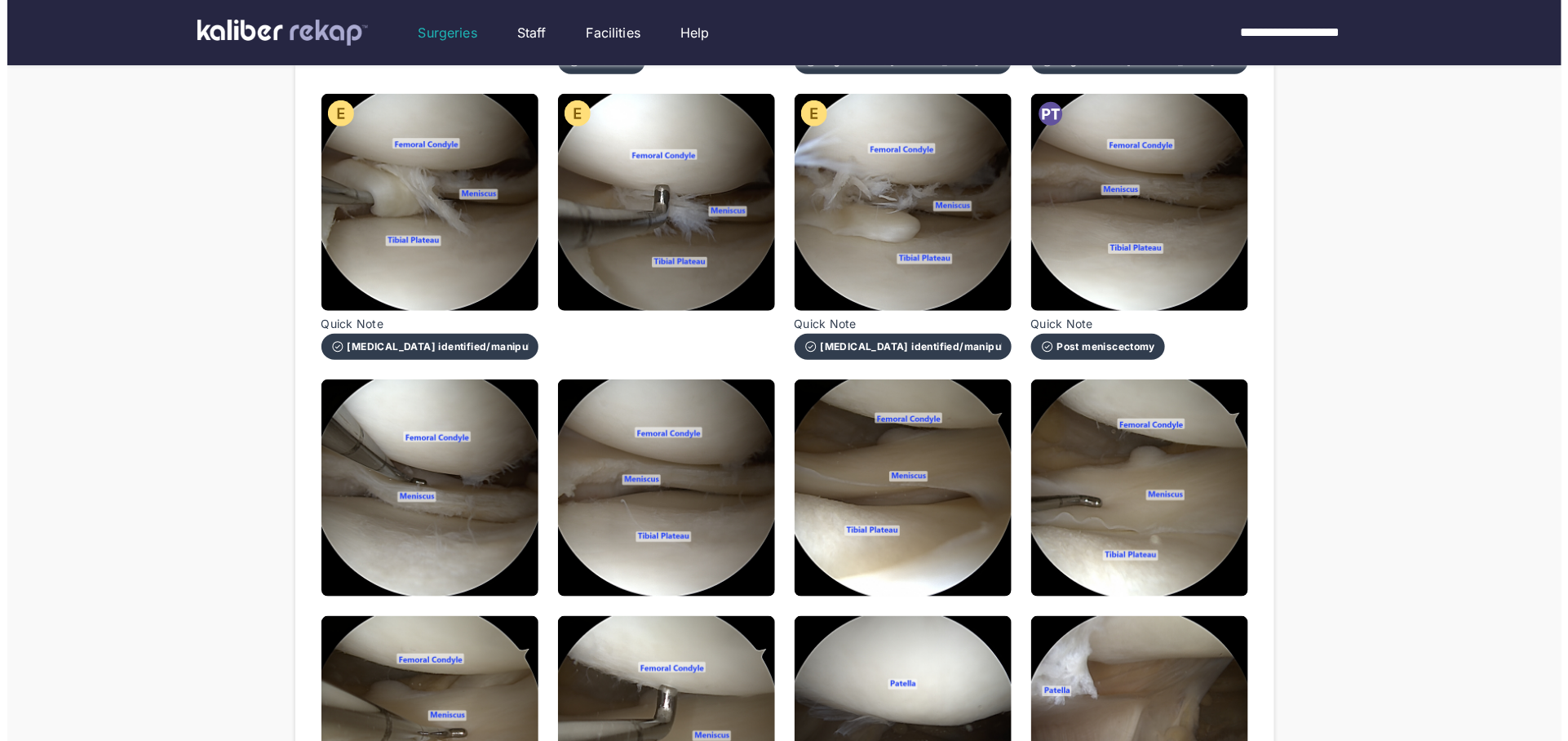
scroll to position [514, 0]
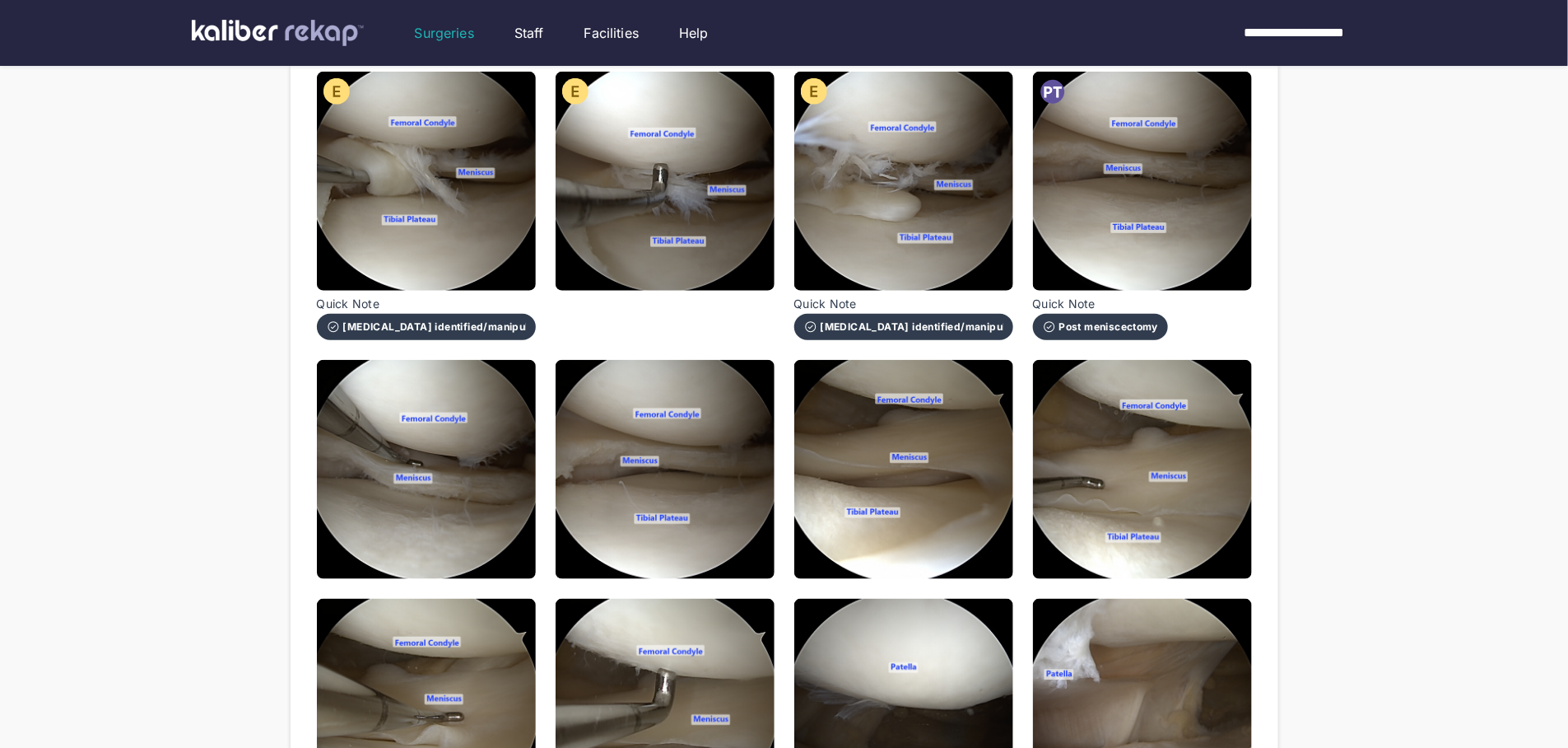
drag, startPoint x: 383, startPoint y: 459, endPoint x: 518, endPoint y: 455, distance: 135.1
click at [383, 458] on img at bounding box center [426, 469] width 219 height 219
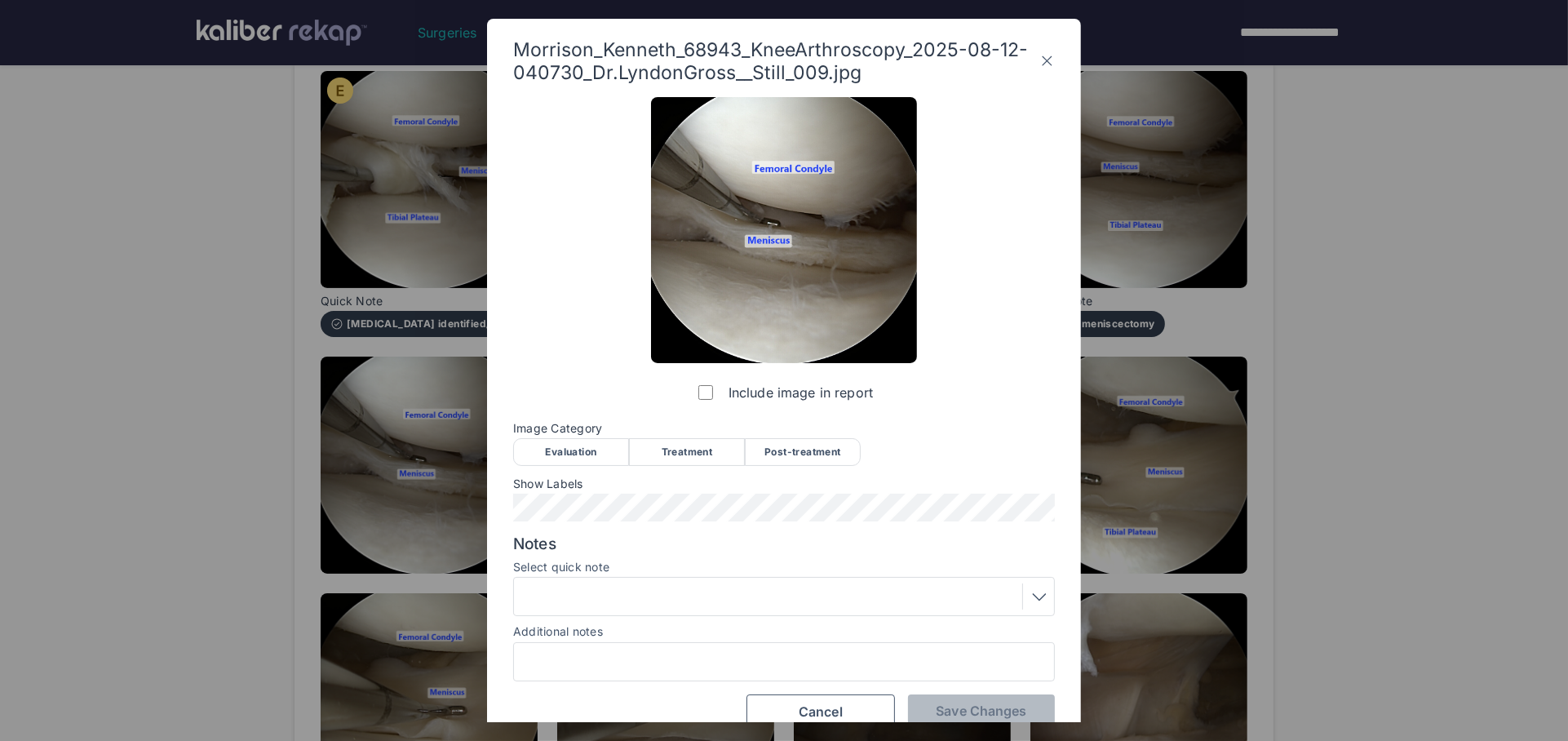
click at [756, 449] on div "Post-treatment" at bounding box center [803, 452] width 116 height 28
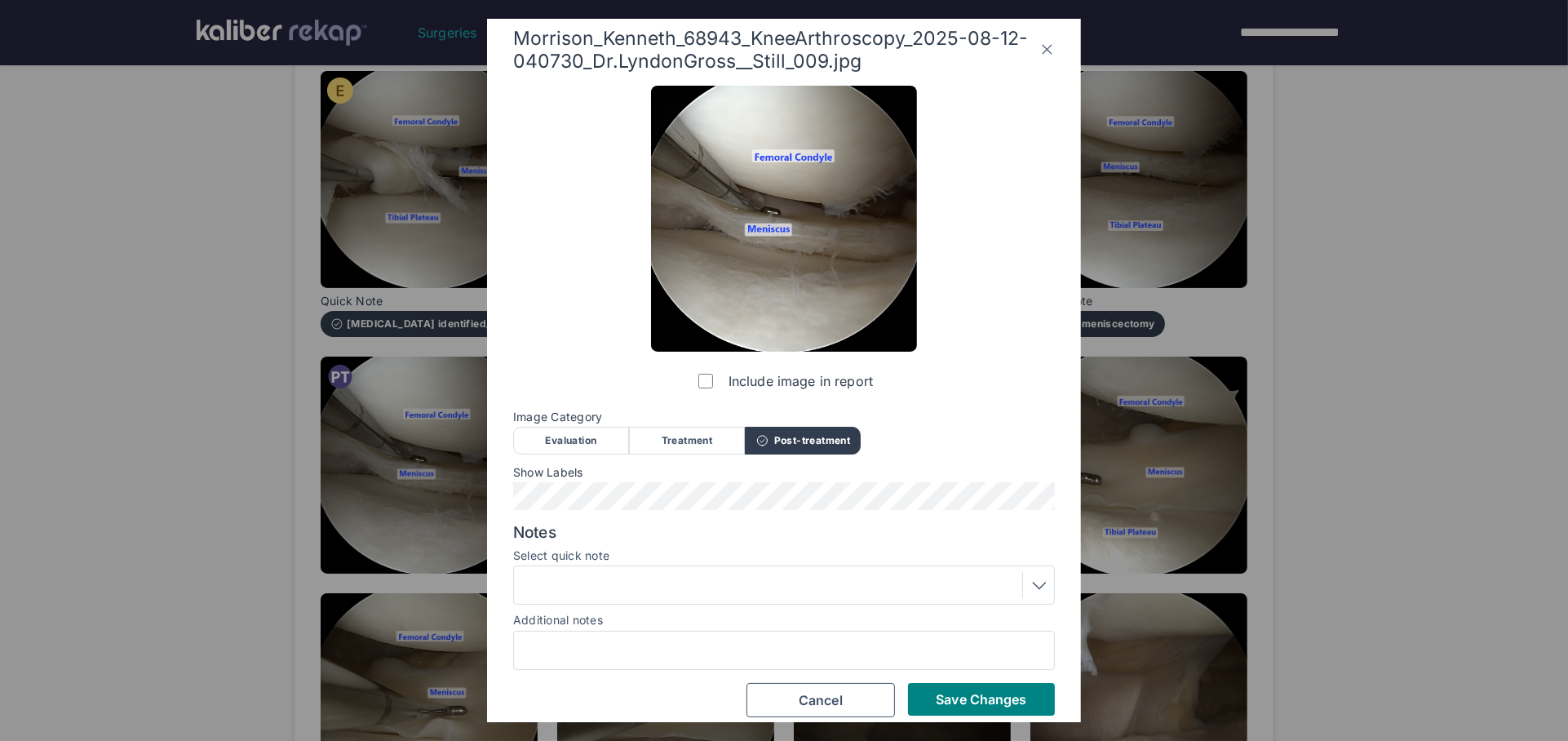
scroll to position [24, 0]
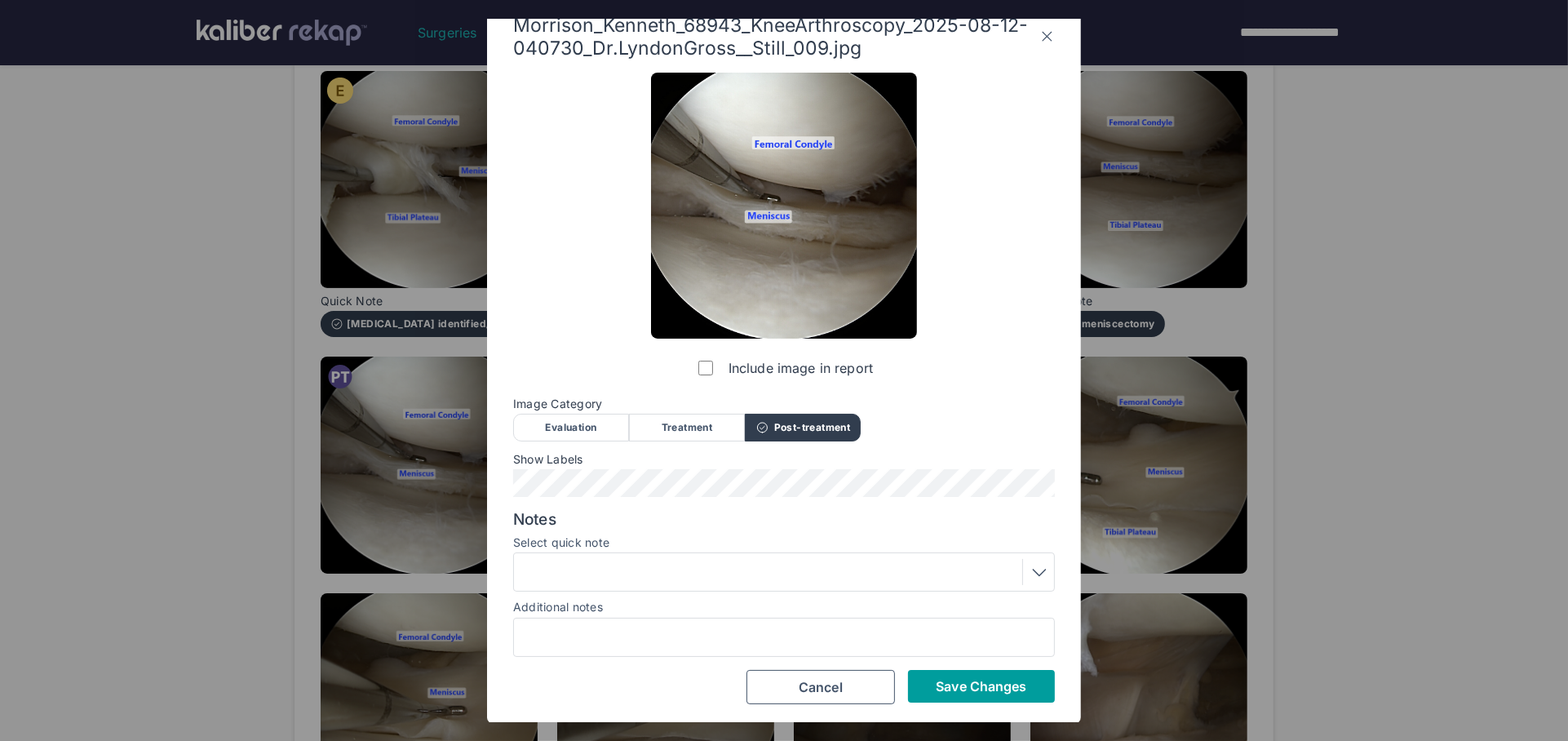
click at [950, 673] on button "Save Changes" at bounding box center [981, 686] width 147 height 33
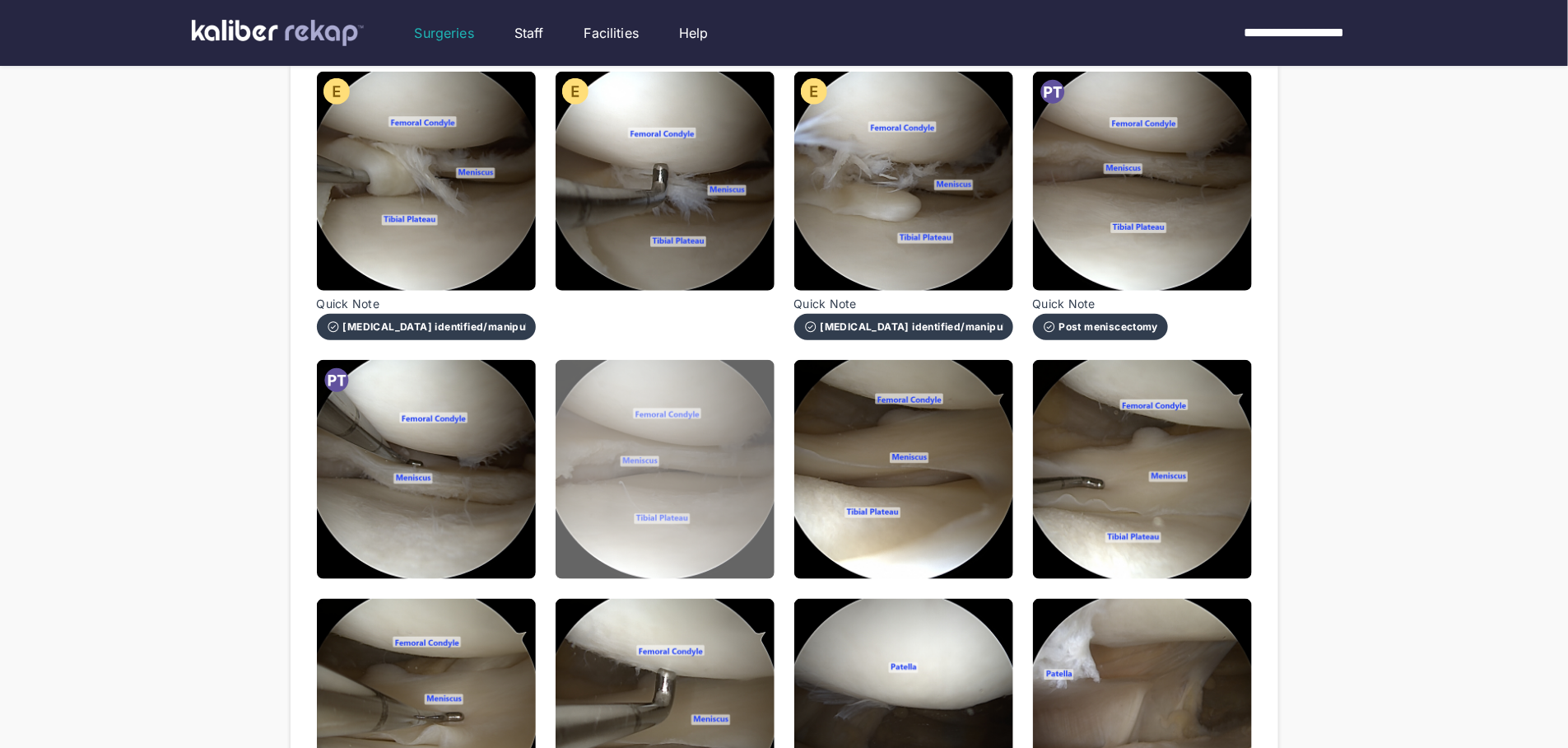
click at [705, 550] on img at bounding box center [664, 469] width 219 height 219
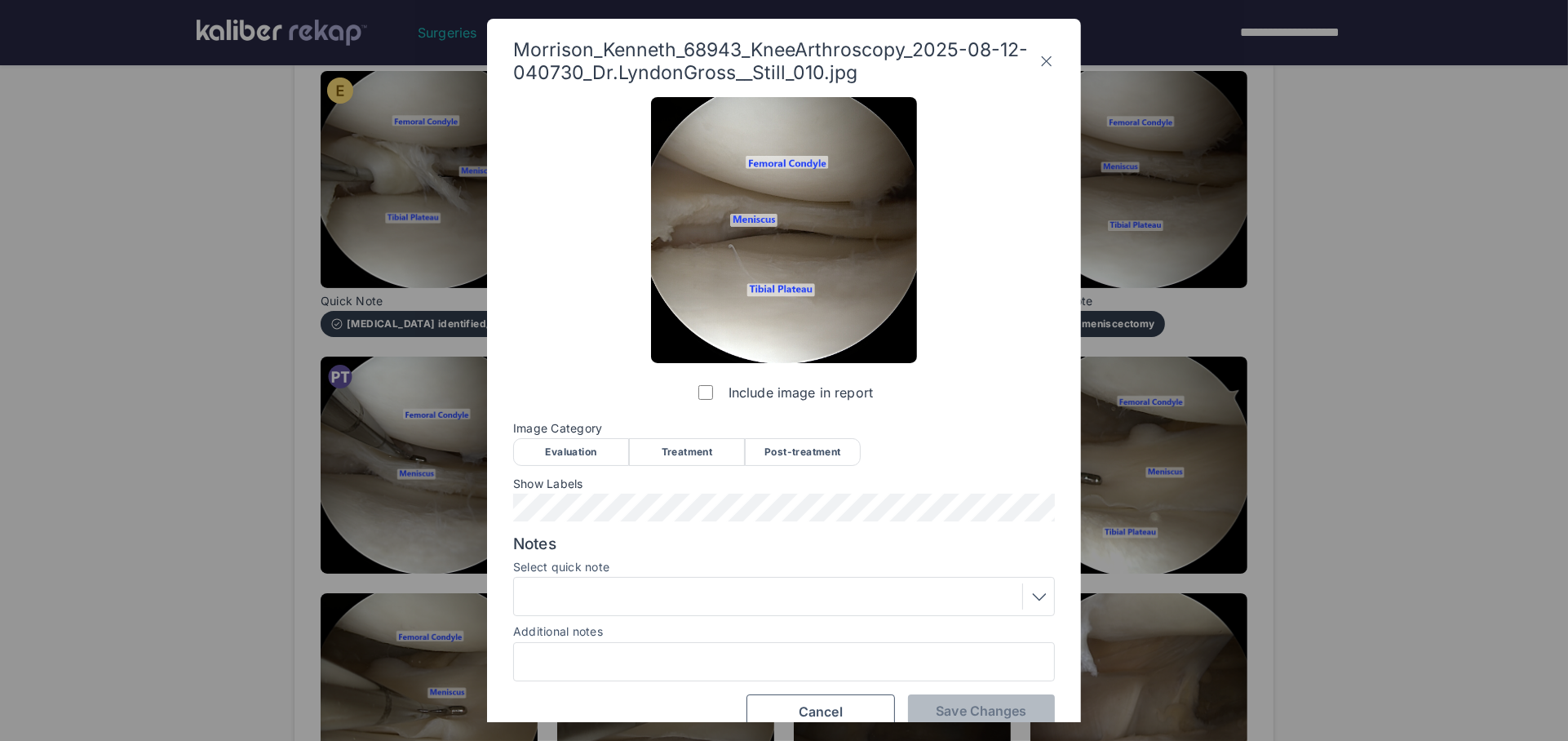
click at [785, 451] on div "Post-treatment" at bounding box center [803, 452] width 116 height 28
click at [743, 592] on div at bounding box center [783, 597] width 530 height 26
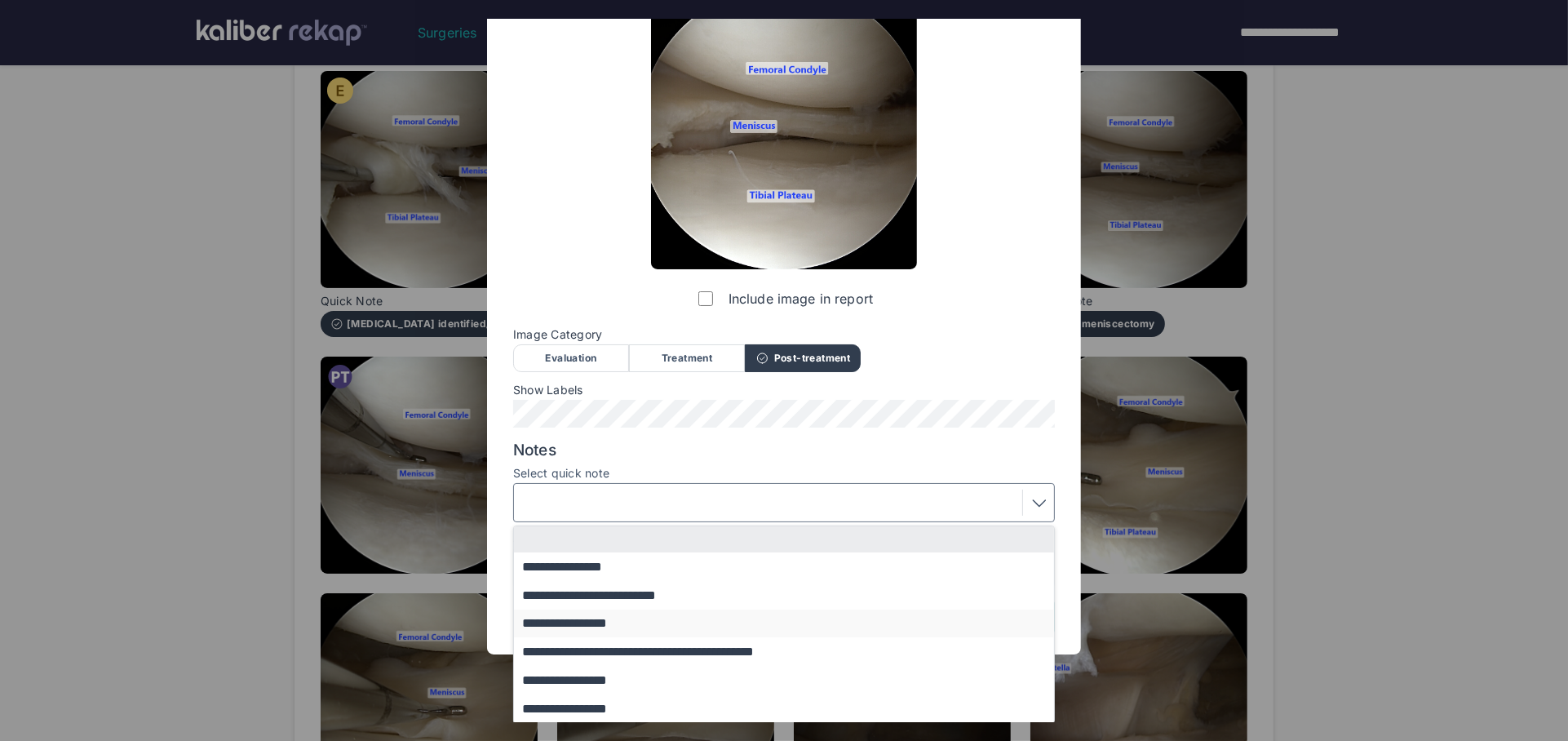
click at [620, 625] on button "**********" at bounding box center [792, 624] width 555 height 28
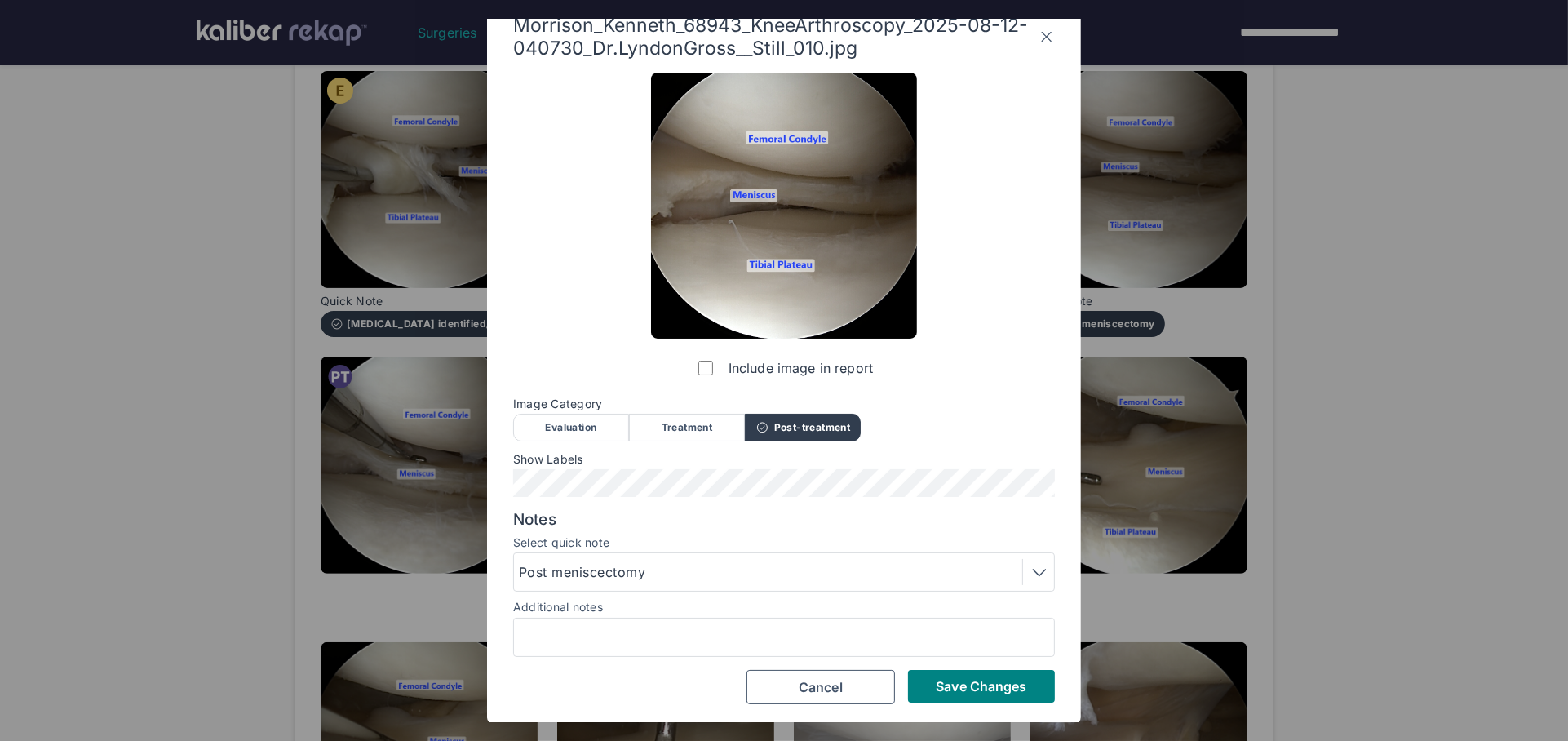
click at [959, 670] on button "Save Changes" at bounding box center [981, 686] width 147 height 33
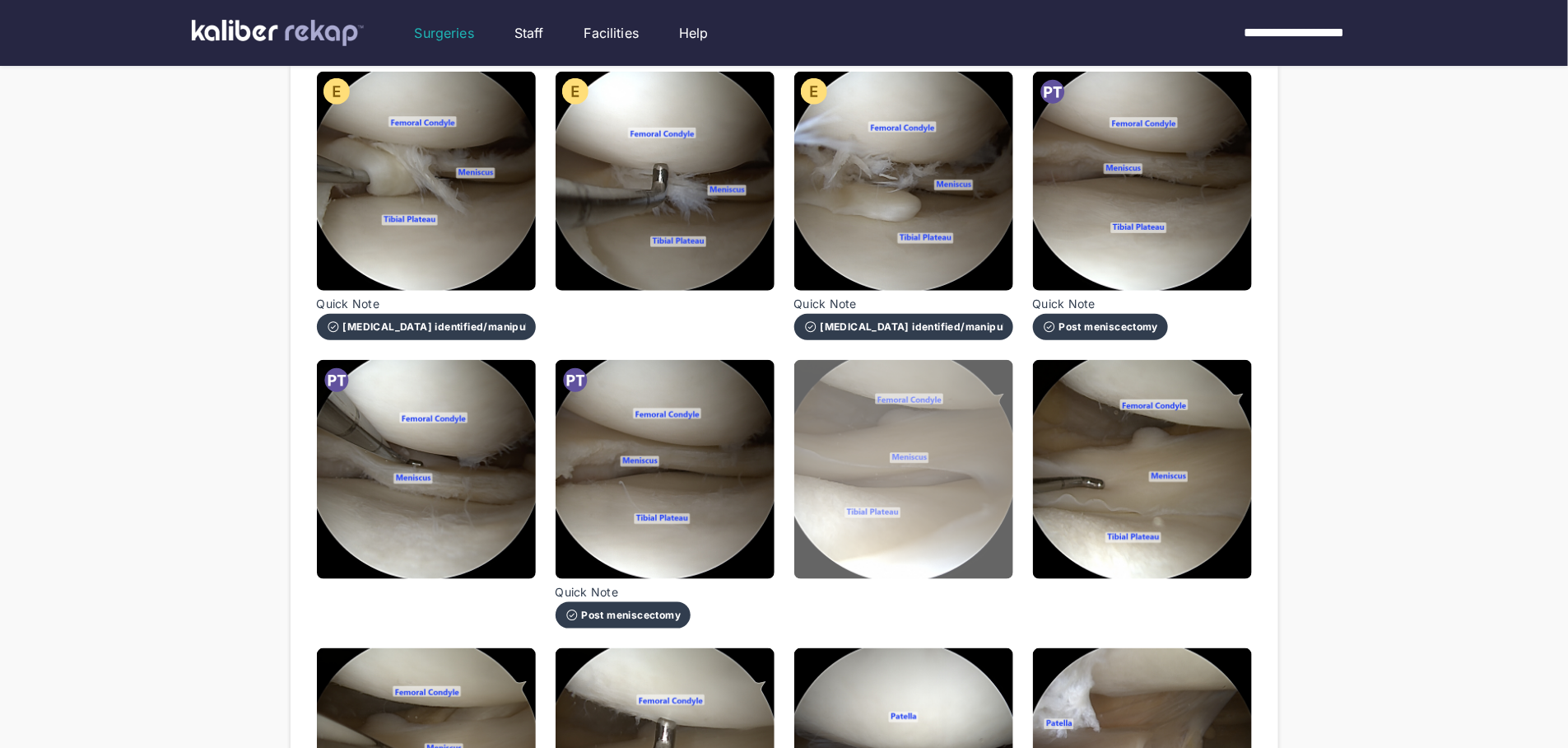
click at [908, 521] on img at bounding box center [903, 469] width 219 height 219
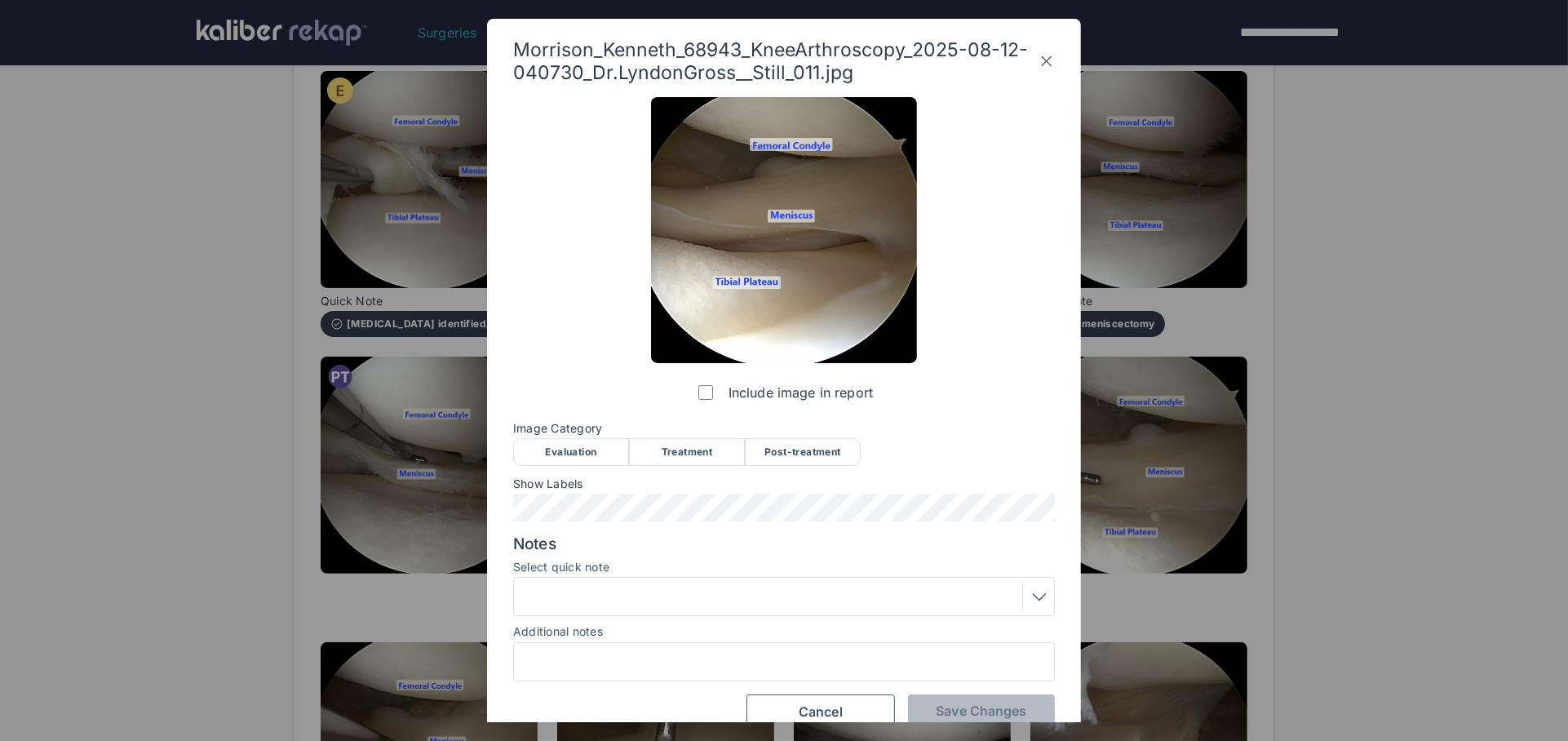
click at [561, 445] on div "Evaluation" at bounding box center [571, 452] width 116 height 28
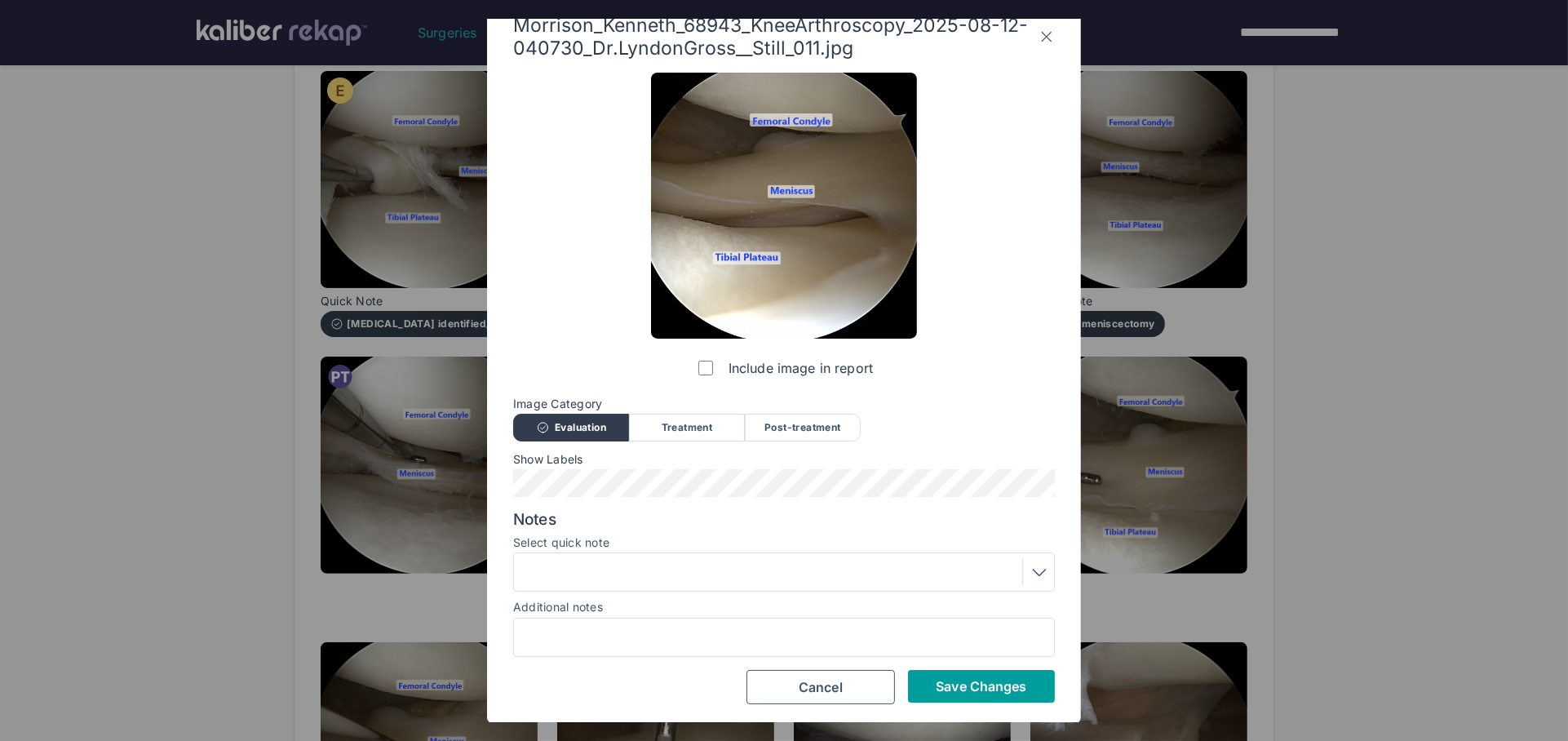
click at [956, 679] on span "Save Changes" at bounding box center [981, 686] width 91 height 16
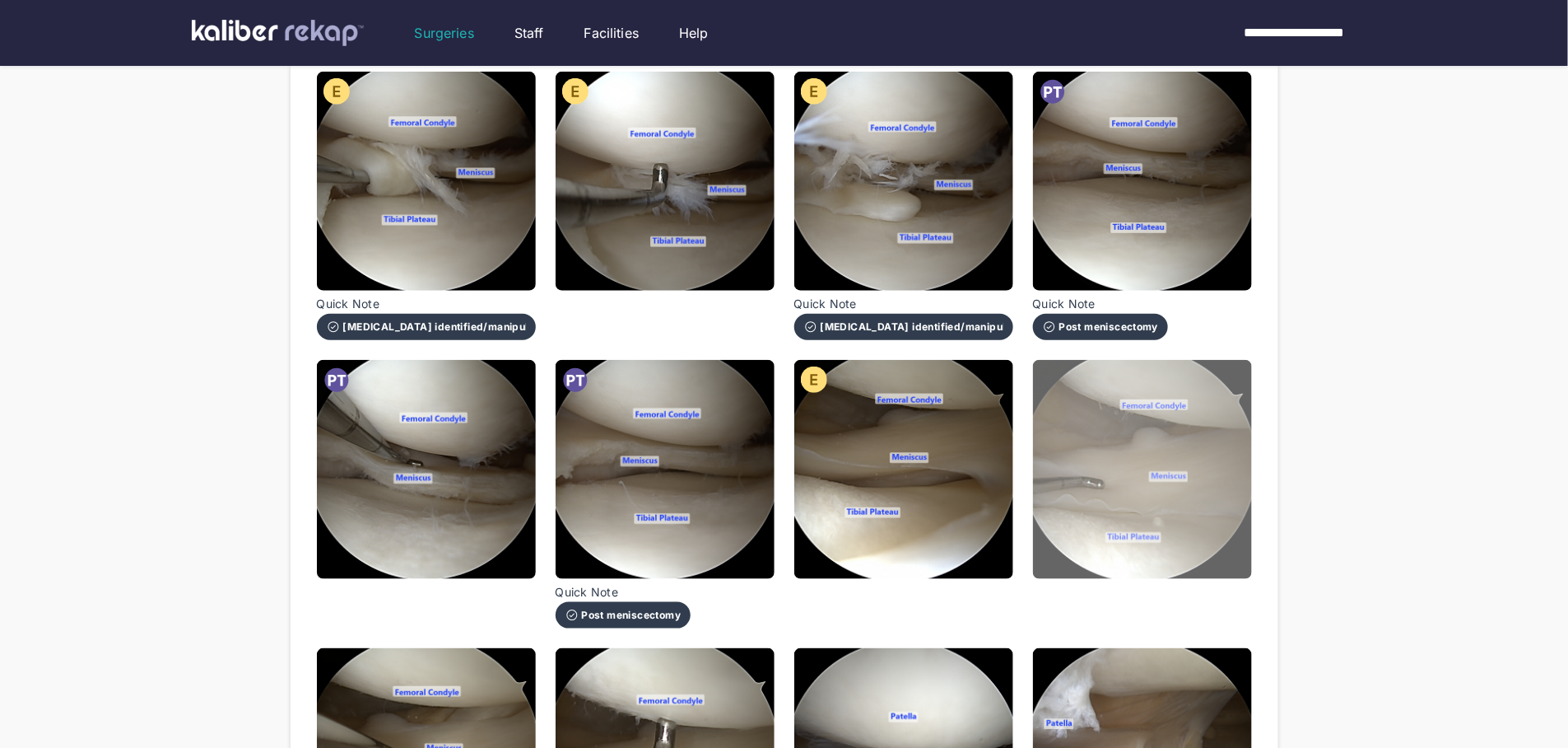
click at [1156, 439] on img at bounding box center [1142, 469] width 219 height 219
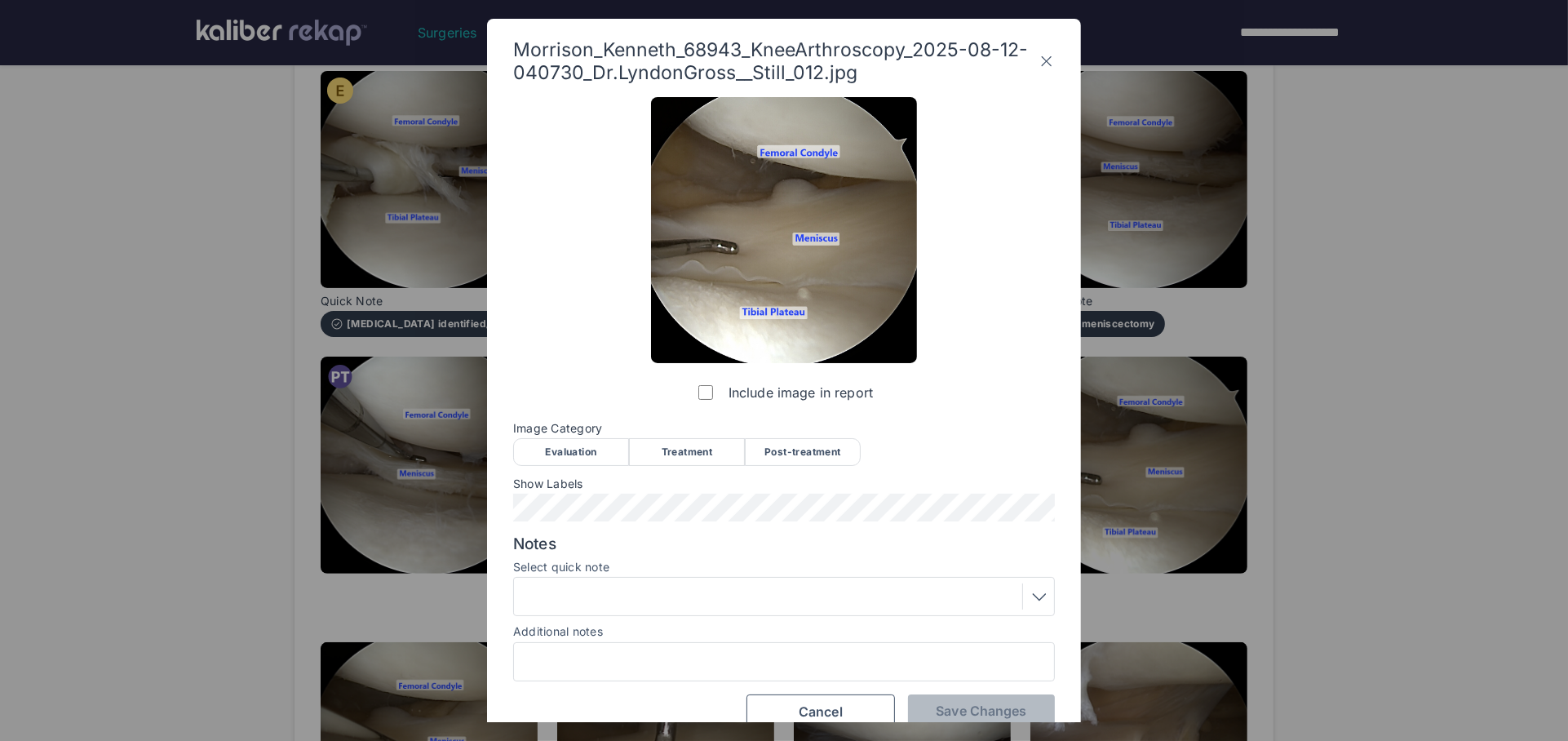
click at [565, 438] on div "Evaluation" at bounding box center [571, 452] width 116 height 28
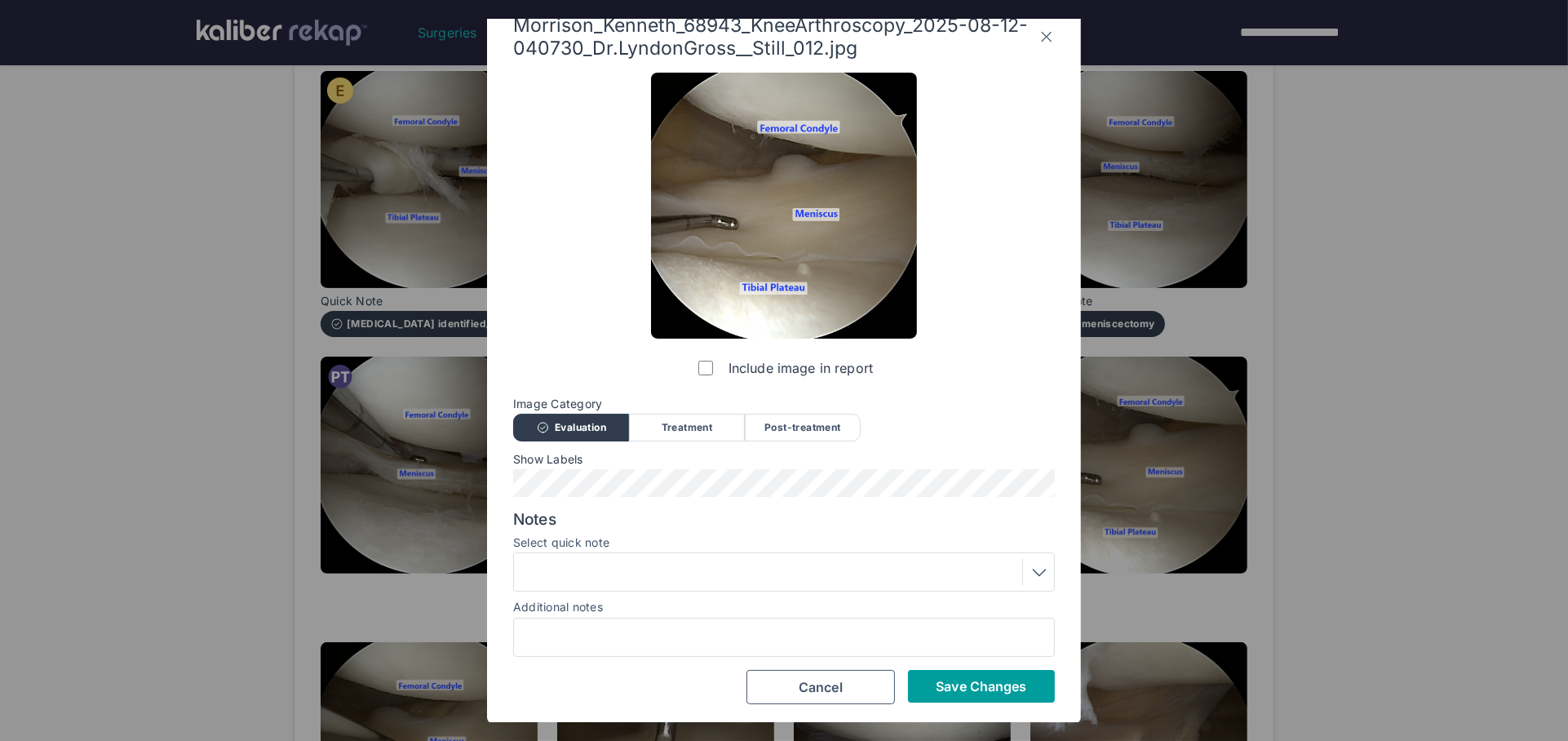
click at [949, 674] on button "Save Changes" at bounding box center [981, 686] width 147 height 33
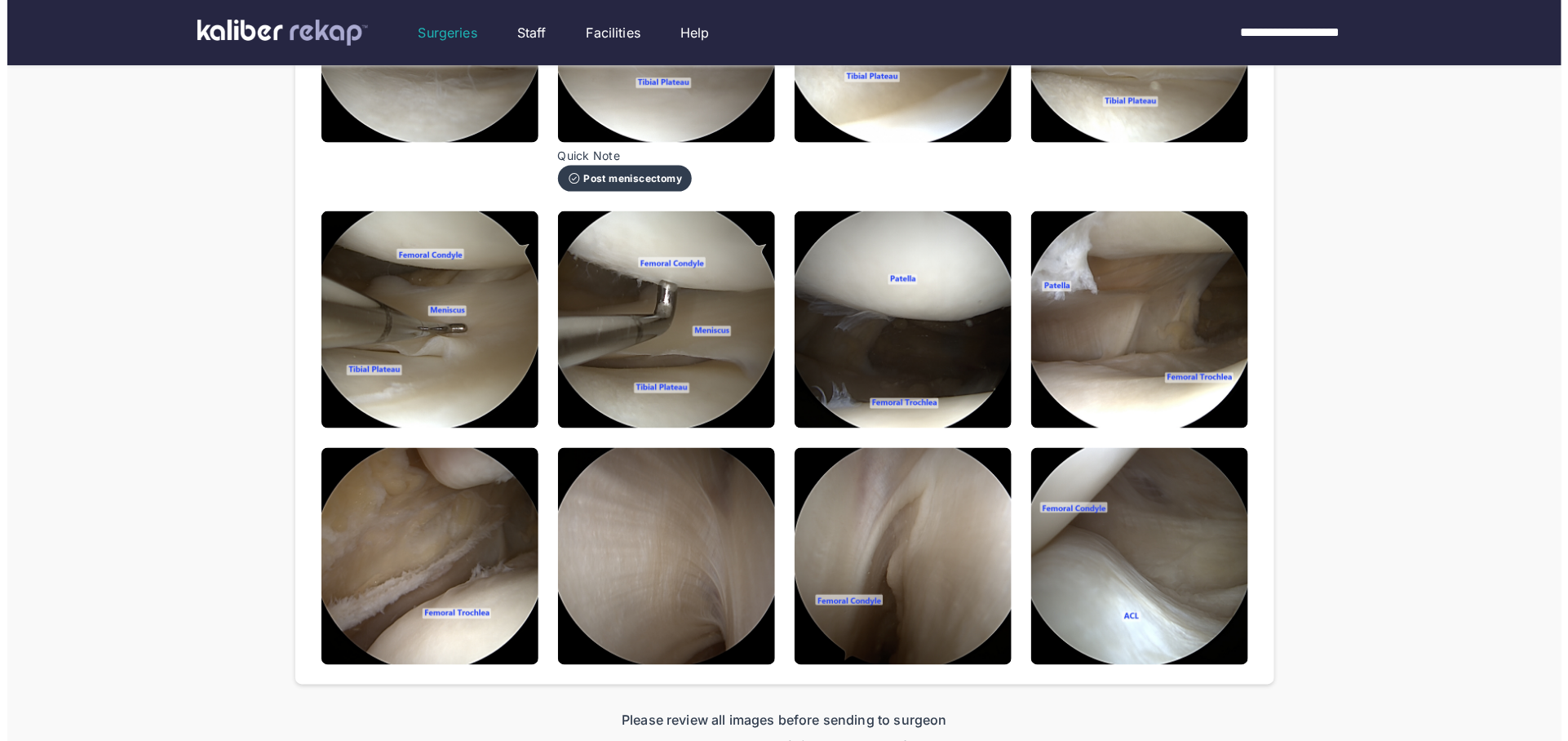
scroll to position [987, 0]
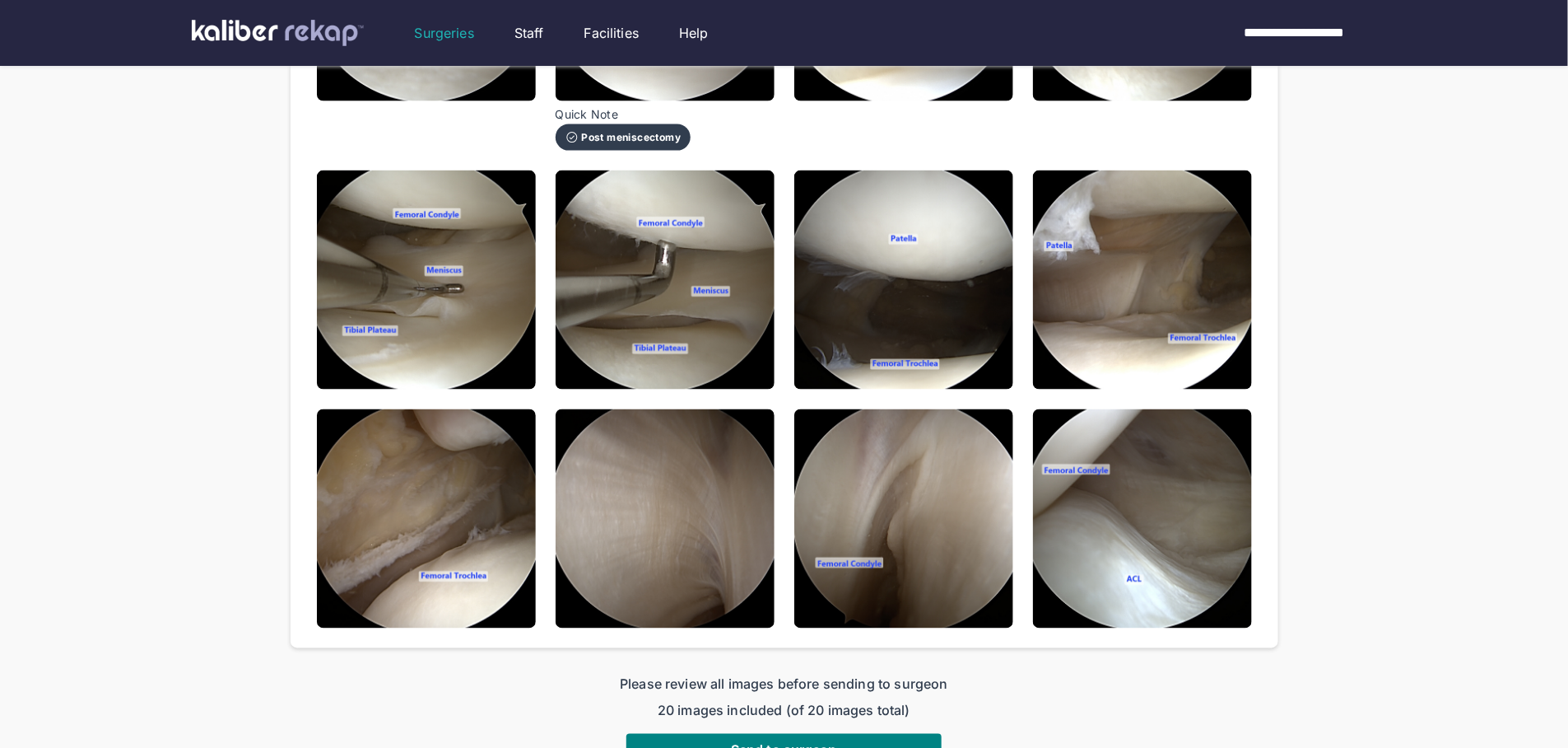
click at [404, 324] on img at bounding box center [426, 279] width 219 height 219
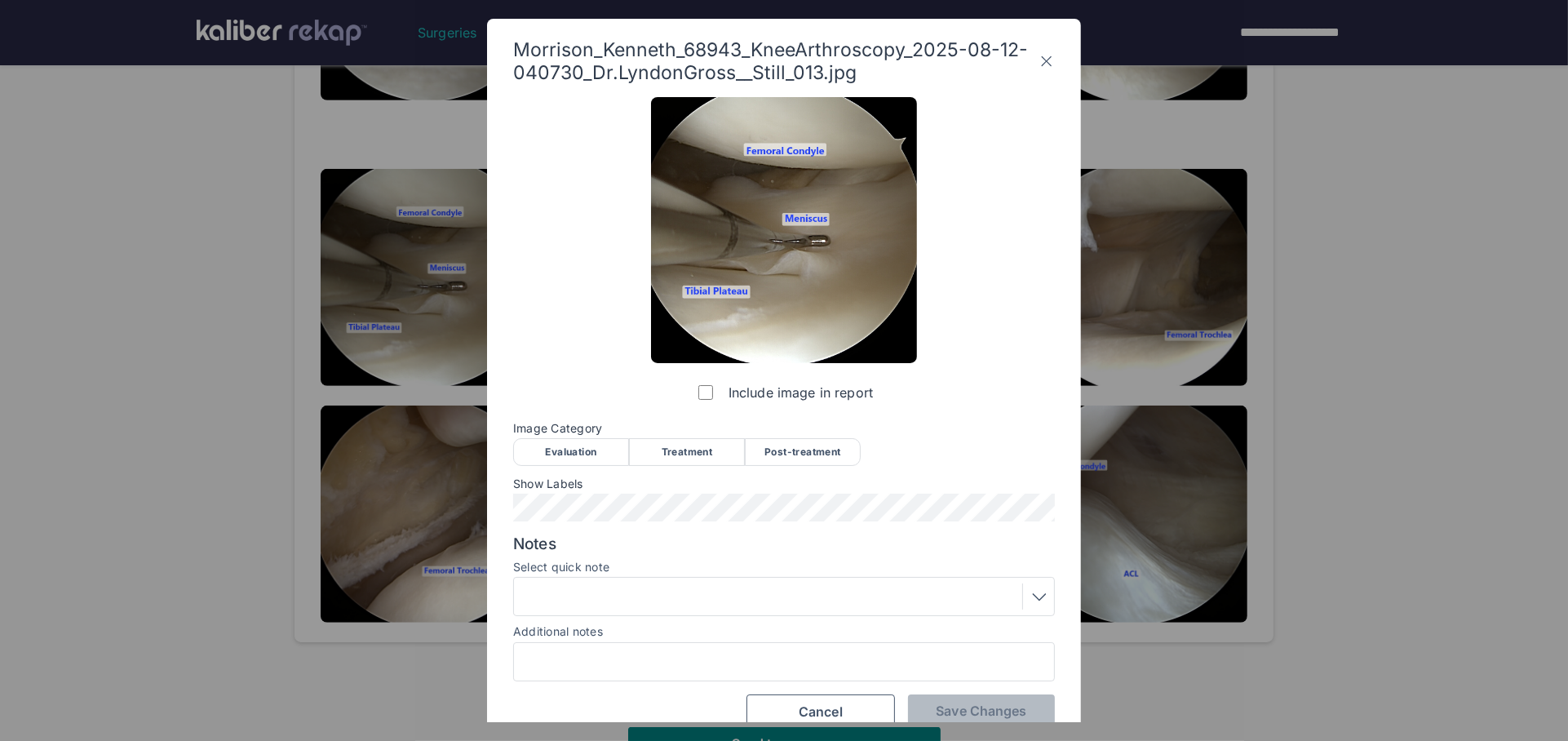
click at [562, 438] on div "Evaluation" at bounding box center [571, 452] width 116 height 28
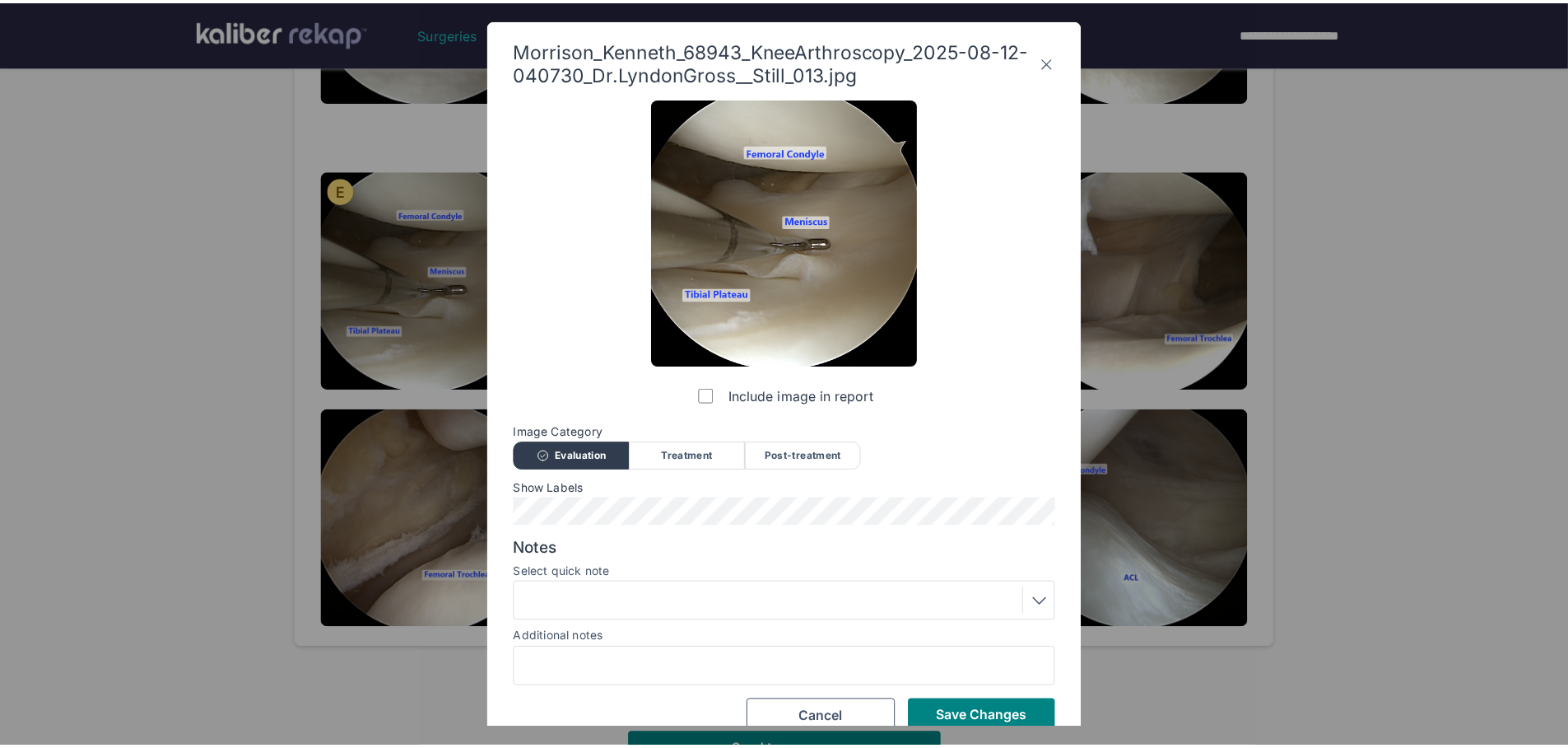
scroll to position [25, 0]
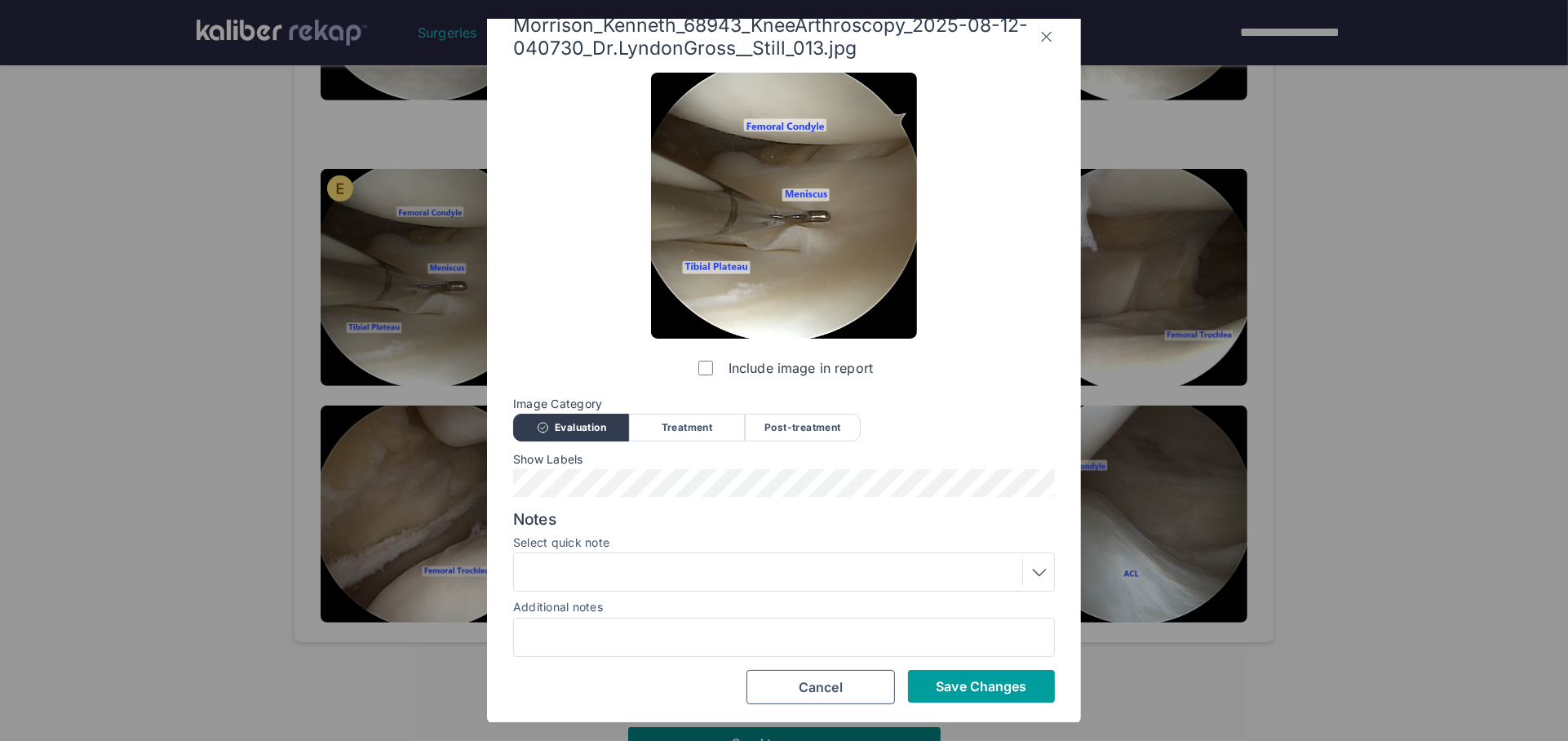
click at [981, 685] on span "Save Changes" at bounding box center [981, 686] width 91 height 16
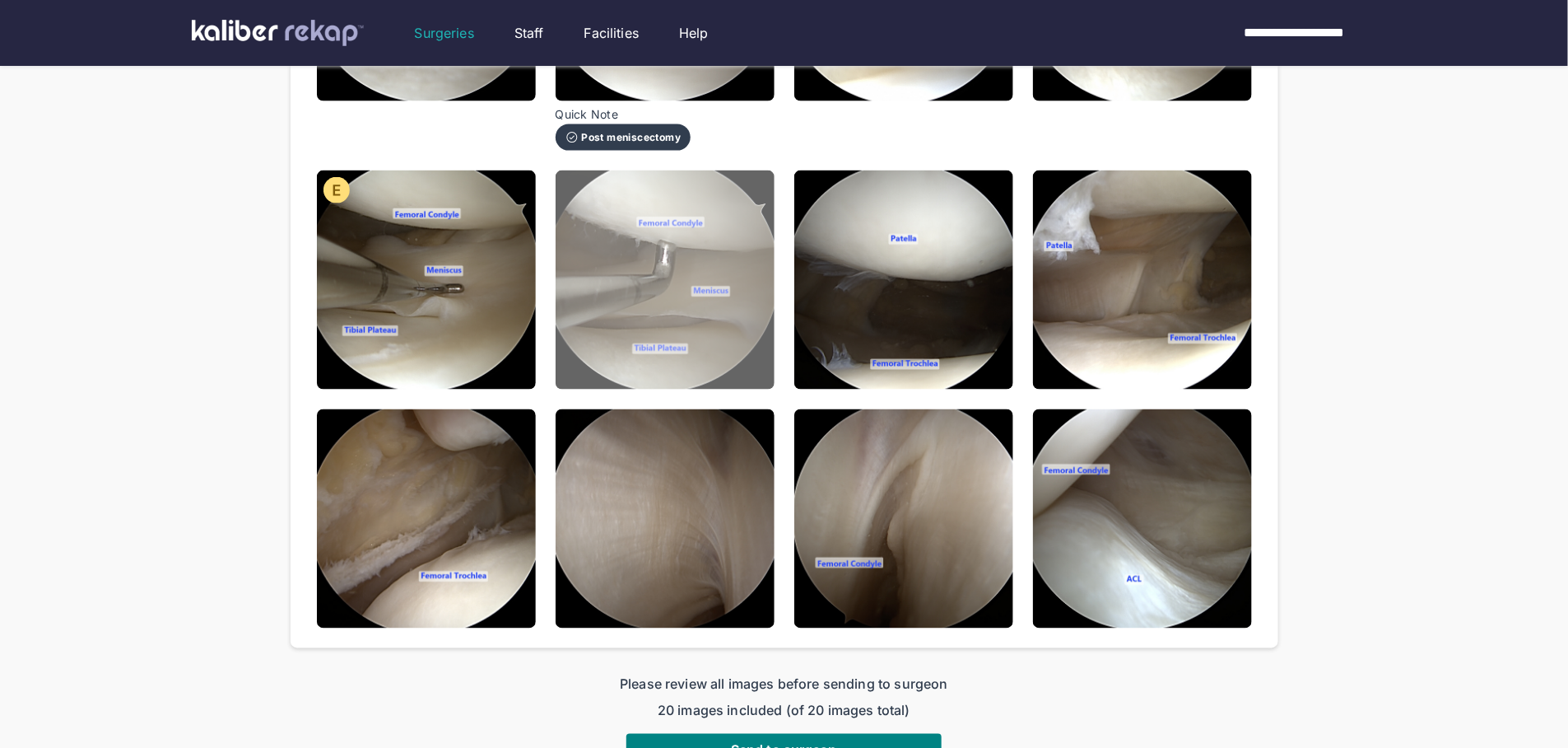
click at [603, 366] on img at bounding box center [664, 279] width 219 height 219
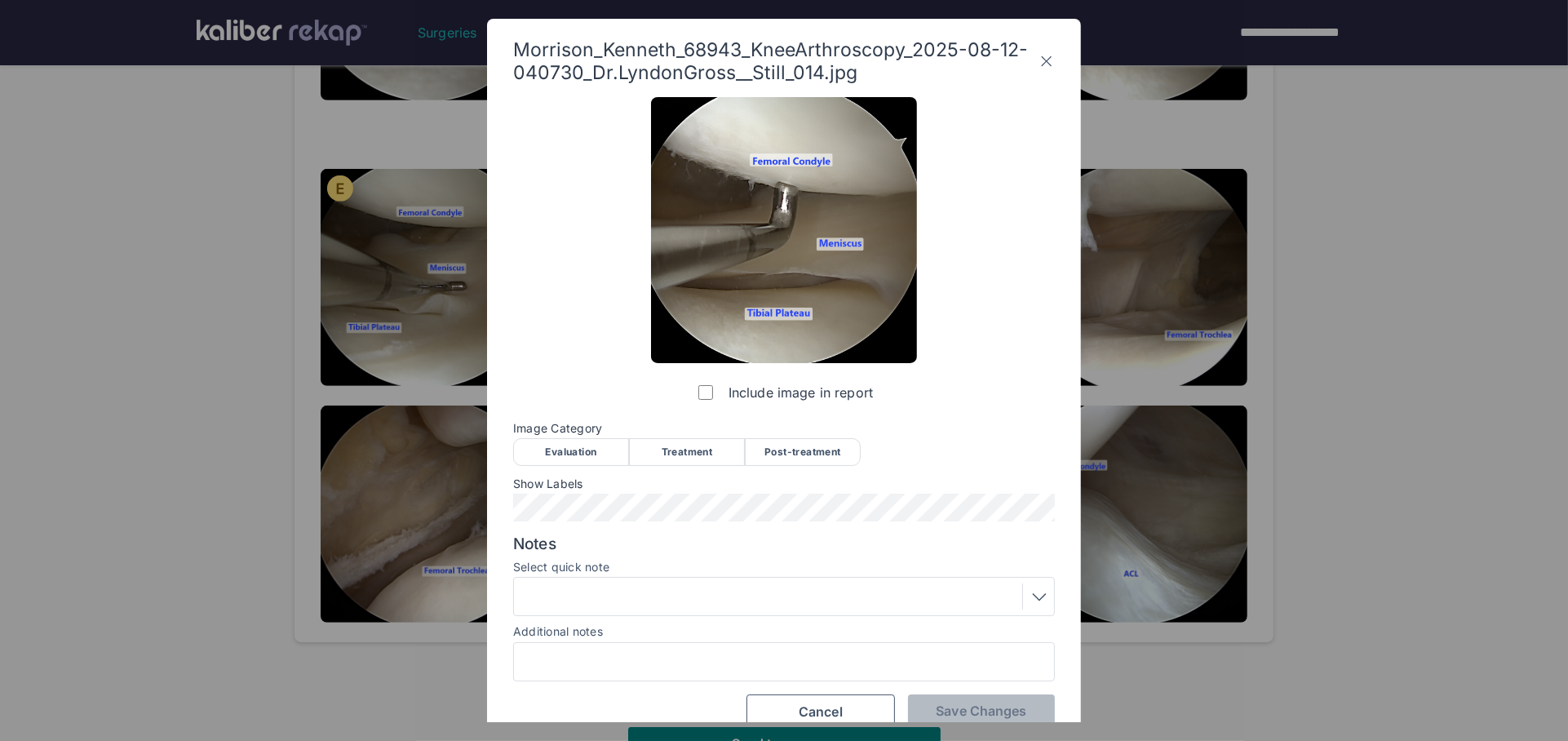
click at [550, 453] on div "Evaluation" at bounding box center [571, 452] width 116 height 28
click at [953, 692] on div "Include image in report Image Category Evaluation Treatment Post-treatment Eval…" at bounding box center [784, 413] width 542 height 631
click at [960, 703] on span "Save Changes" at bounding box center [981, 710] width 91 height 16
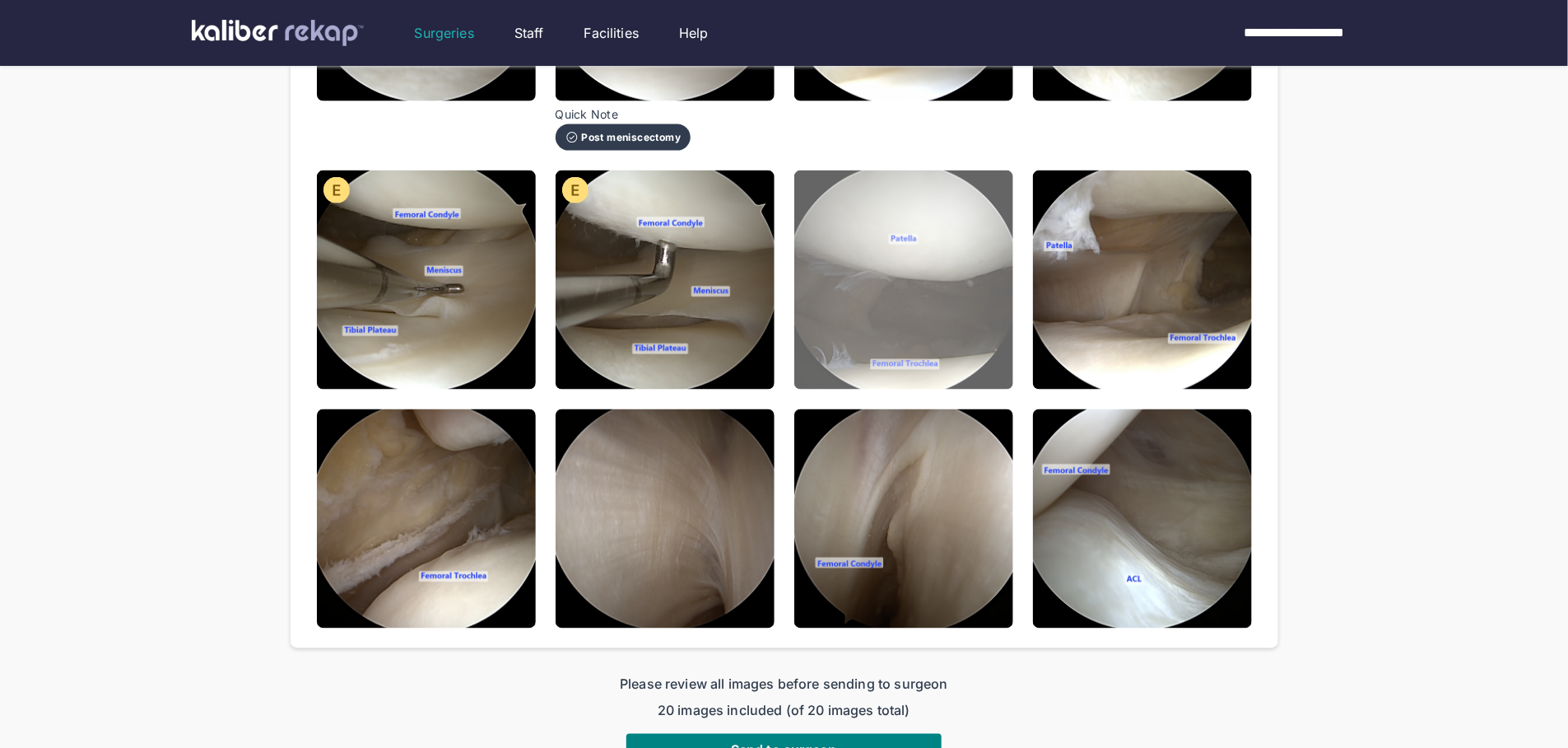
click at [925, 361] on img at bounding box center [903, 279] width 219 height 219
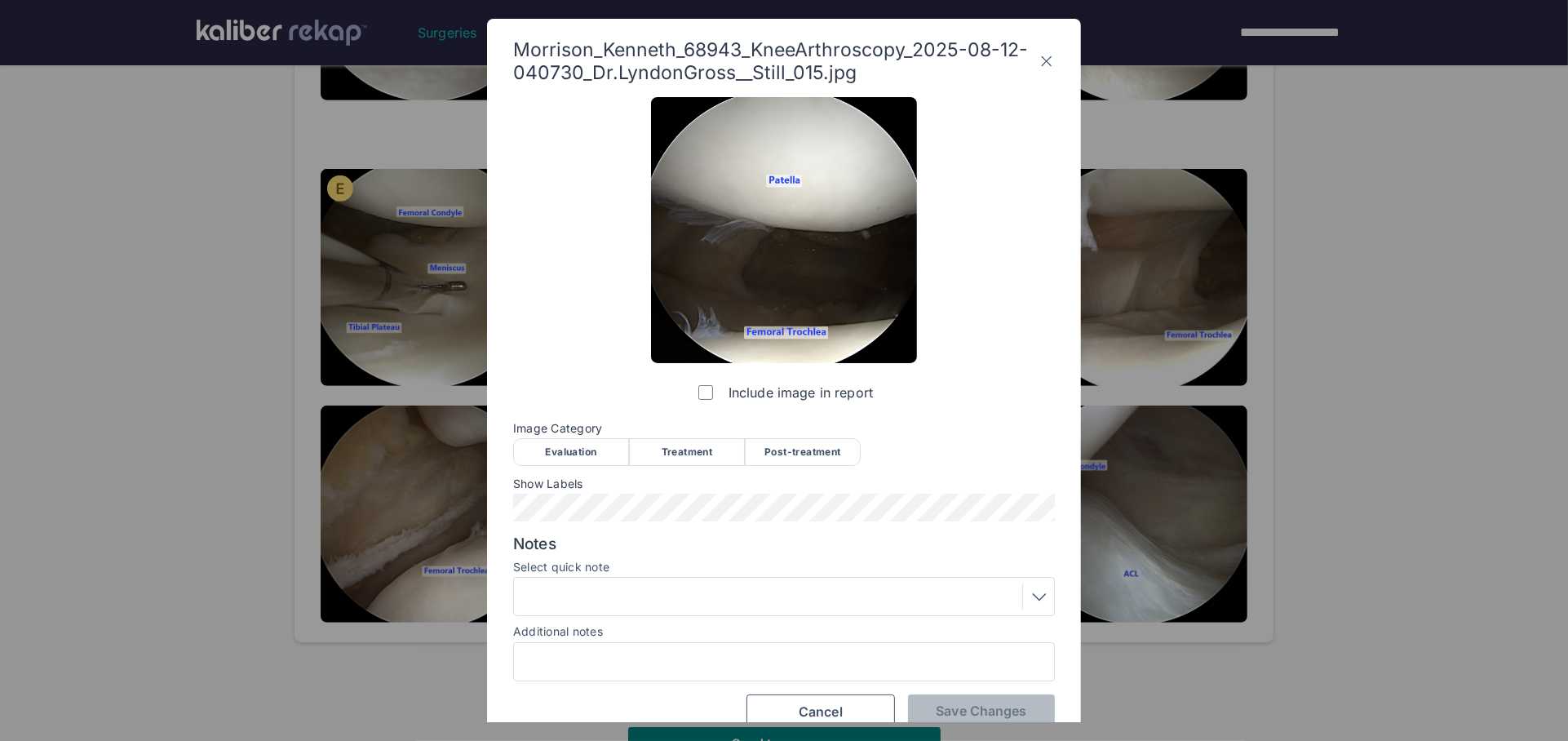
click at [550, 453] on div "Evaluation" at bounding box center [571, 452] width 116 height 28
click at [994, 718] on button "Save Changes" at bounding box center [981, 710] width 147 height 33
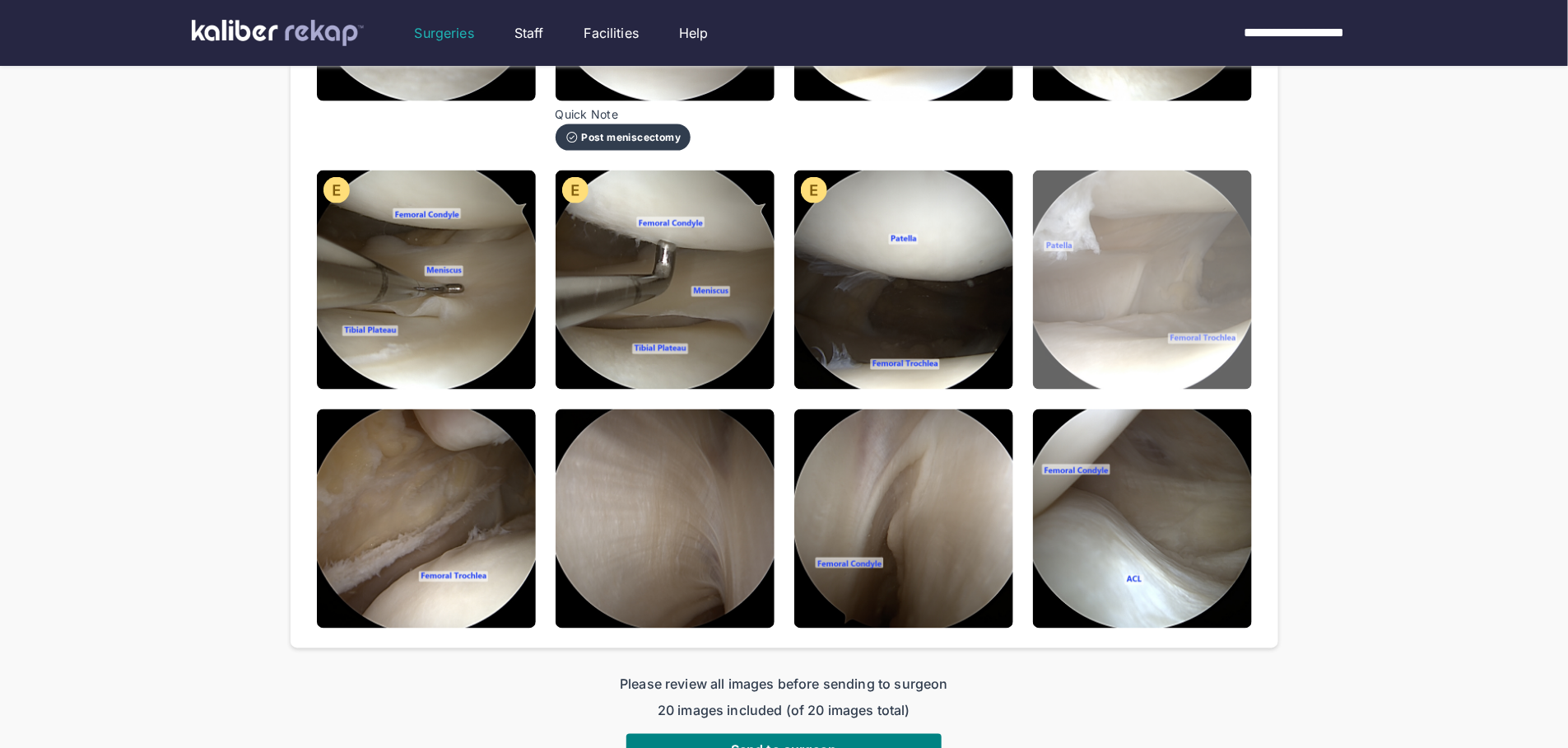
click at [1219, 200] on img at bounding box center [1142, 279] width 219 height 219
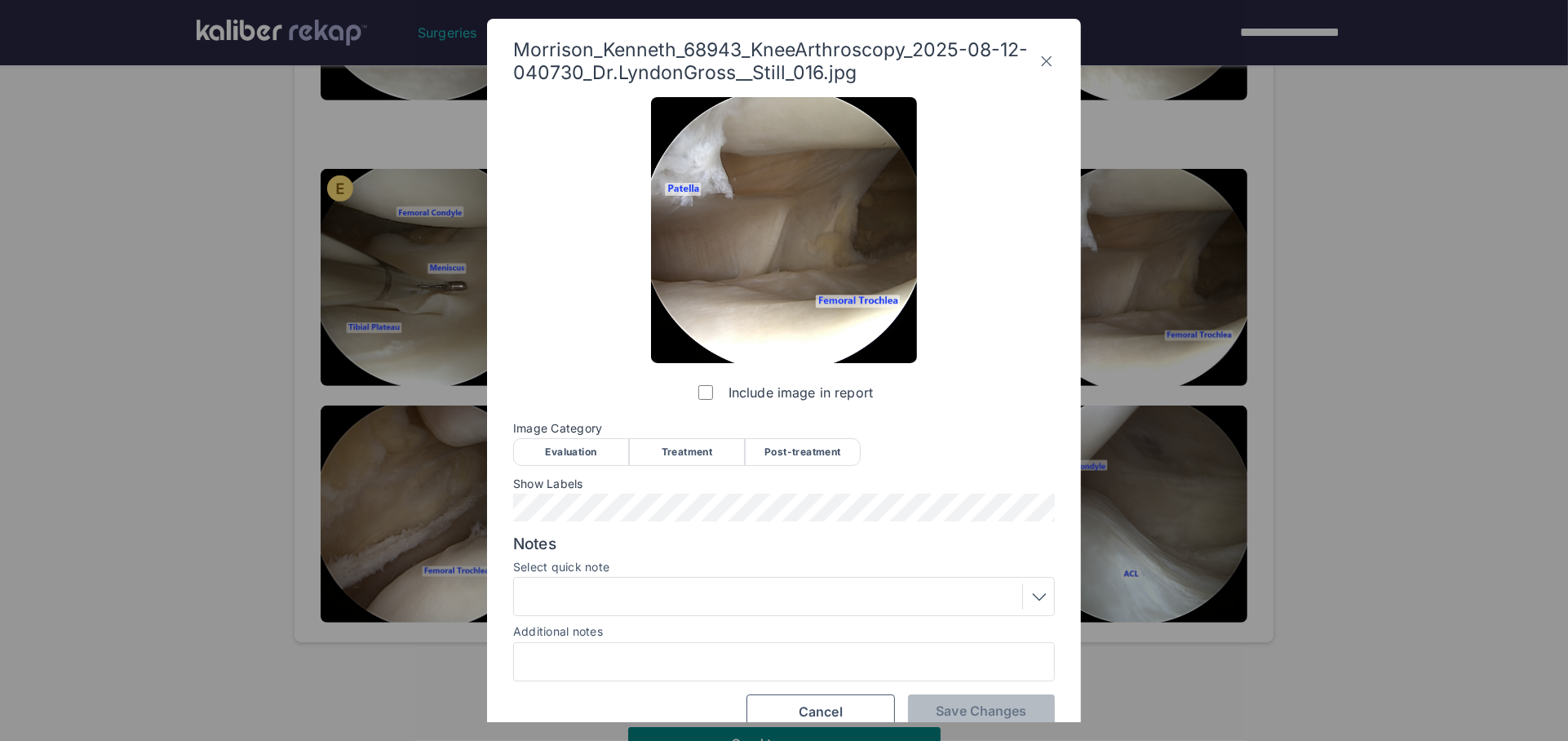
click at [611, 435] on div "Image Category Evaluation Treatment Post-treatment Evaluation Treatment Post-tr…" at bounding box center [784, 443] width 542 height 42
click at [985, 705] on span "Save Changes" at bounding box center [981, 710] width 91 height 16
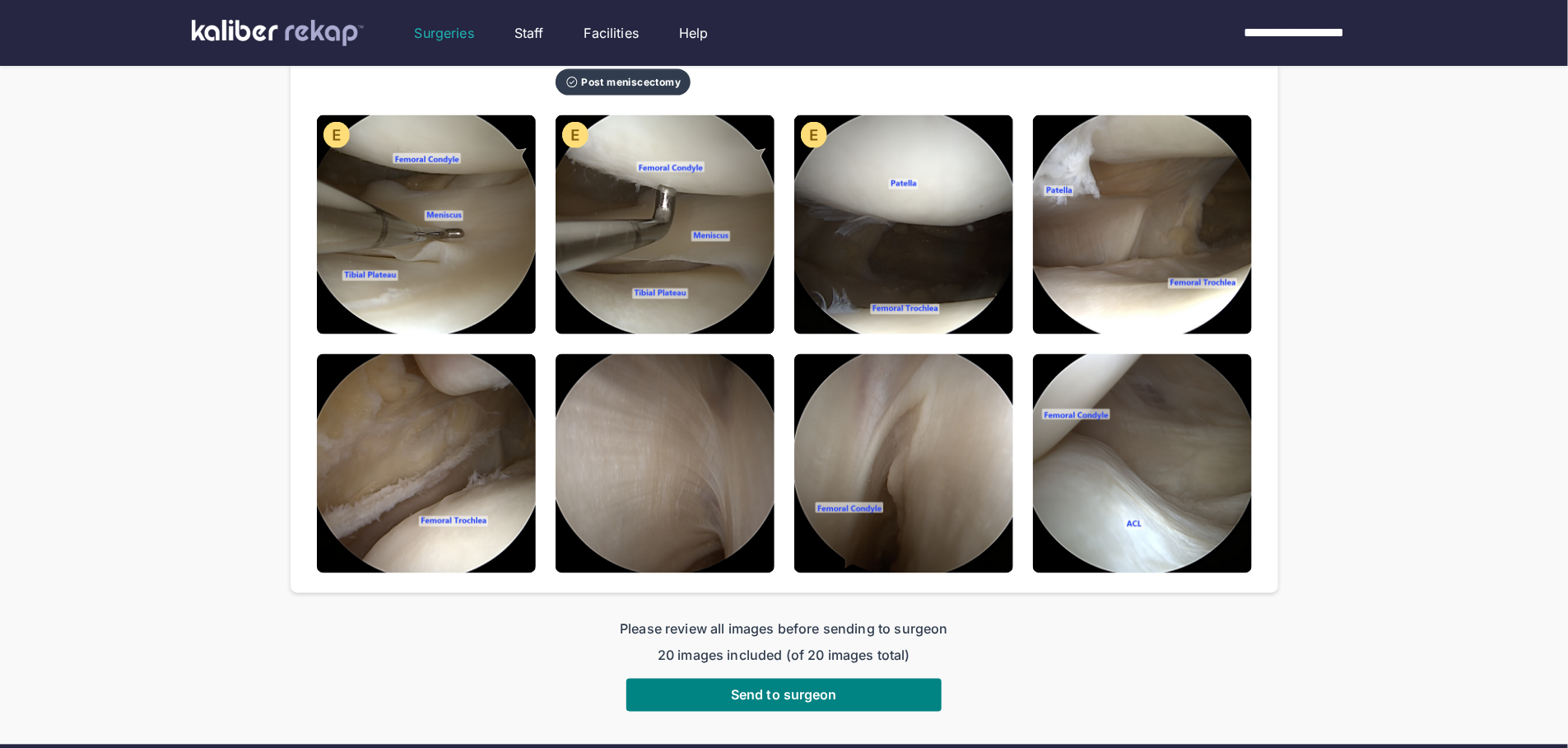
scroll to position [1087, 0]
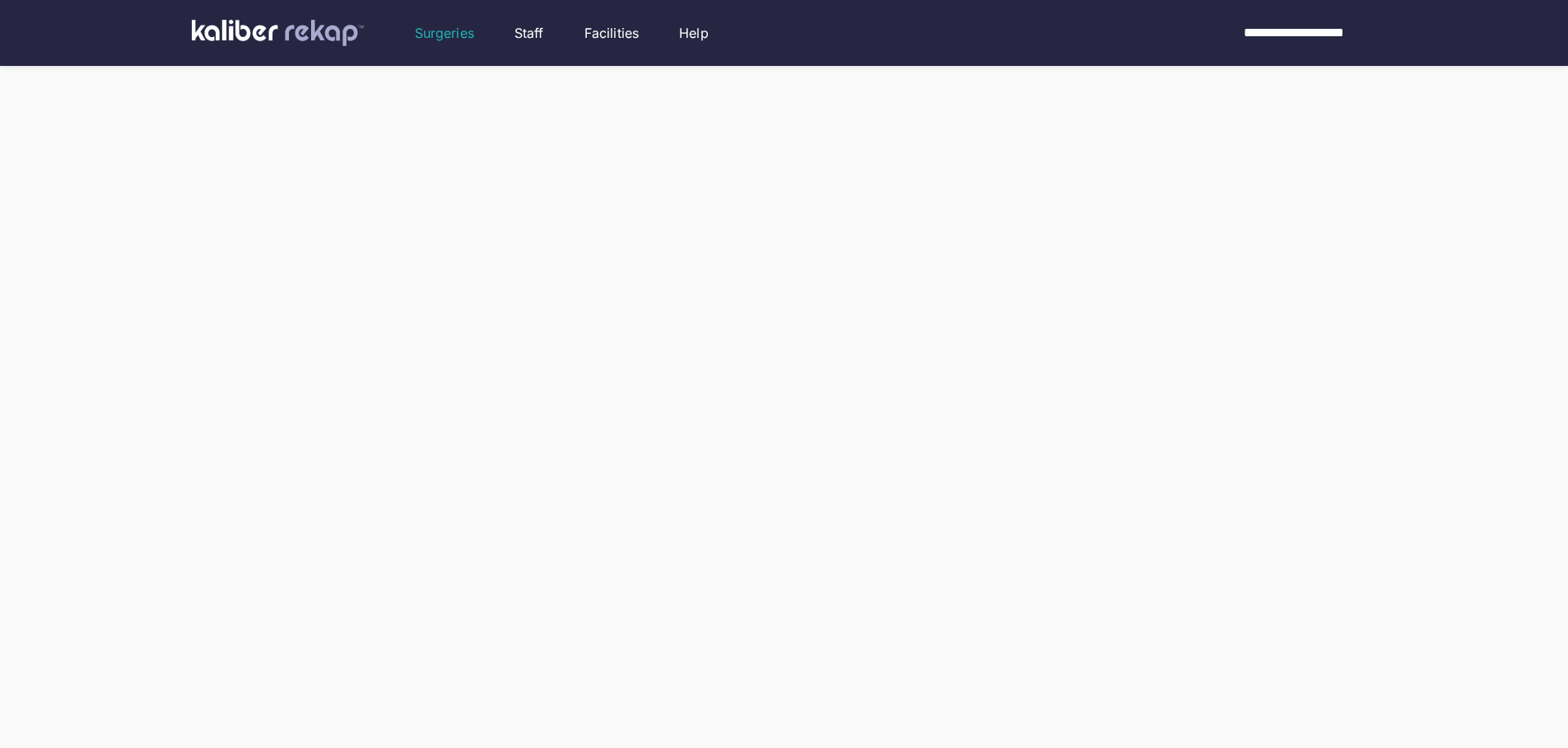
scroll to position [250, 0]
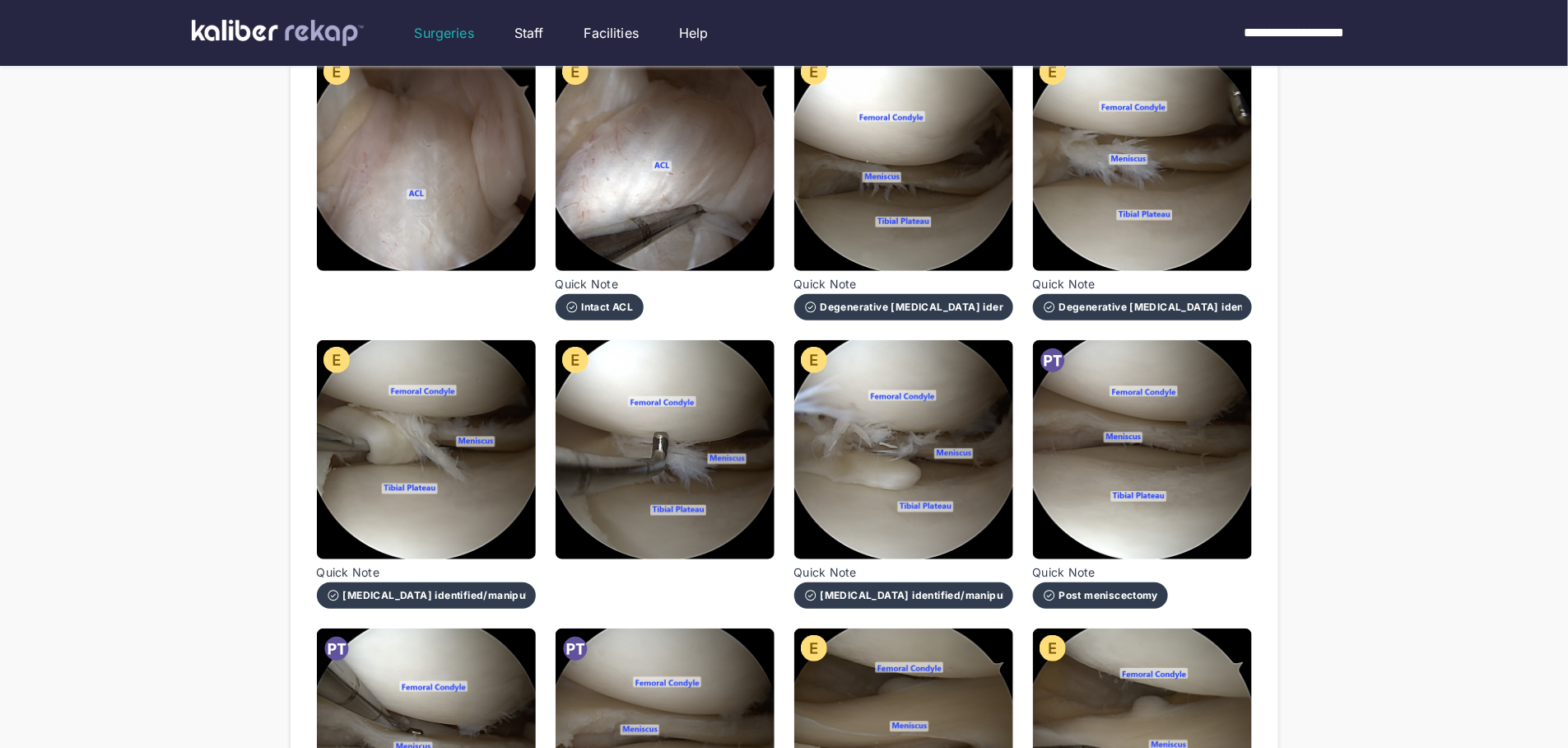
click at [143, 251] on div "**********" at bounding box center [784, 632] width 1568 height 1763
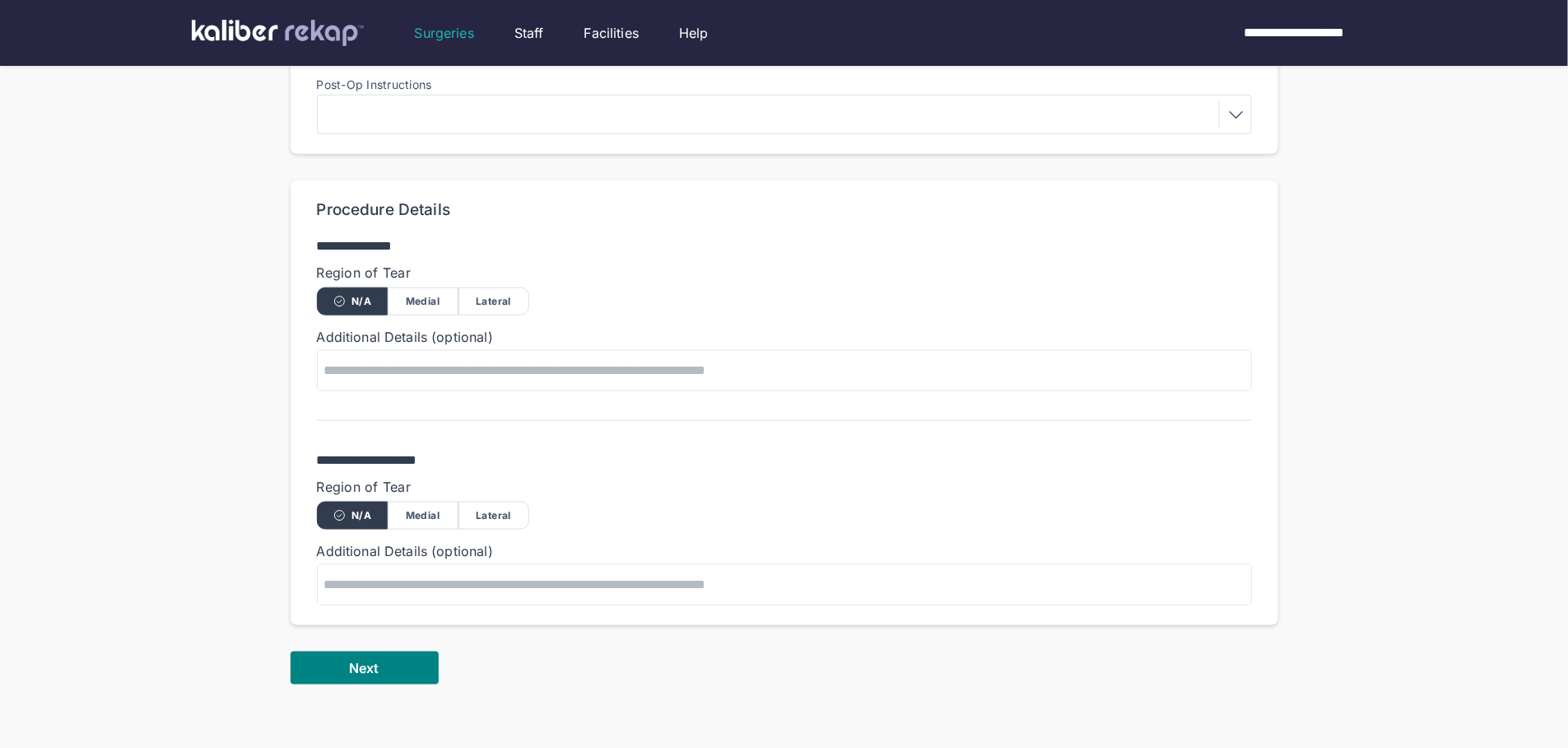
scroll to position [917, 0]
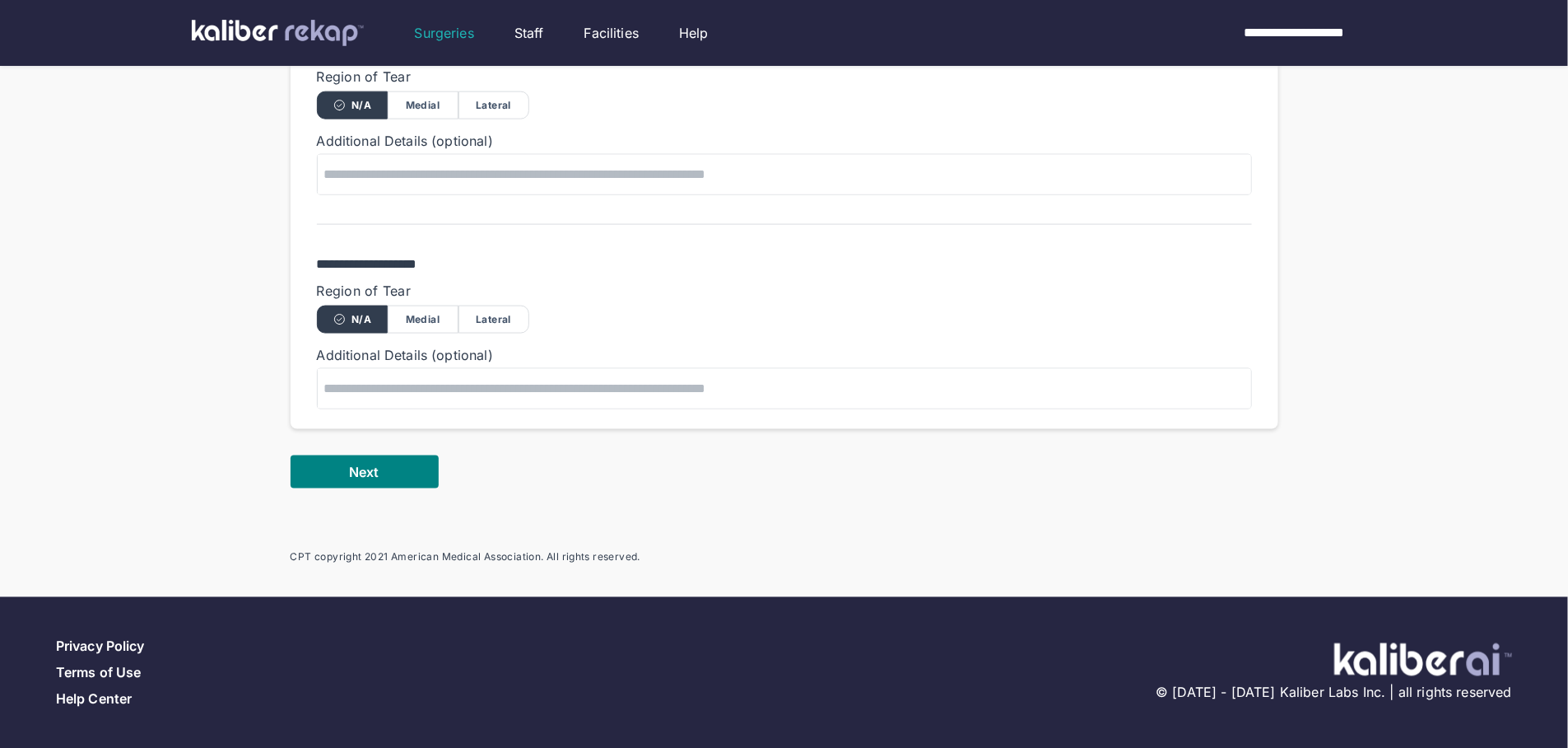
click at [388, 457] on button "Next" at bounding box center [364, 472] width 149 height 33
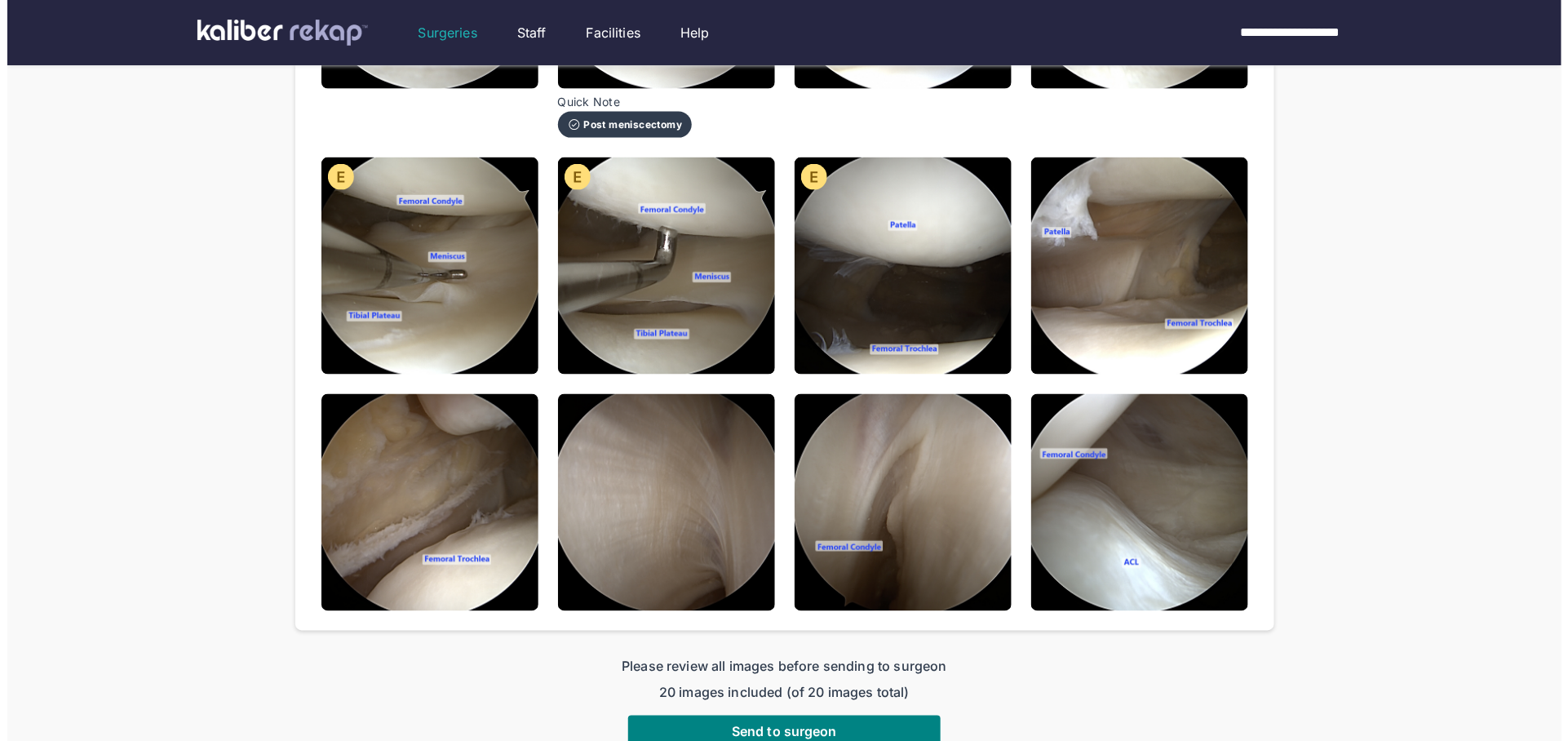
scroll to position [1187, 0]
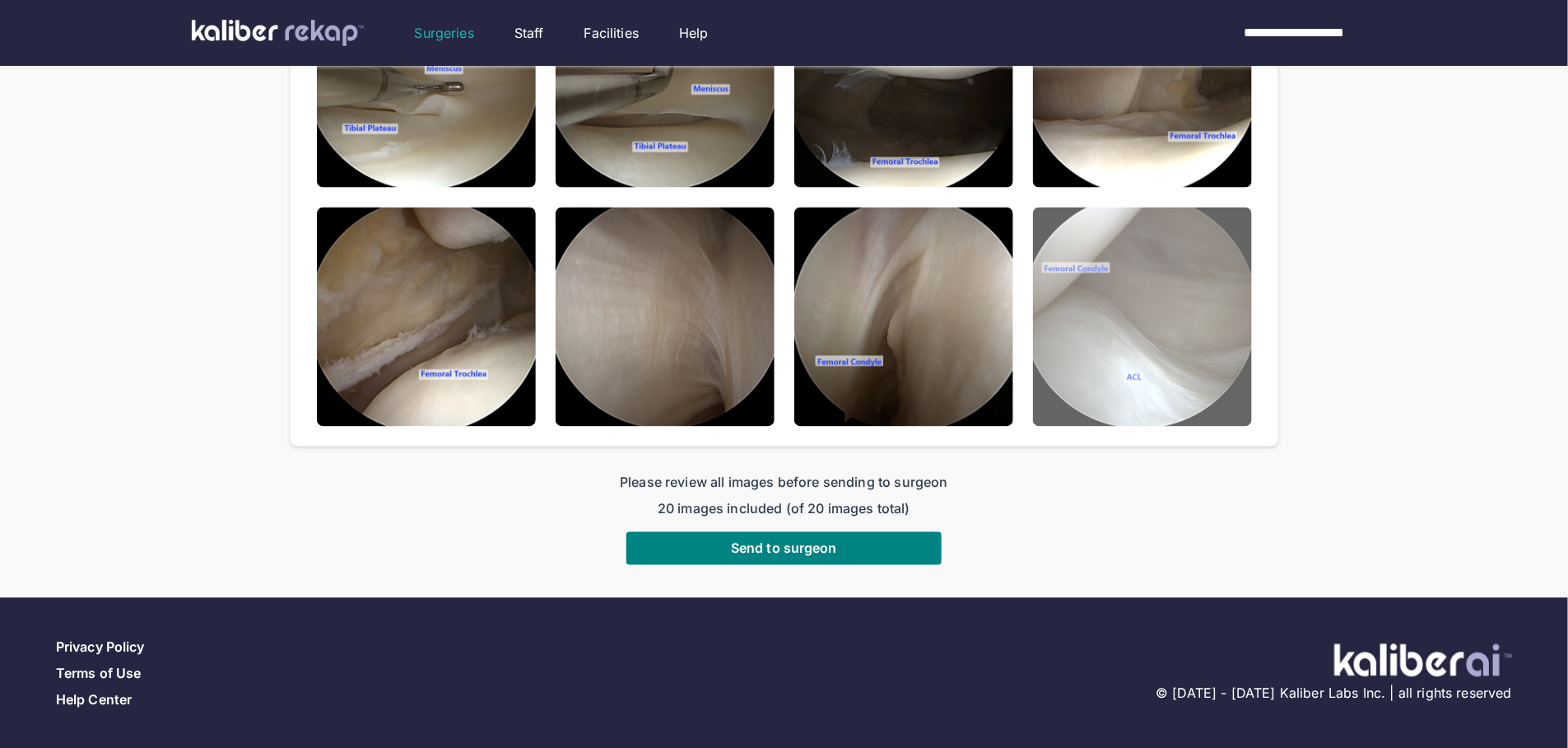
click at [1183, 366] on img at bounding box center [1142, 316] width 219 height 219
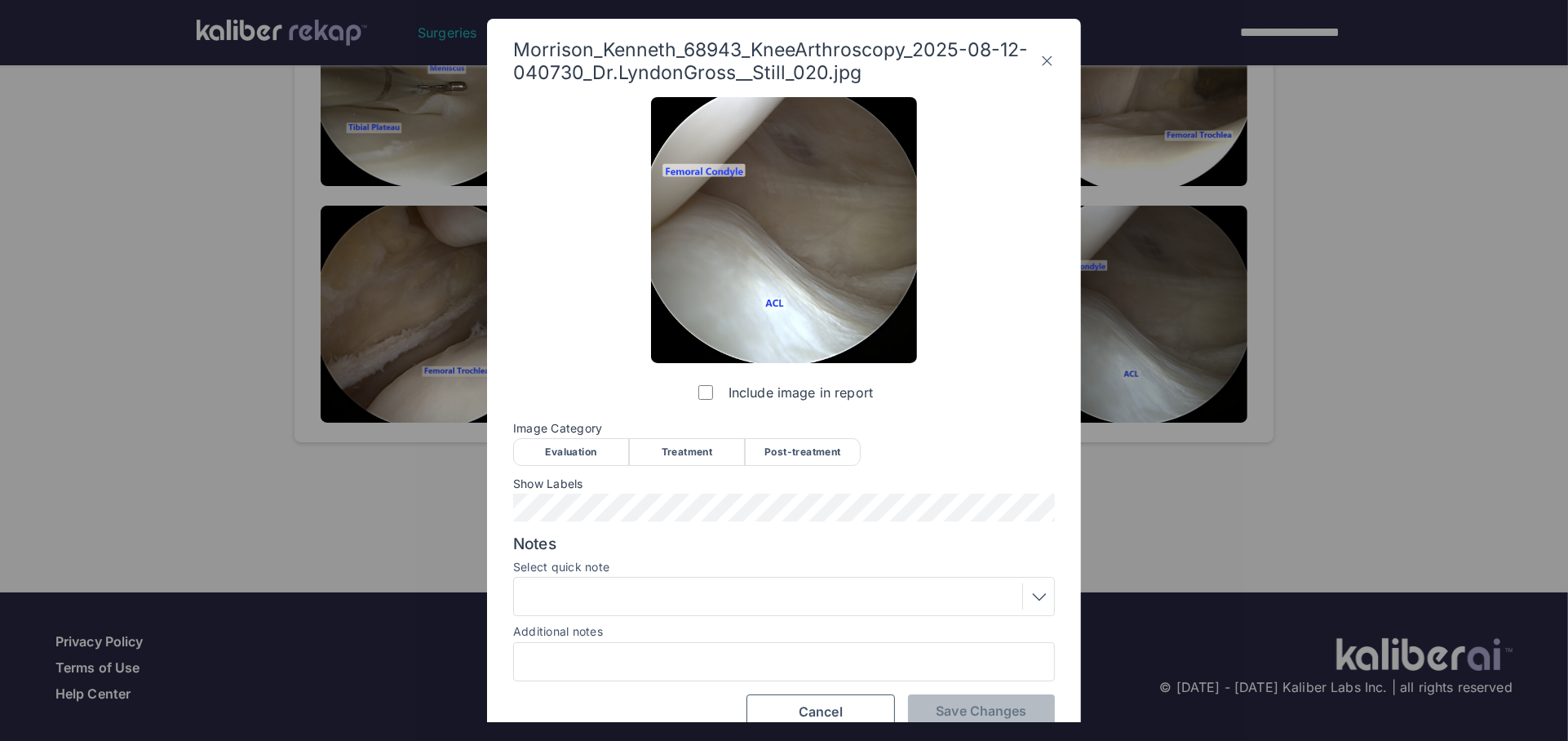
click at [570, 460] on div "Evaluation" at bounding box center [571, 452] width 116 height 28
click at [972, 704] on span "Save Changes" at bounding box center [981, 710] width 91 height 16
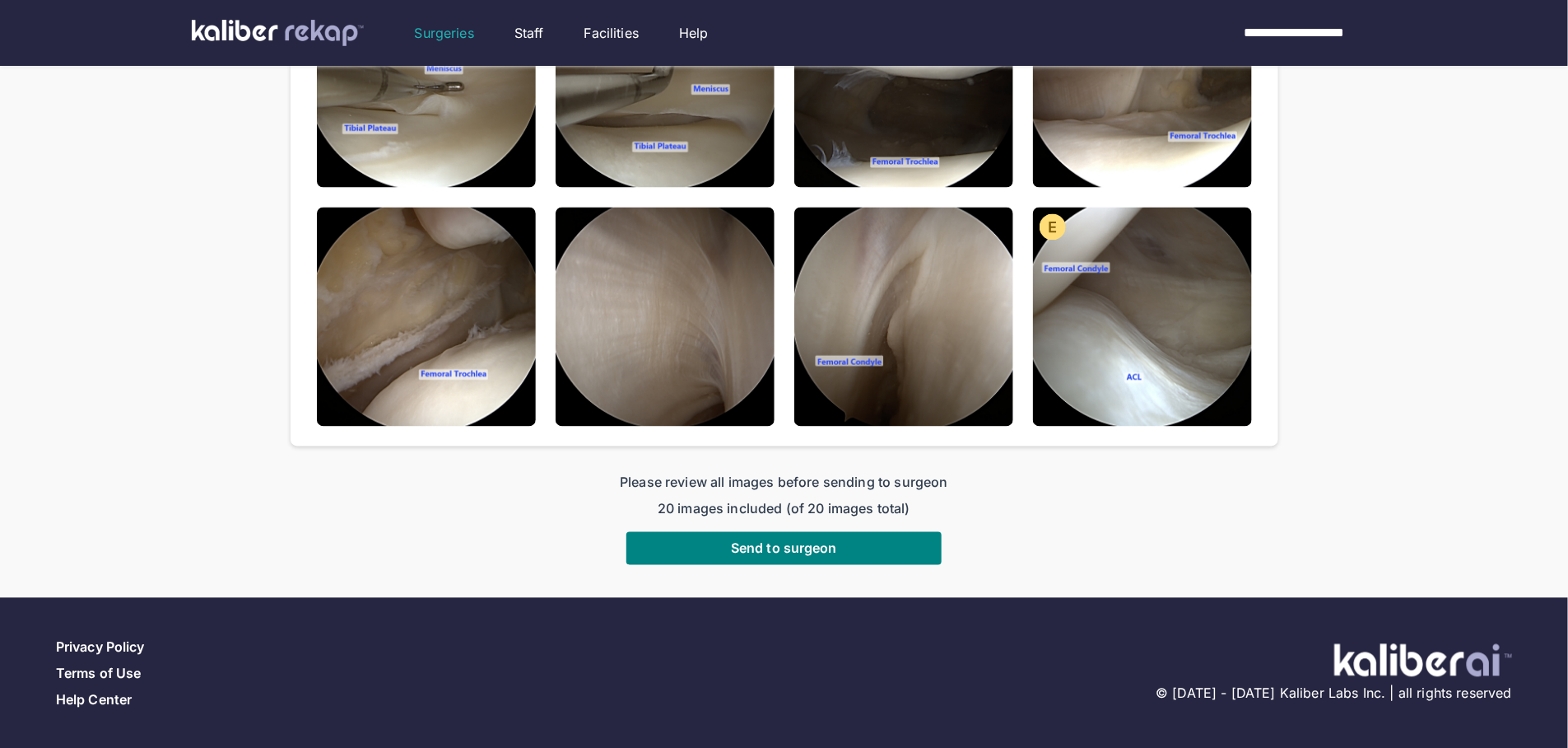
click at [707, 348] on img at bounding box center [664, 316] width 219 height 219
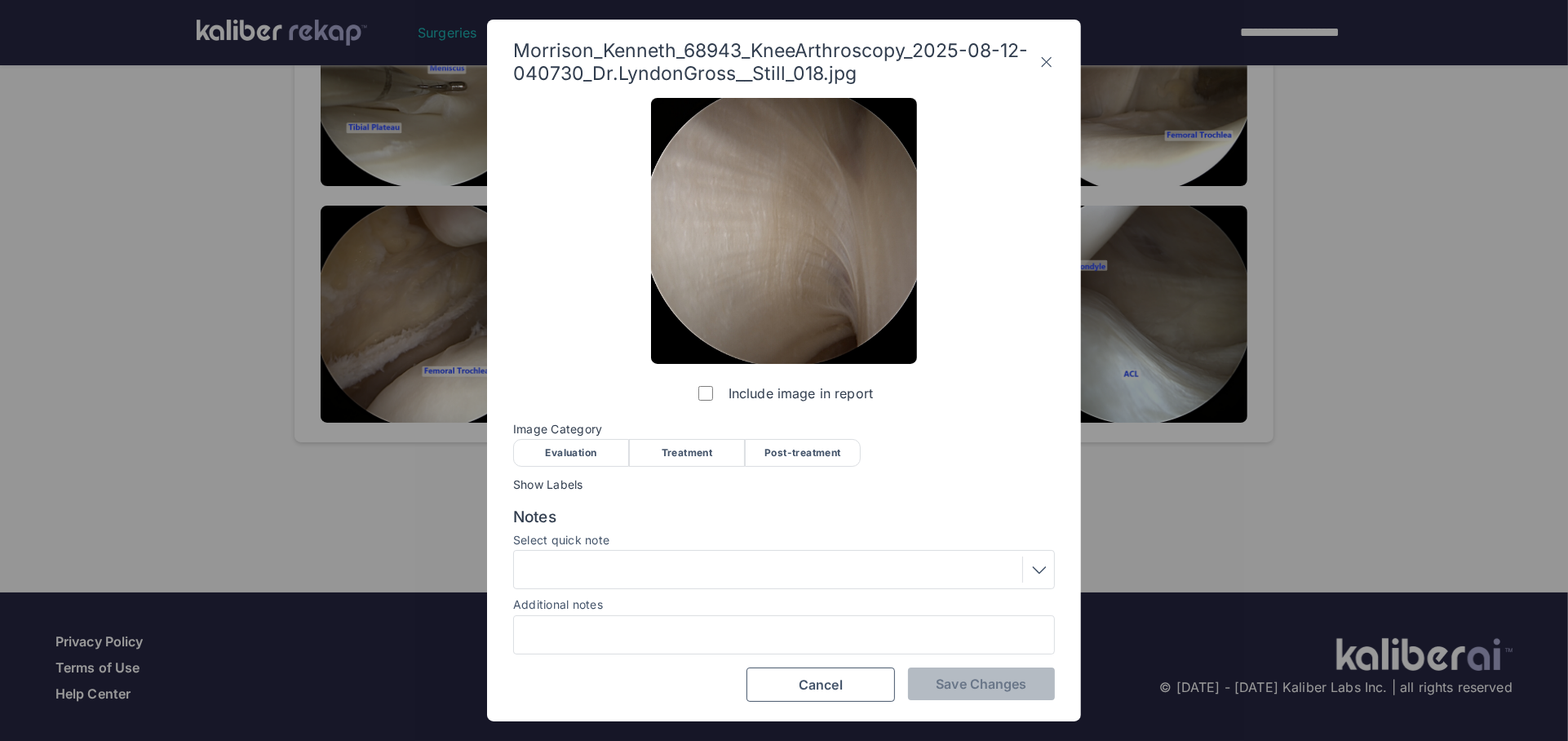
drag, startPoint x: 568, startPoint y: 460, endPoint x: 611, endPoint y: 528, distance: 80.5
click at [568, 459] on div "Evaluation" at bounding box center [571, 453] width 116 height 28
drag, startPoint x: 640, startPoint y: 600, endPoint x: 640, endPoint y: 576, distance: 24.0
click at [640, 600] on div "Additional notes" at bounding box center [784, 603] width 542 height 16
click at [641, 556] on div at bounding box center [783, 569] width 530 height 26
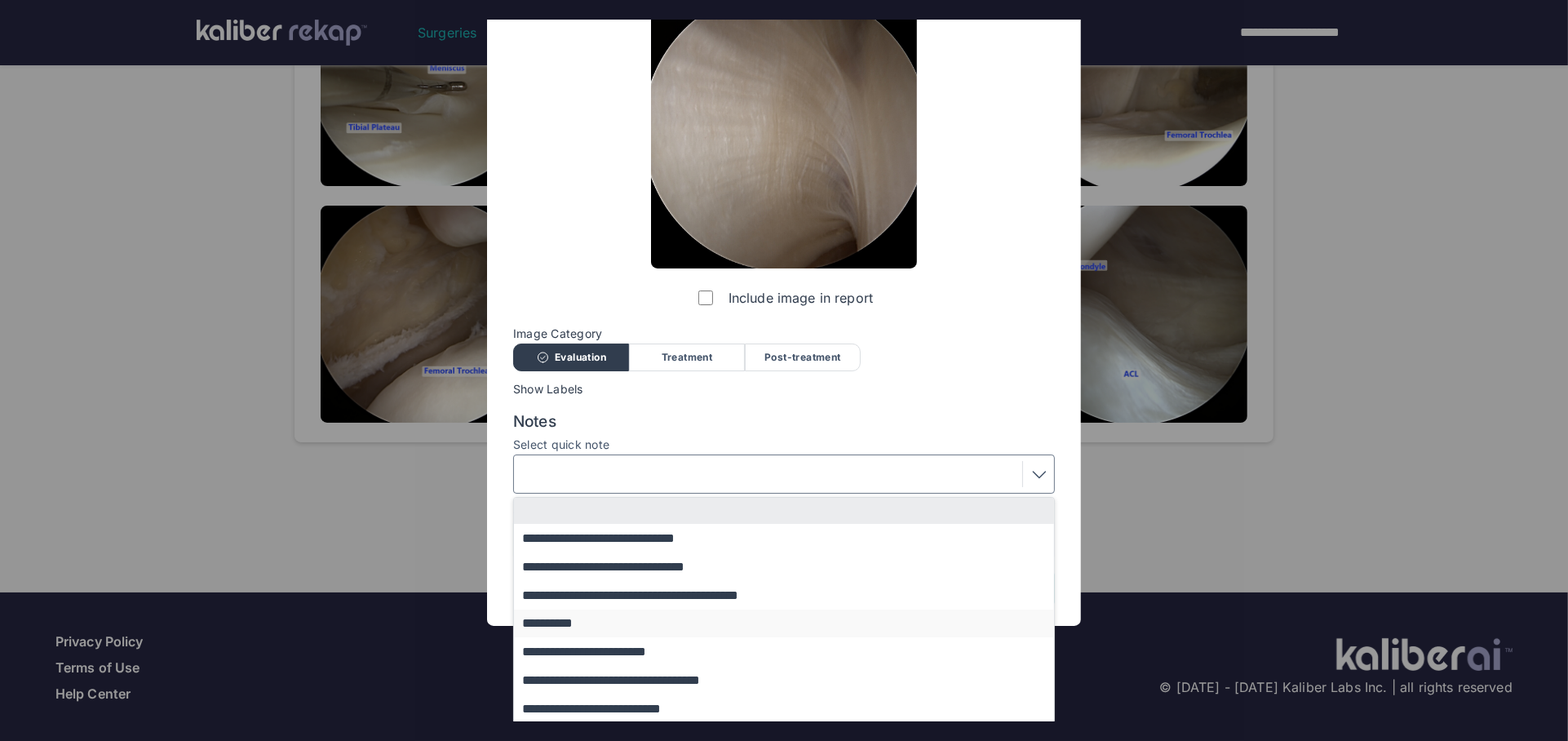
scroll to position [98, 0]
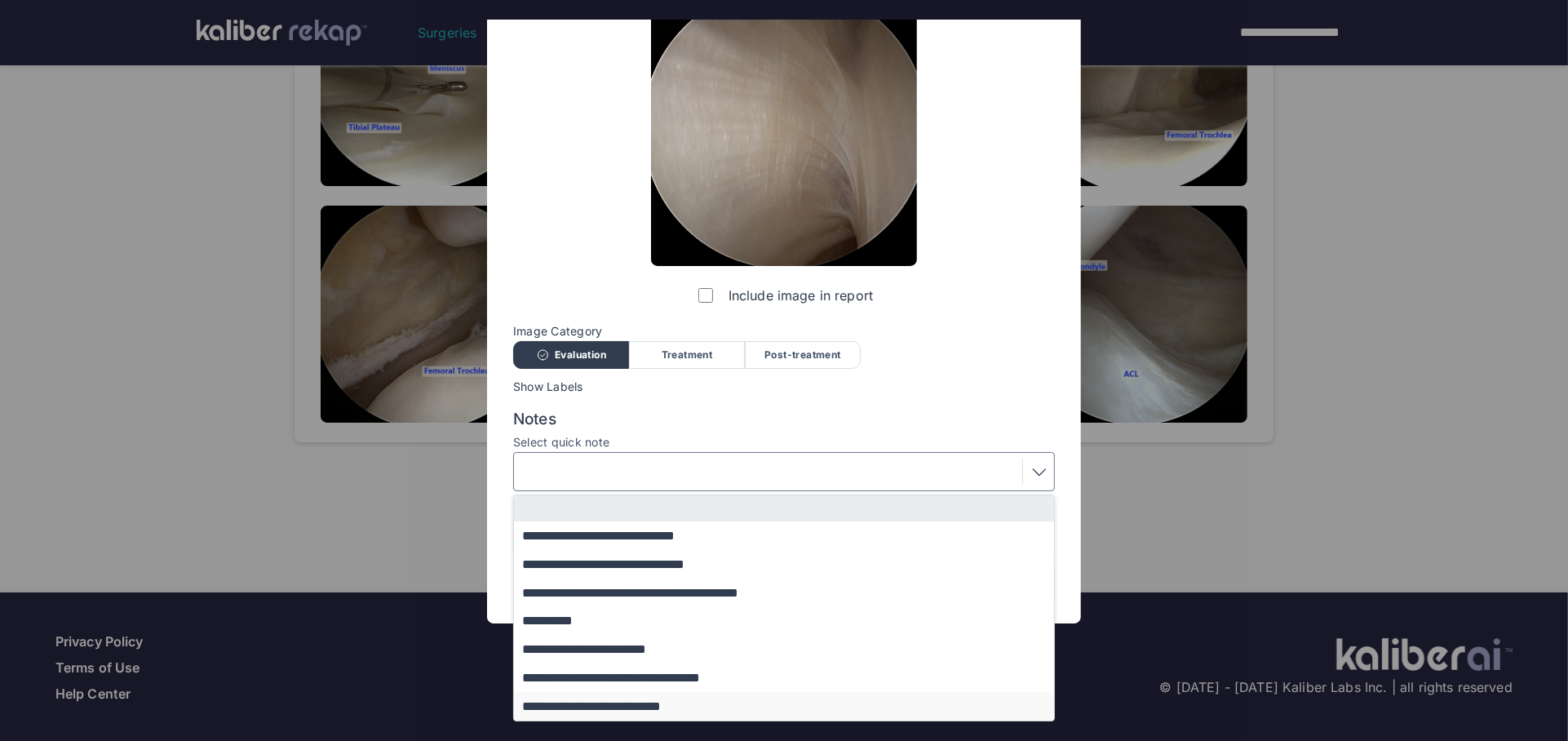
click at [611, 701] on button "**********" at bounding box center [792, 706] width 555 height 28
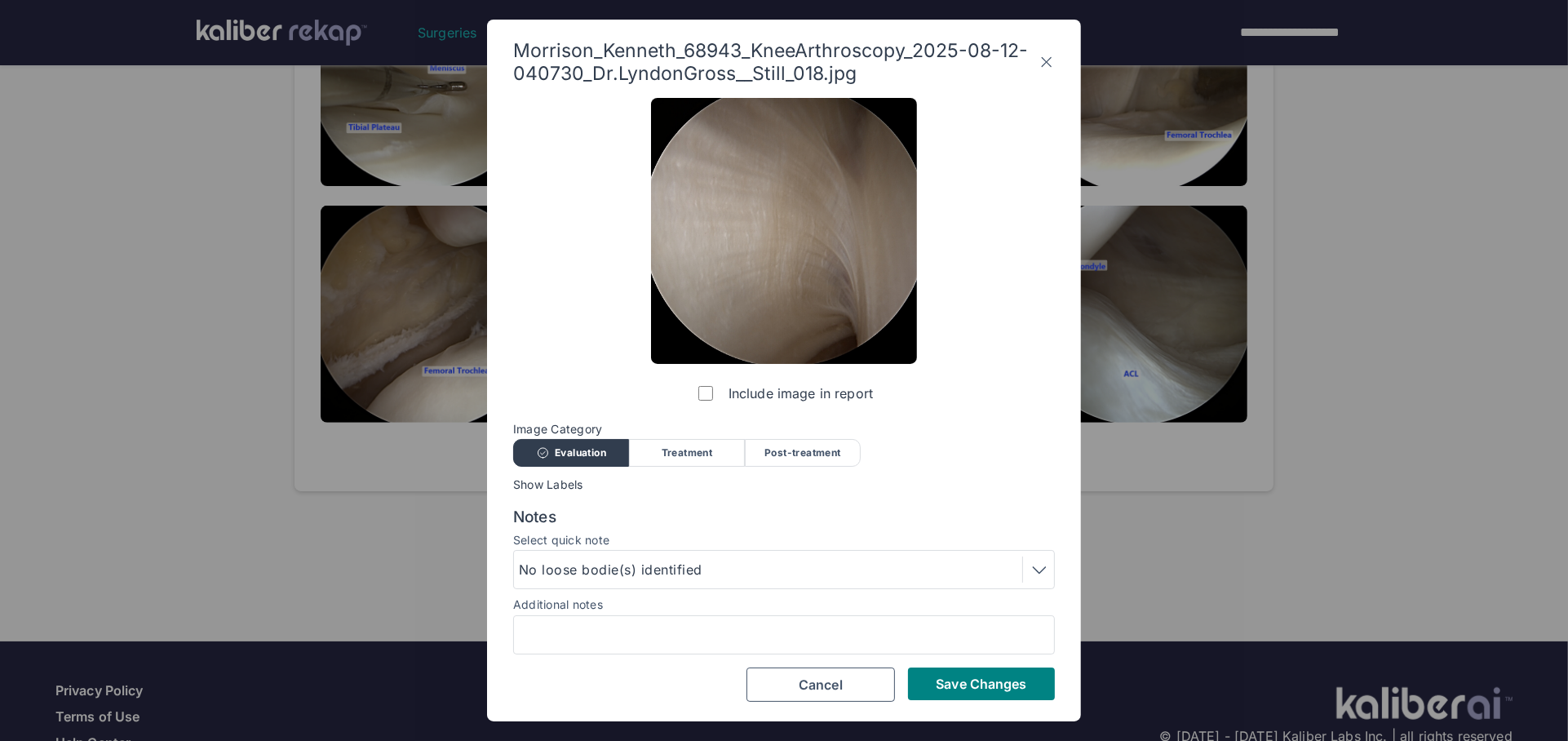
scroll to position [0, 0]
click at [960, 676] on button "Save Changes" at bounding box center [981, 683] width 147 height 33
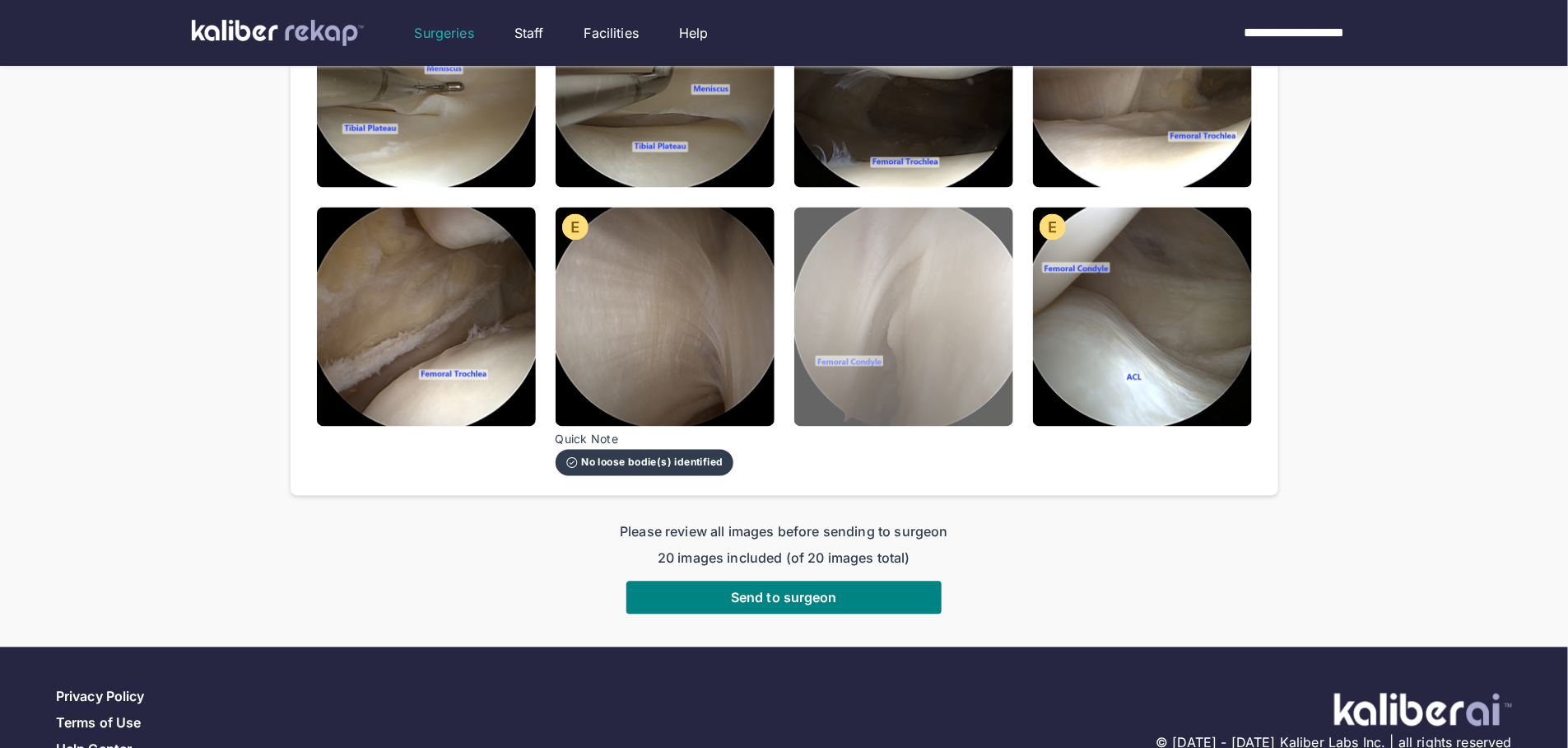
click at [902, 374] on img at bounding box center [903, 316] width 219 height 219
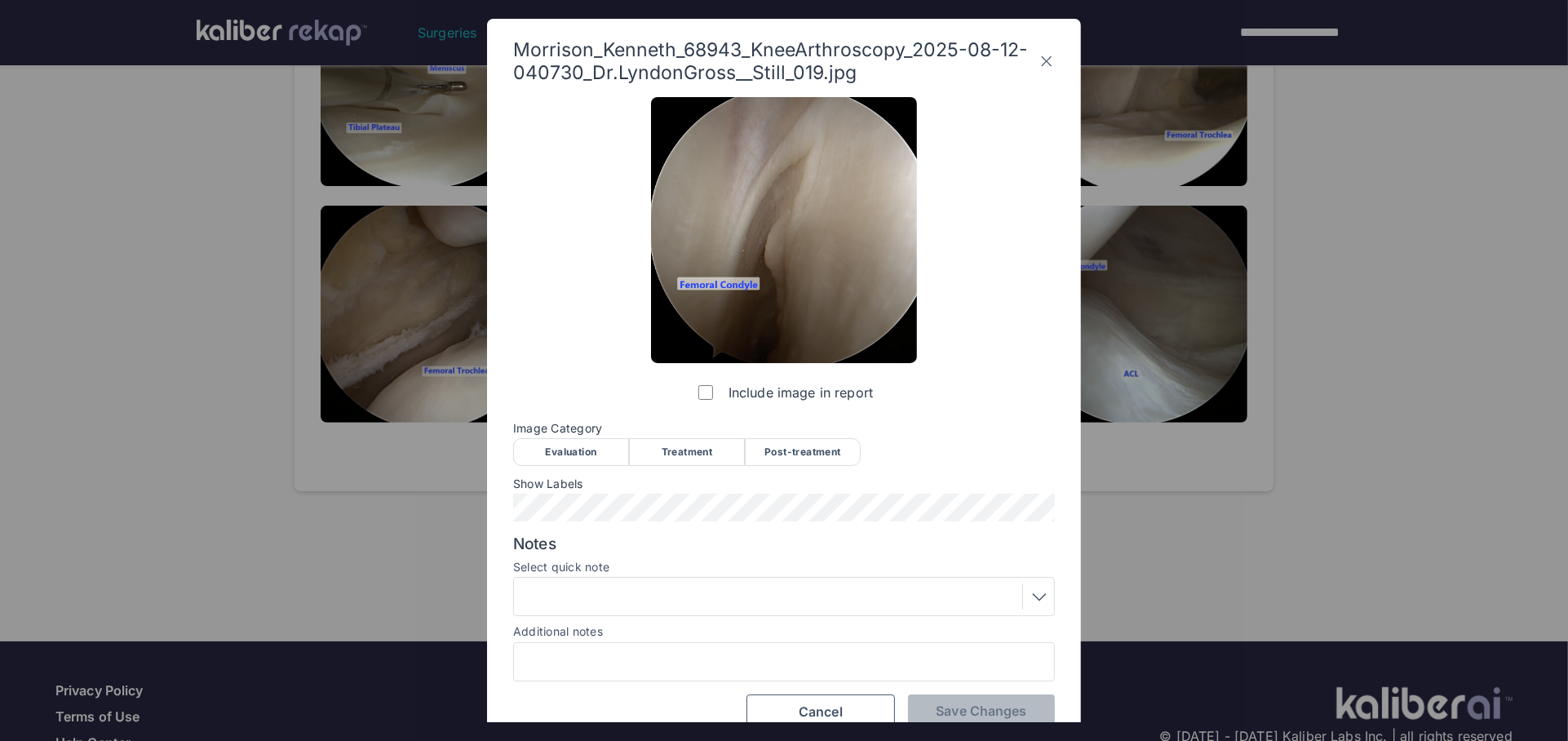
click at [596, 455] on div "Evaluation" at bounding box center [571, 452] width 116 height 28
click at [655, 604] on div at bounding box center [783, 597] width 530 height 26
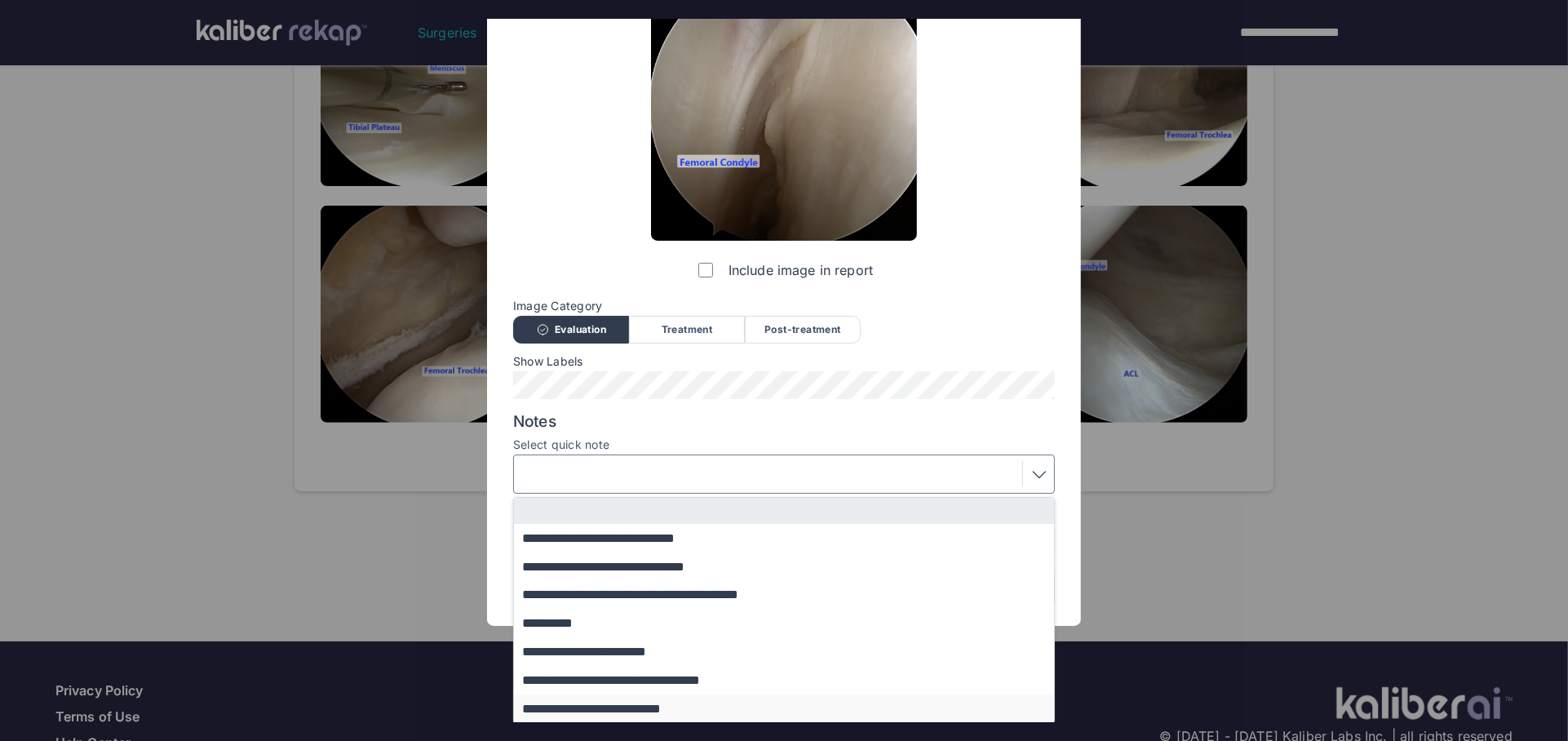
click at [612, 718] on button "**********" at bounding box center [792, 708] width 555 height 28
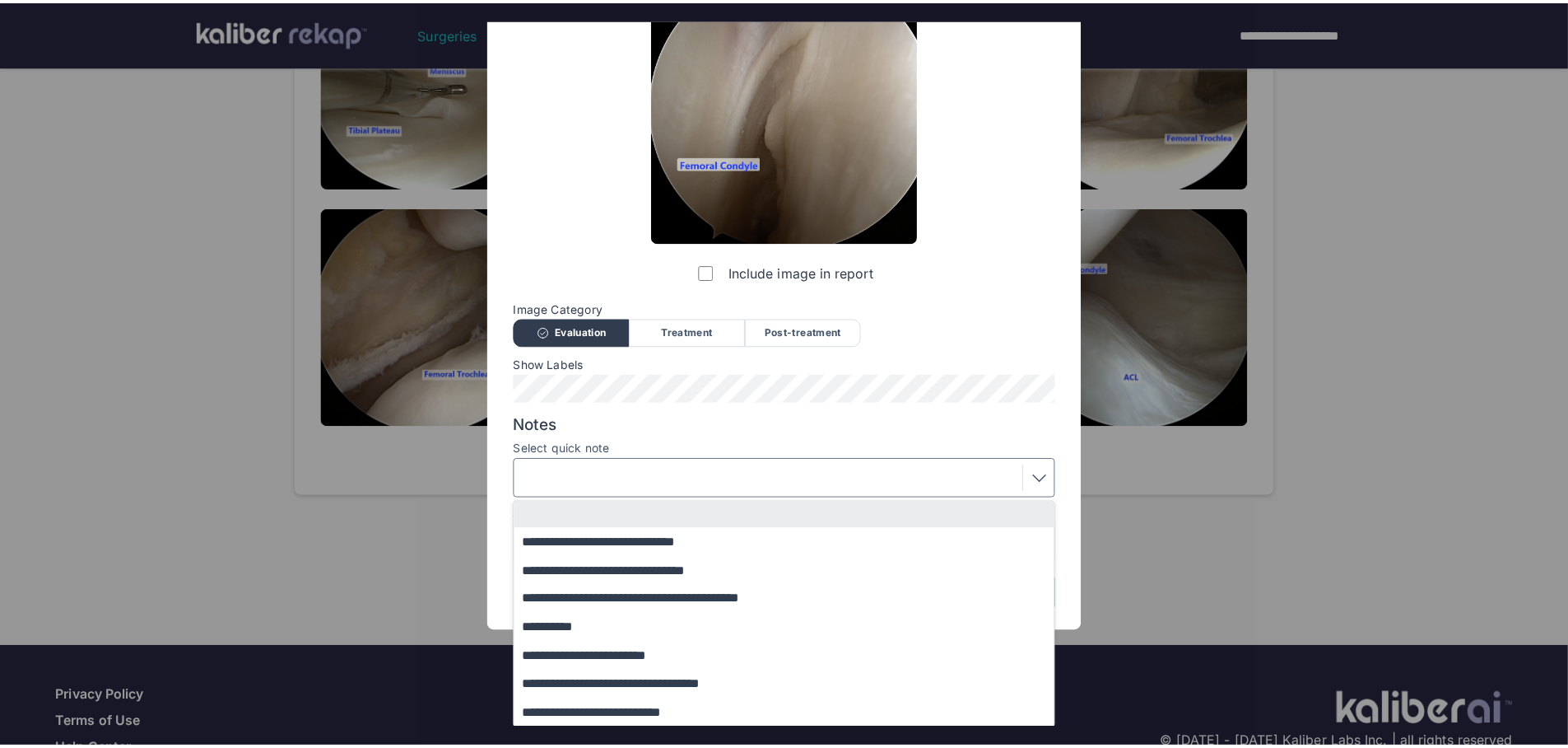
scroll to position [25, 0]
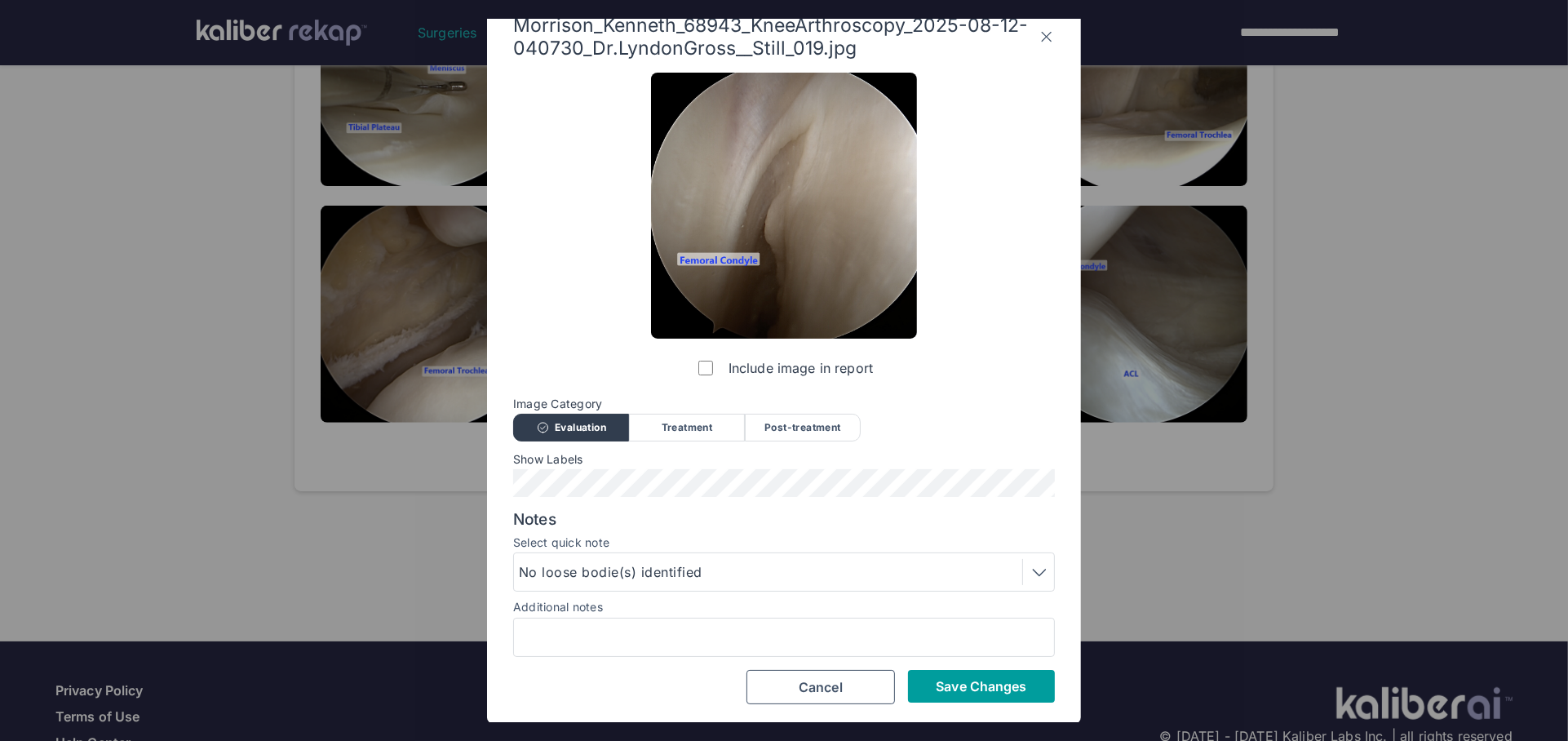
click at [947, 675] on button "Save Changes" at bounding box center [981, 686] width 147 height 33
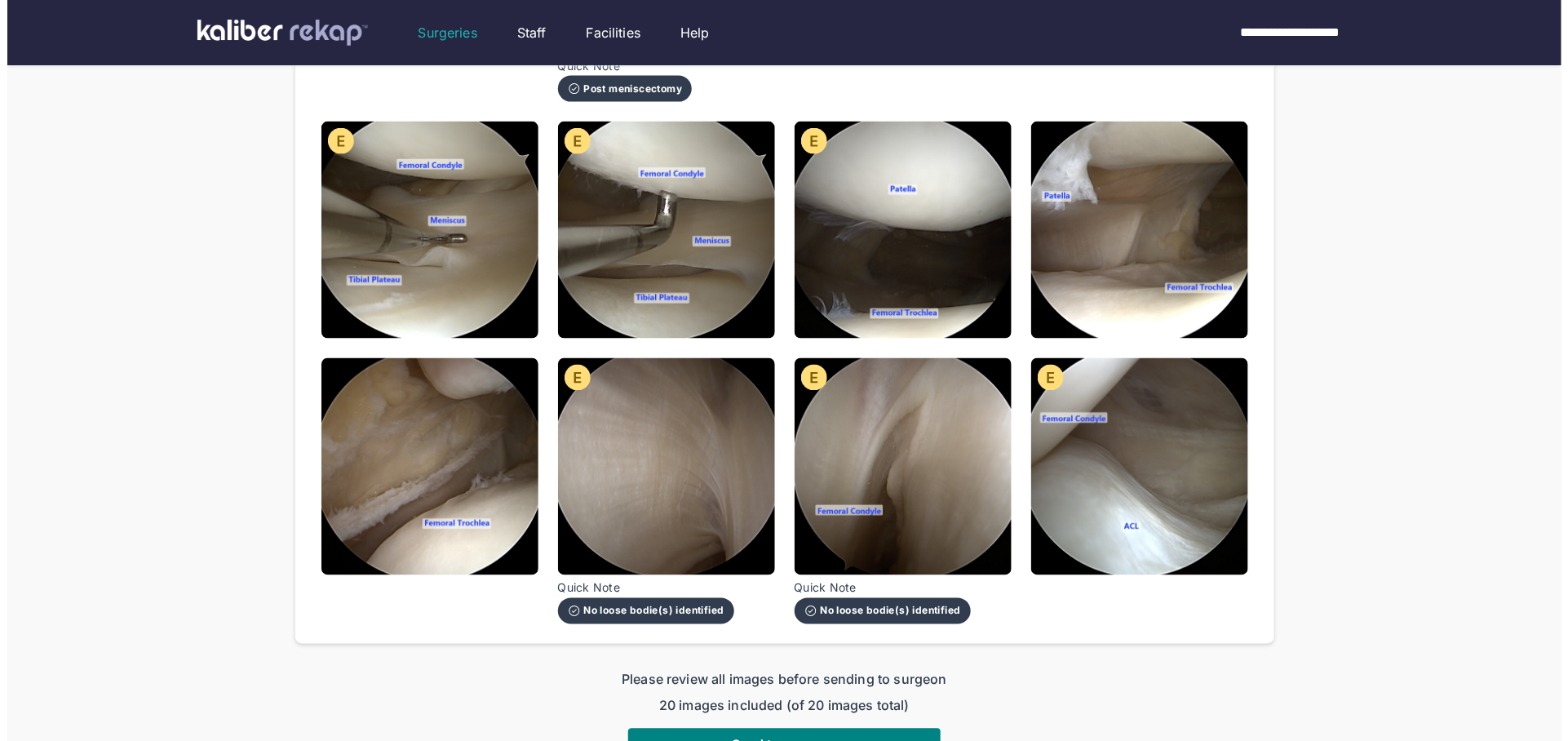
scroll to position [1034, 0]
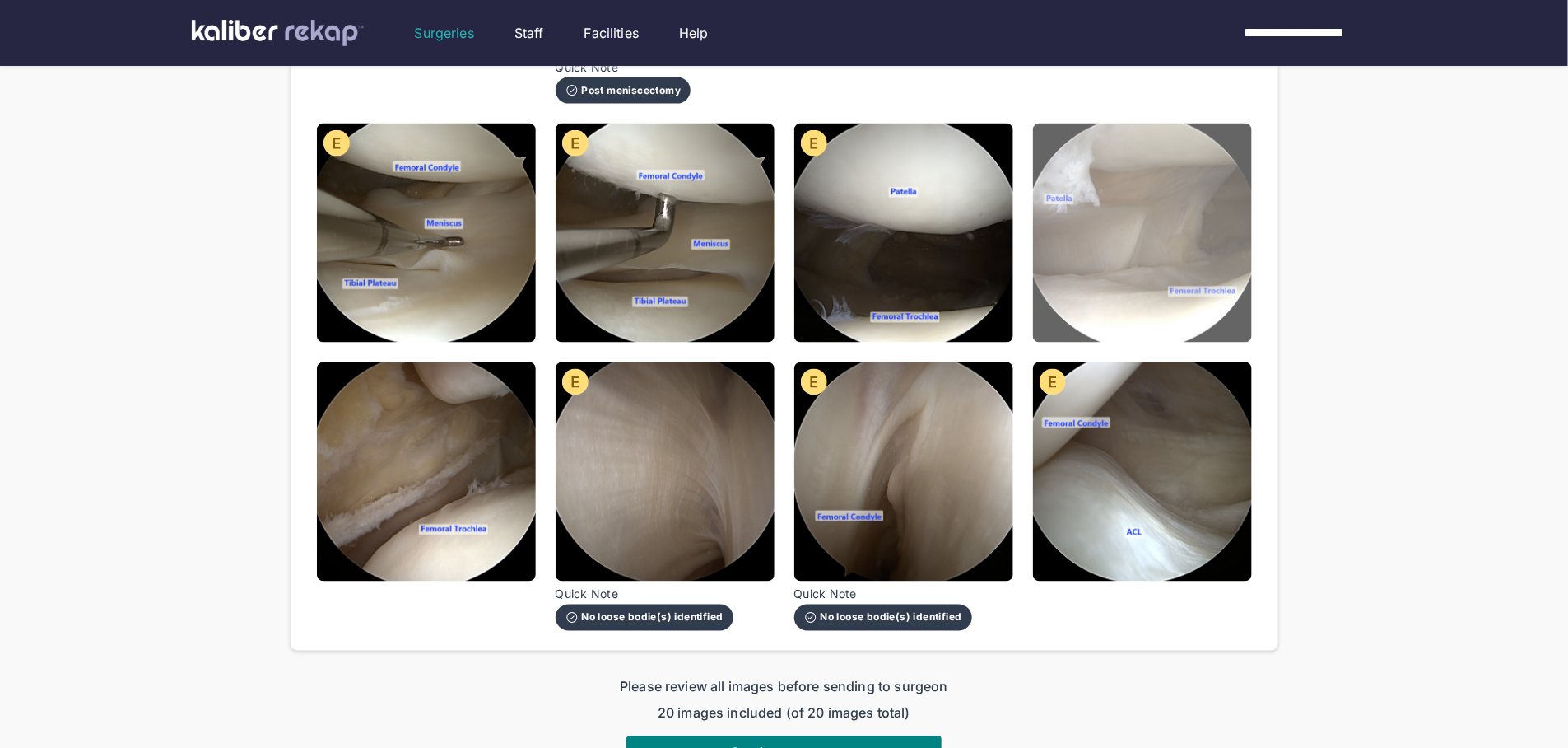
click at [1203, 176] on img at bounding box center [1142, 232] width 219 height 219
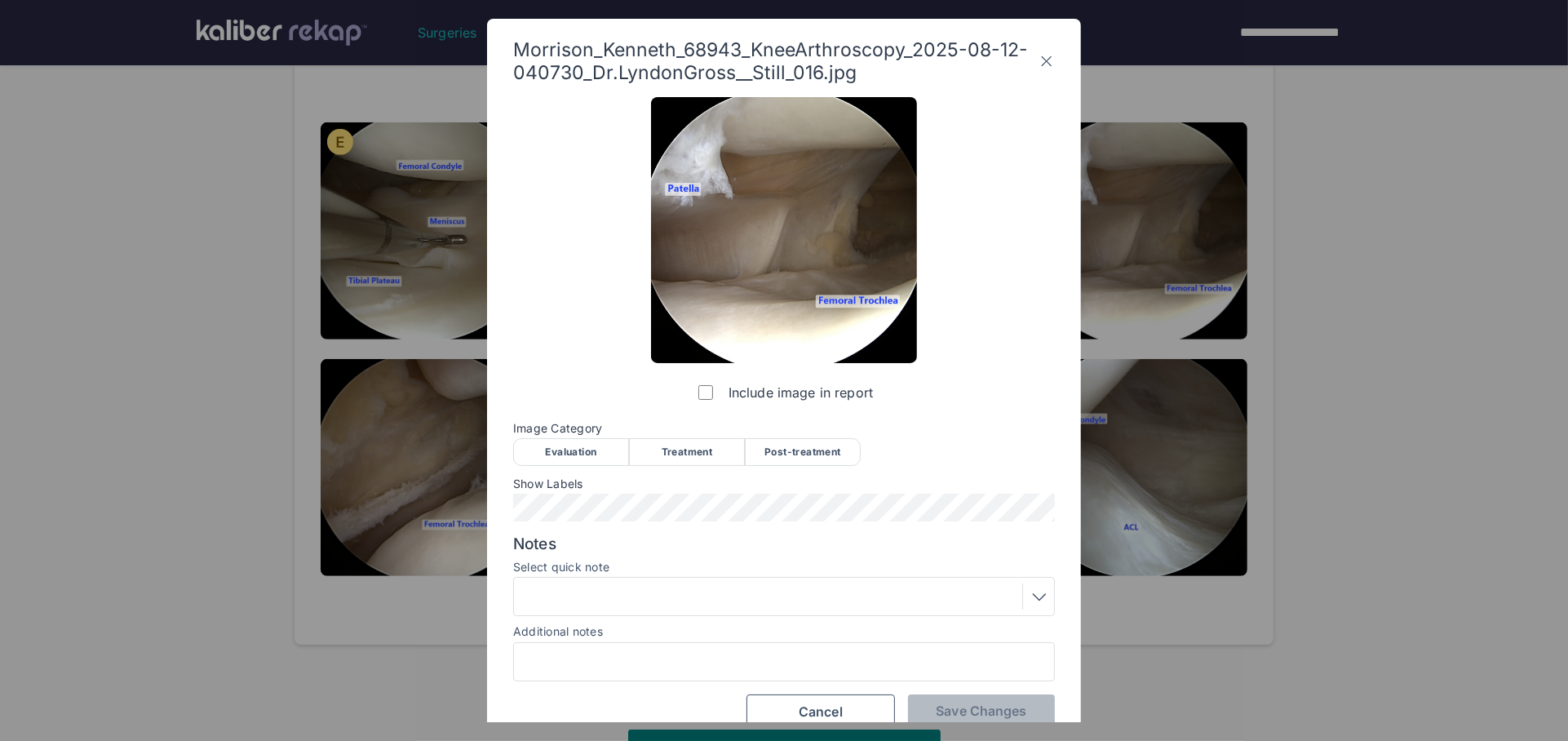
click at [573, 454] on div "Evaluation" at bounding box center [571, 452] width 116 height 28
drag, startPoint x: 942, startPoint y: 708, endPoint x: 755, endPoint y: 629, distance: 203.0
click at [942, 709] on span "Save Changes" at bounding box center [981, 710] width 91 height 16
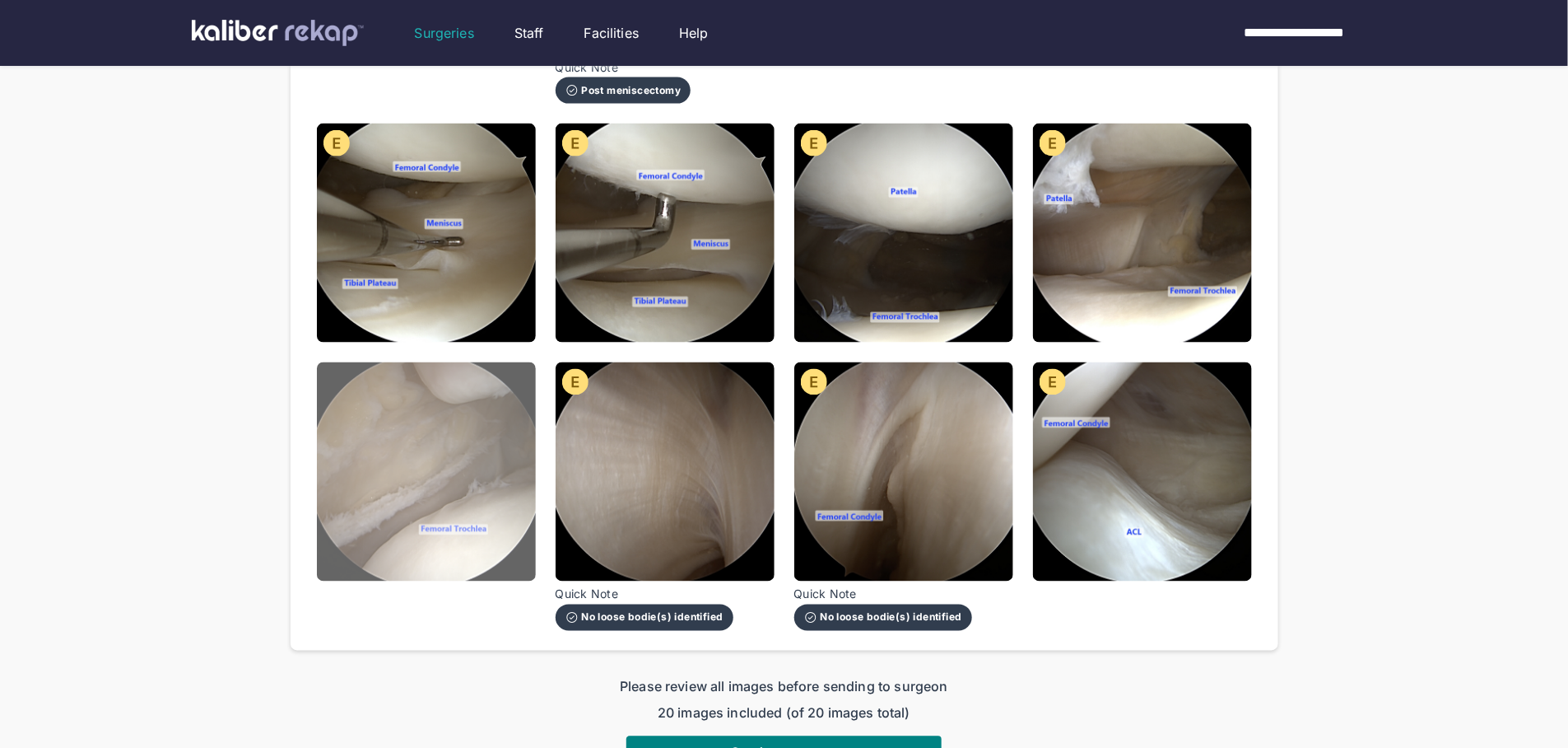
click at [424, 472] on img at bounding box center [426, 472] width 219 height 219
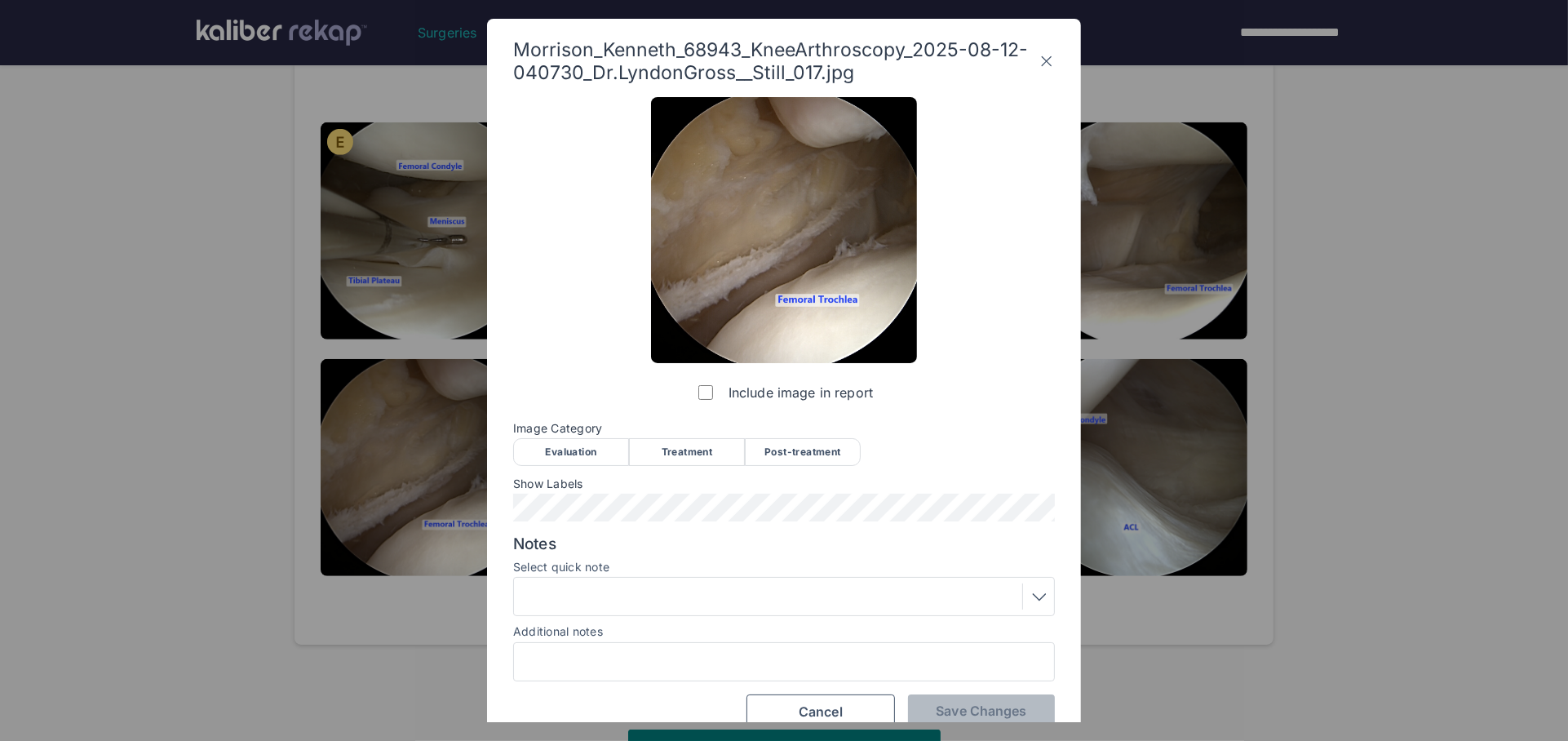
click at [570, 444] on div "Evaluation" at bounding box center [571, 452] width 116 height 28
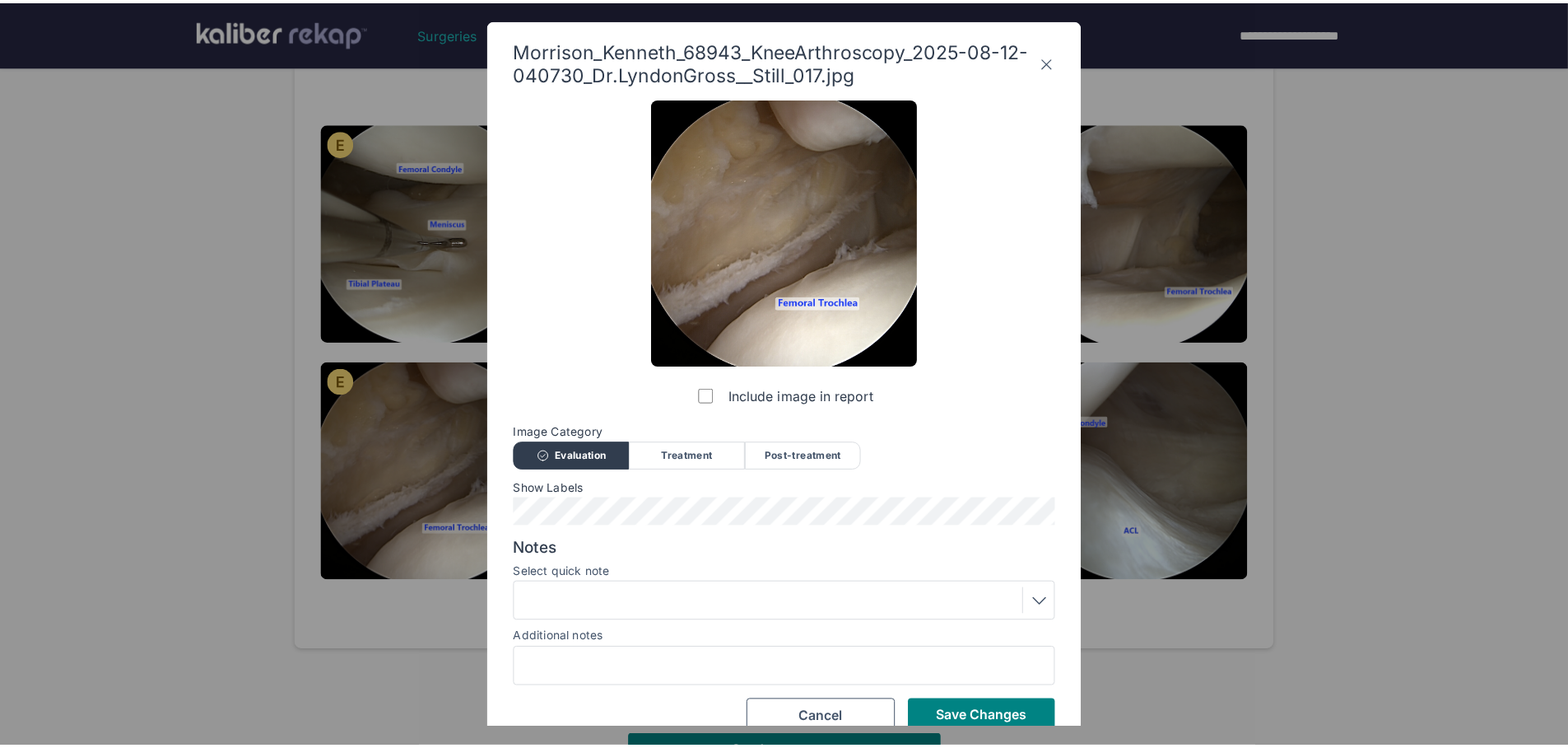
scroll to position [25, 0]
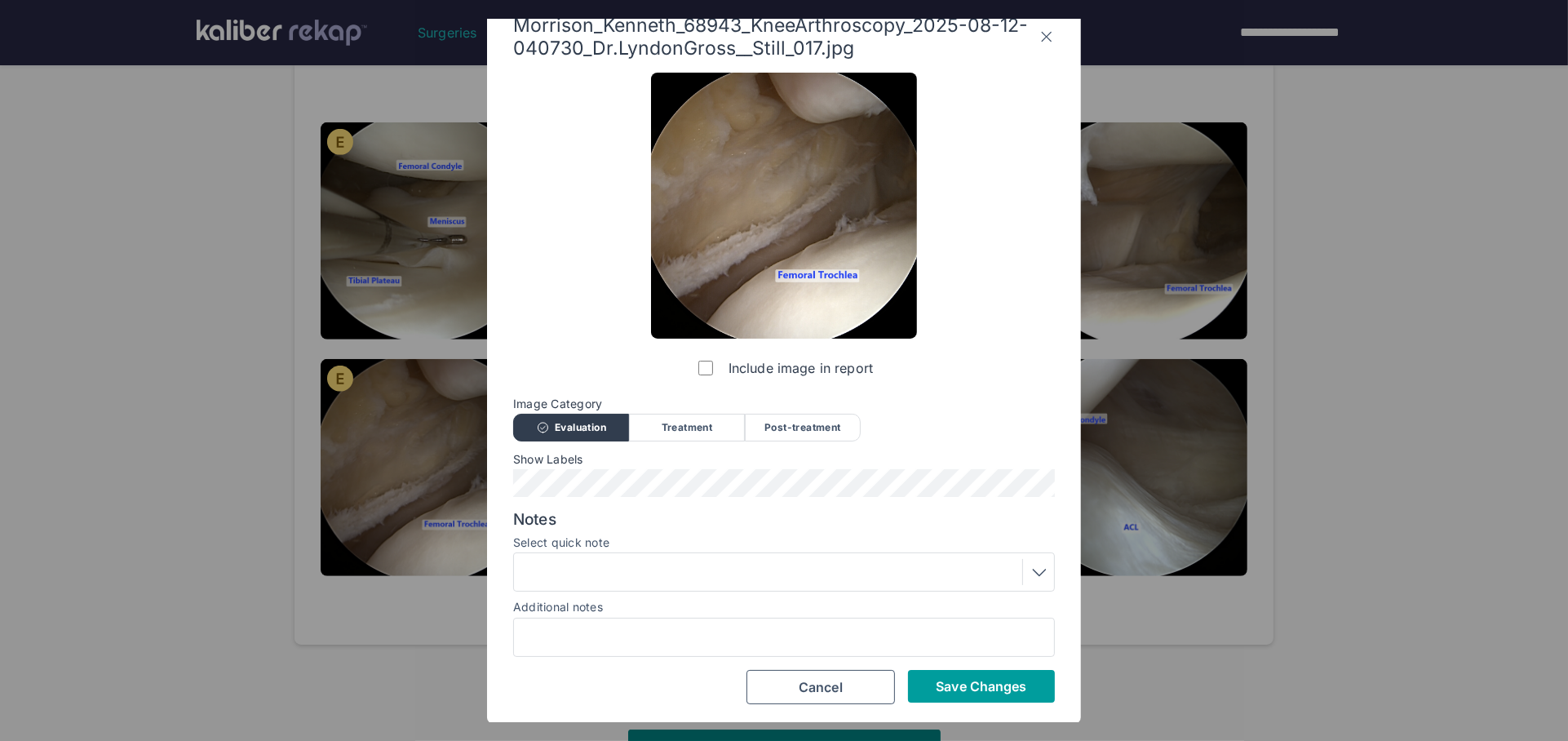
click at [937, 687] on span "Save Changes" at bounding box center [981, 686] width 91 height 16
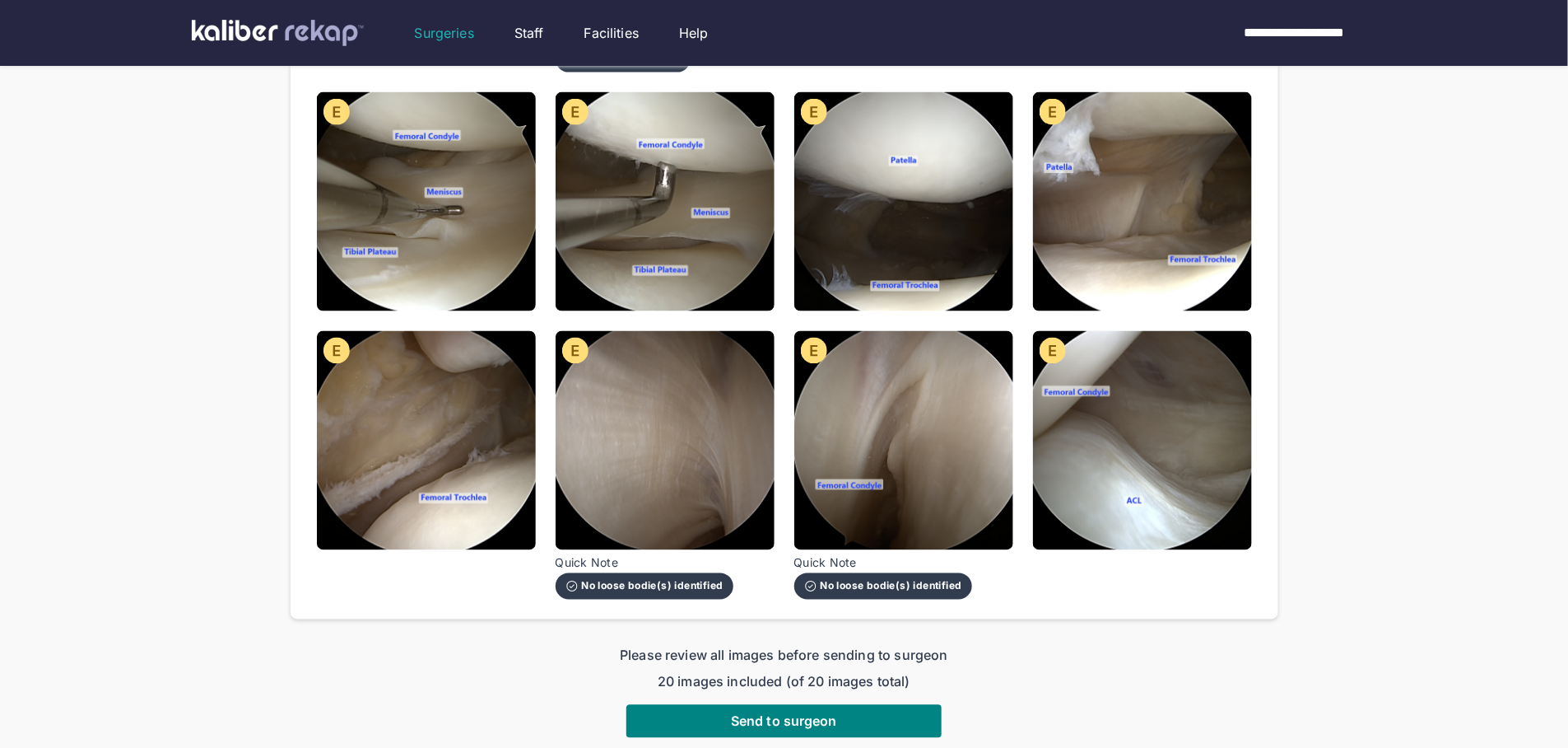
scroll to position [1248, 0]
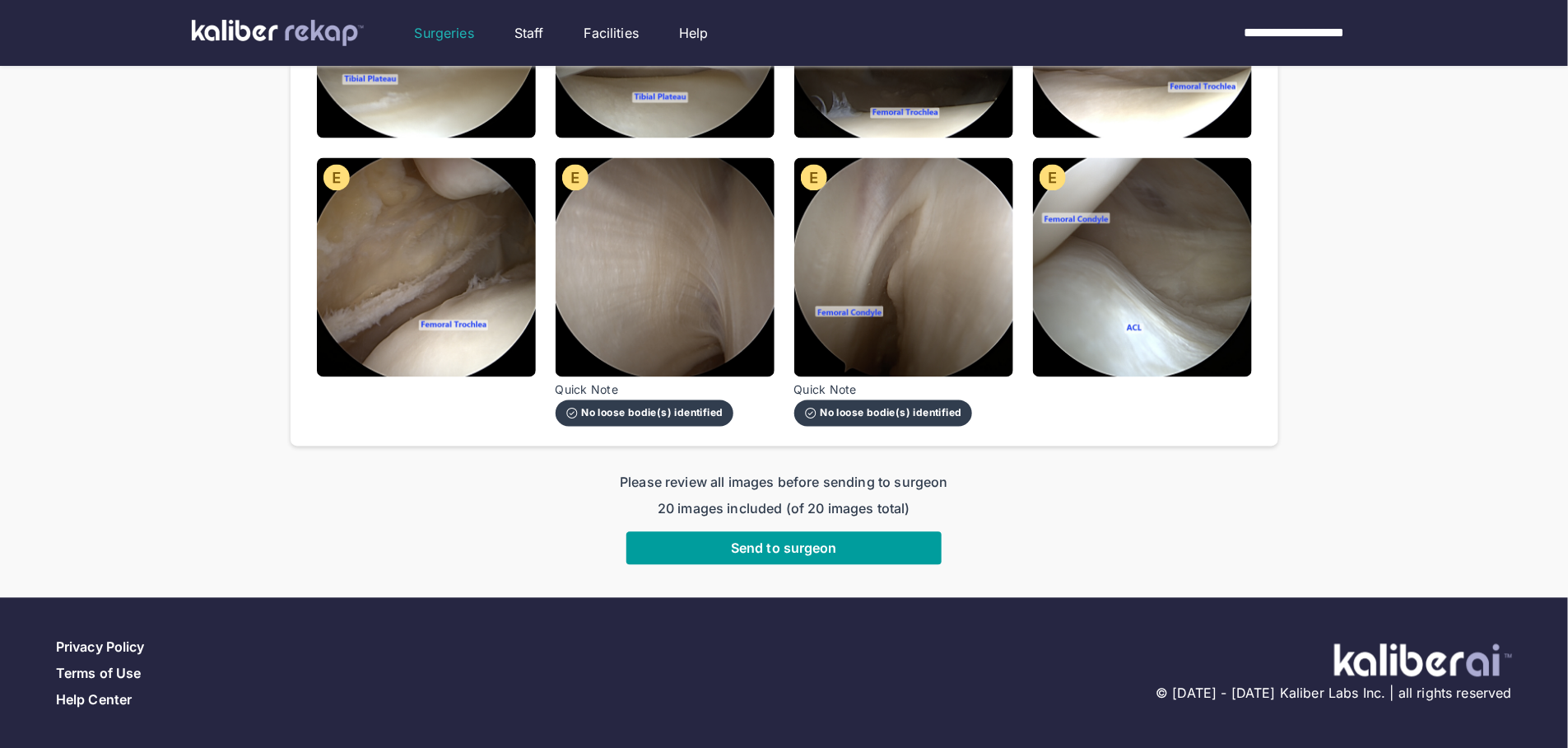
click at [899, 546] on button "Send to surgeon" at bounding box center [784, 548] width 315 height 33
